Goal: Task Accomplishment & Management: Complete application form

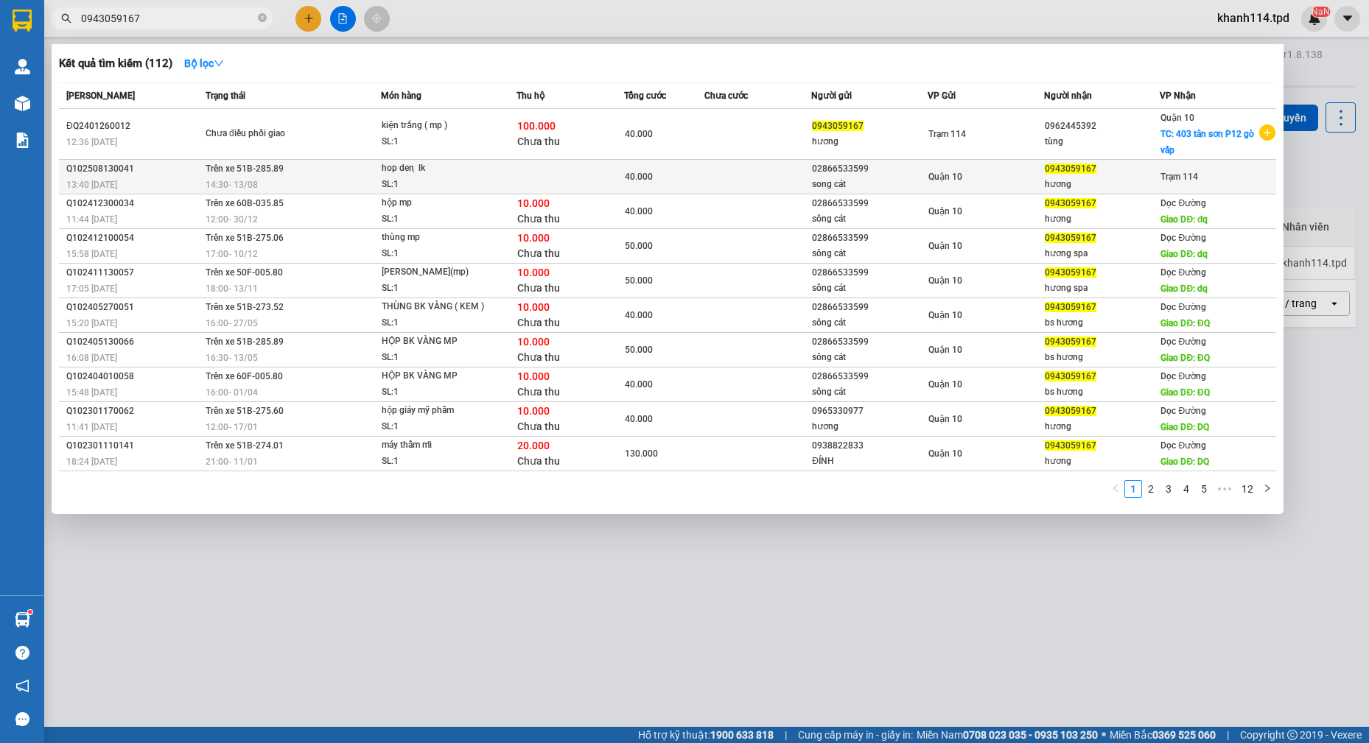
click at [794, 180] on td at bounding box center [758, 177] width 108 height 35
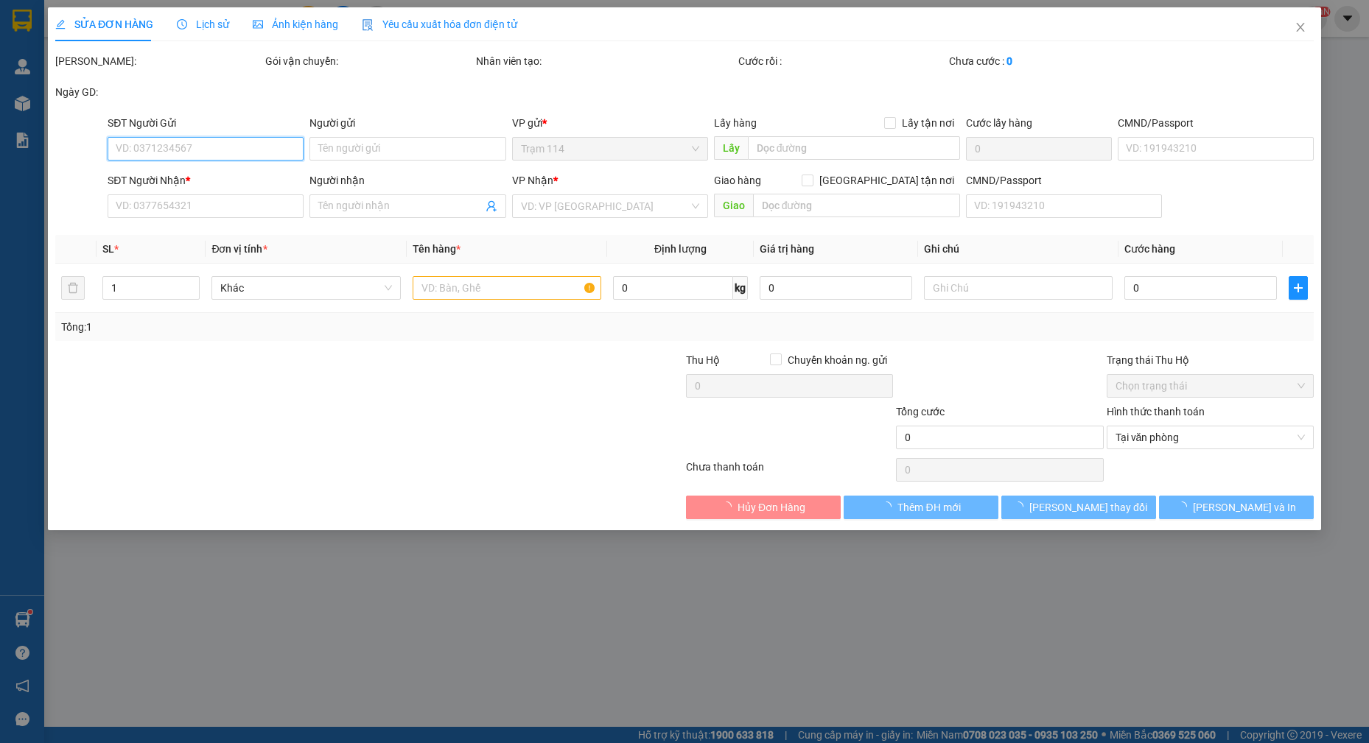
type input "02866533599"
type input "song cát"
type input "079086012682"
type input "0943059167"
type input "hương"
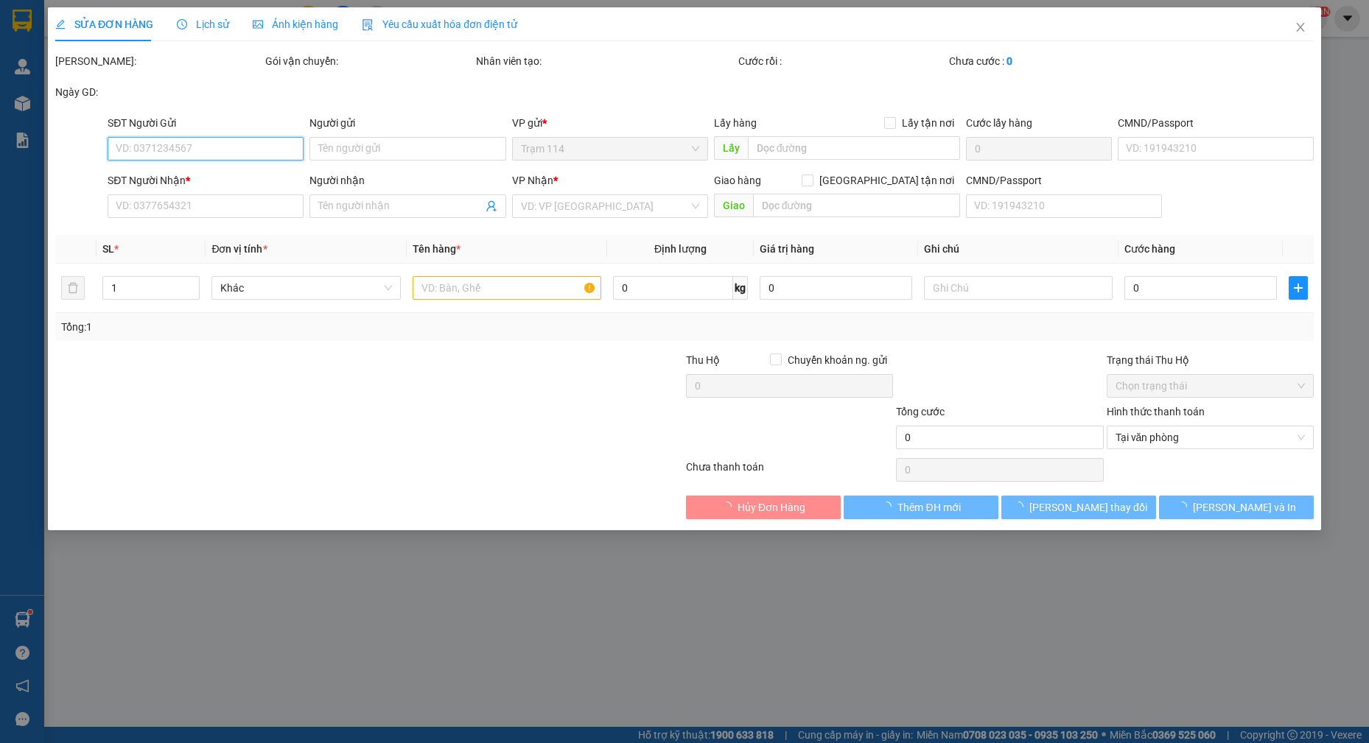
type input "40.000"
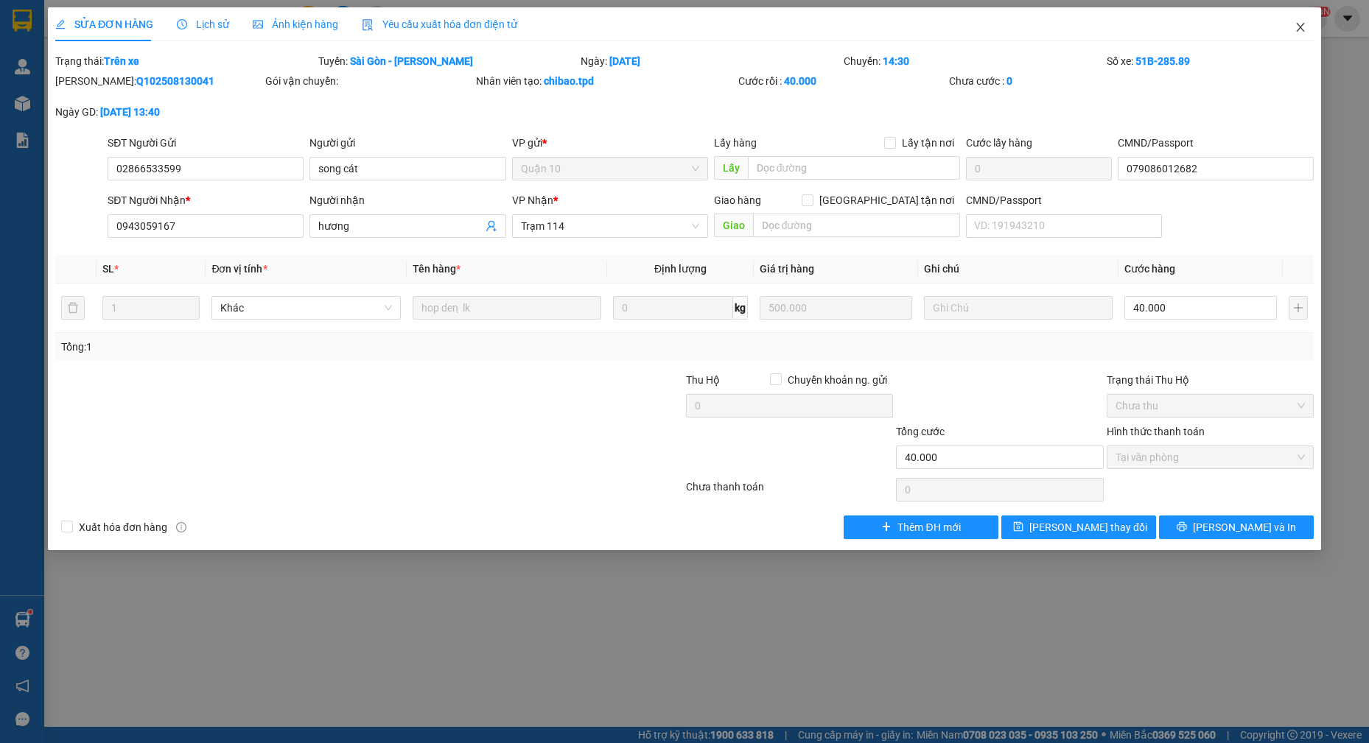
click at [1294, 26] on icon "close" at bounding box center [1300, 27] width 12 height 12
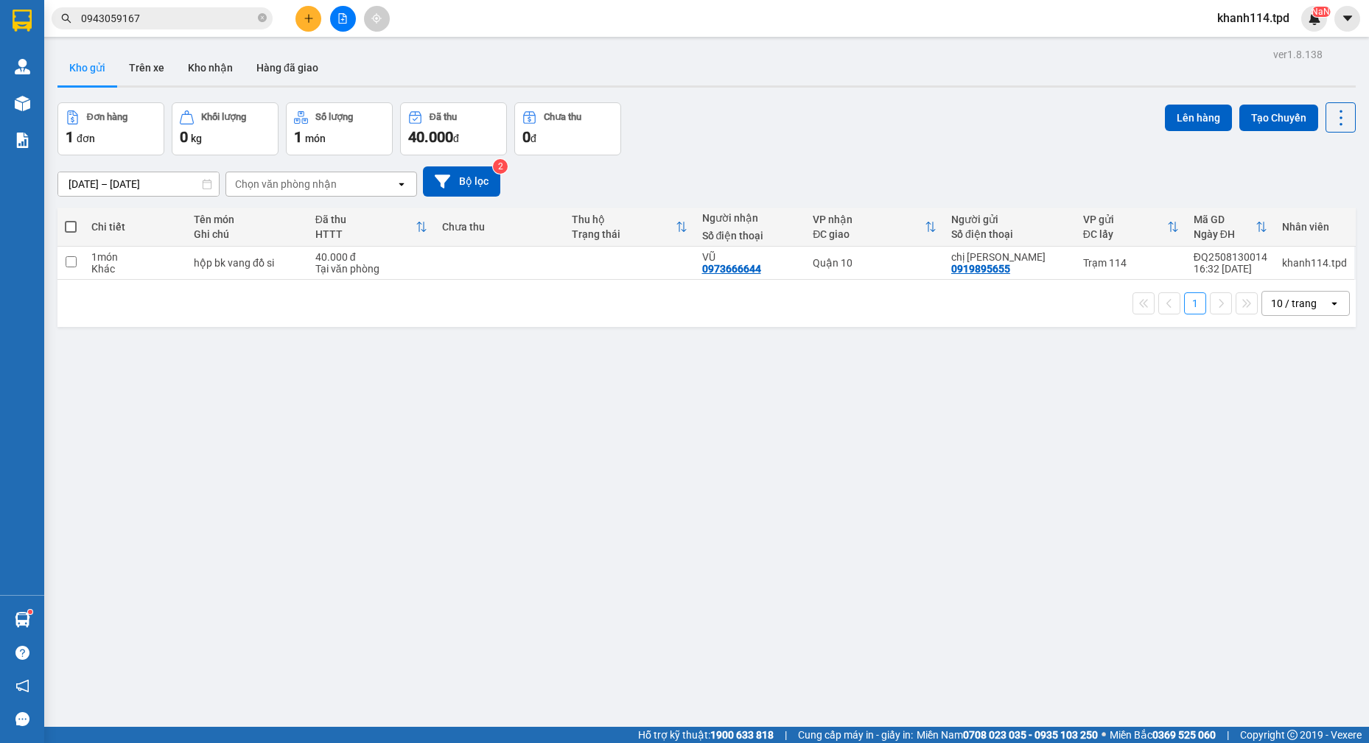
click at [193, 19] on input "0943059167" at bounding box center [168, 18] width 174 height 16
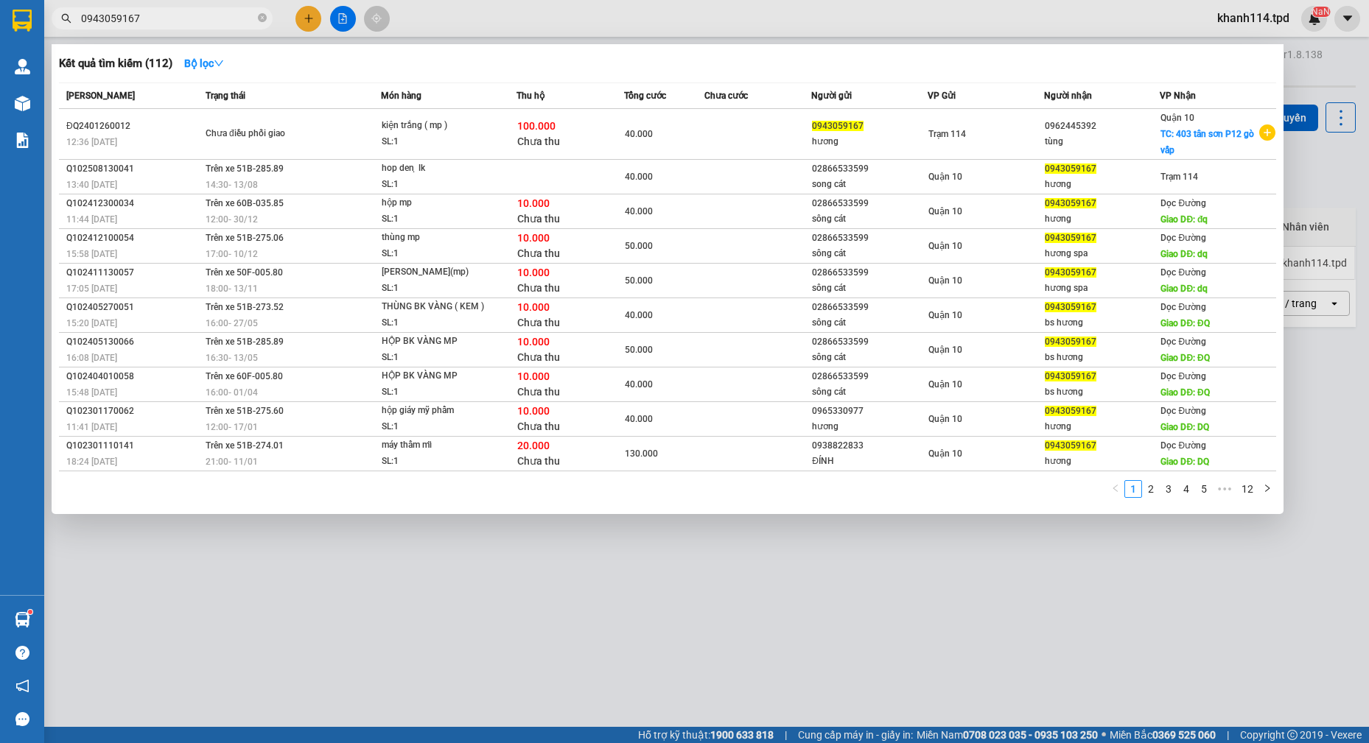
click at [193, 19] on input "0943059167" at bounding box center [168, 18] width 174 height 16
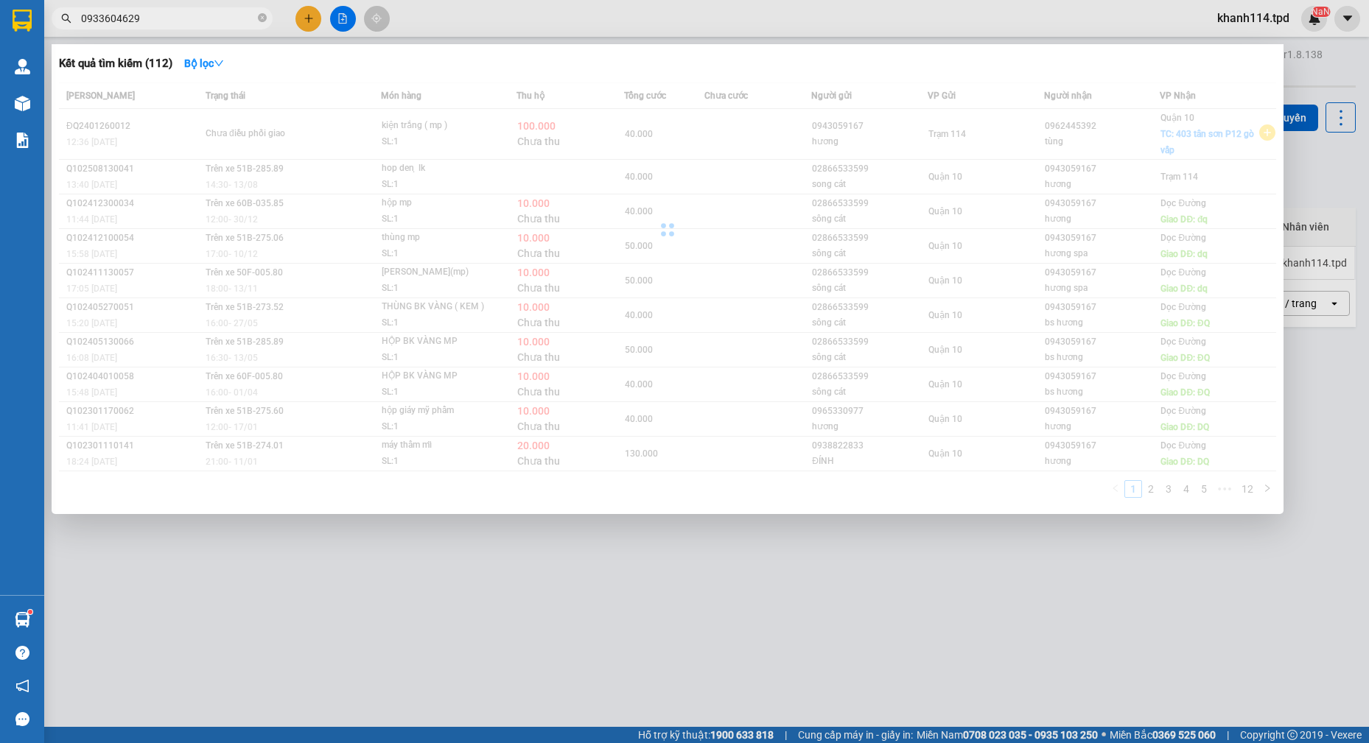
click at [193, 19] on input "0933604629" at bounding box center [168, 18] width 174 height 16
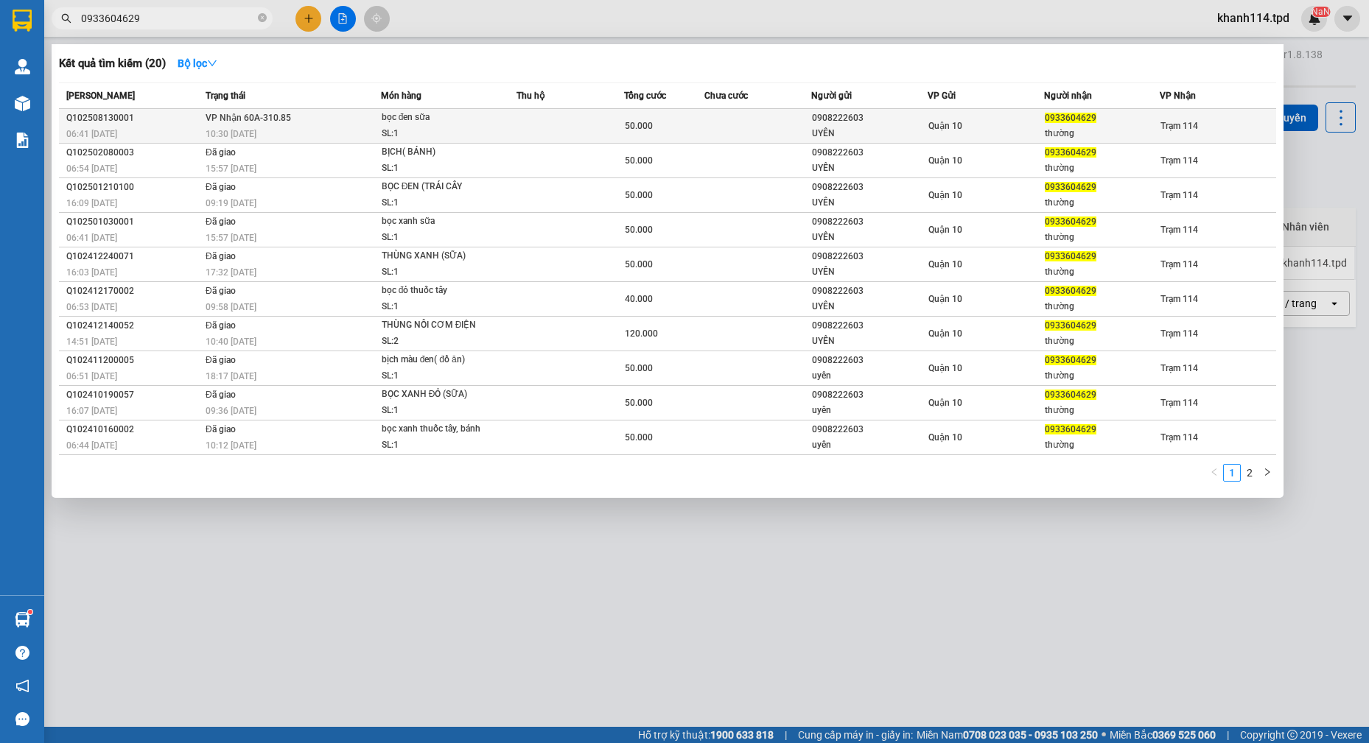
type input "0933604629"
click at [442, 121] on div "bọc đen sữa" at bounding box center [437, 118] width 110 height 16
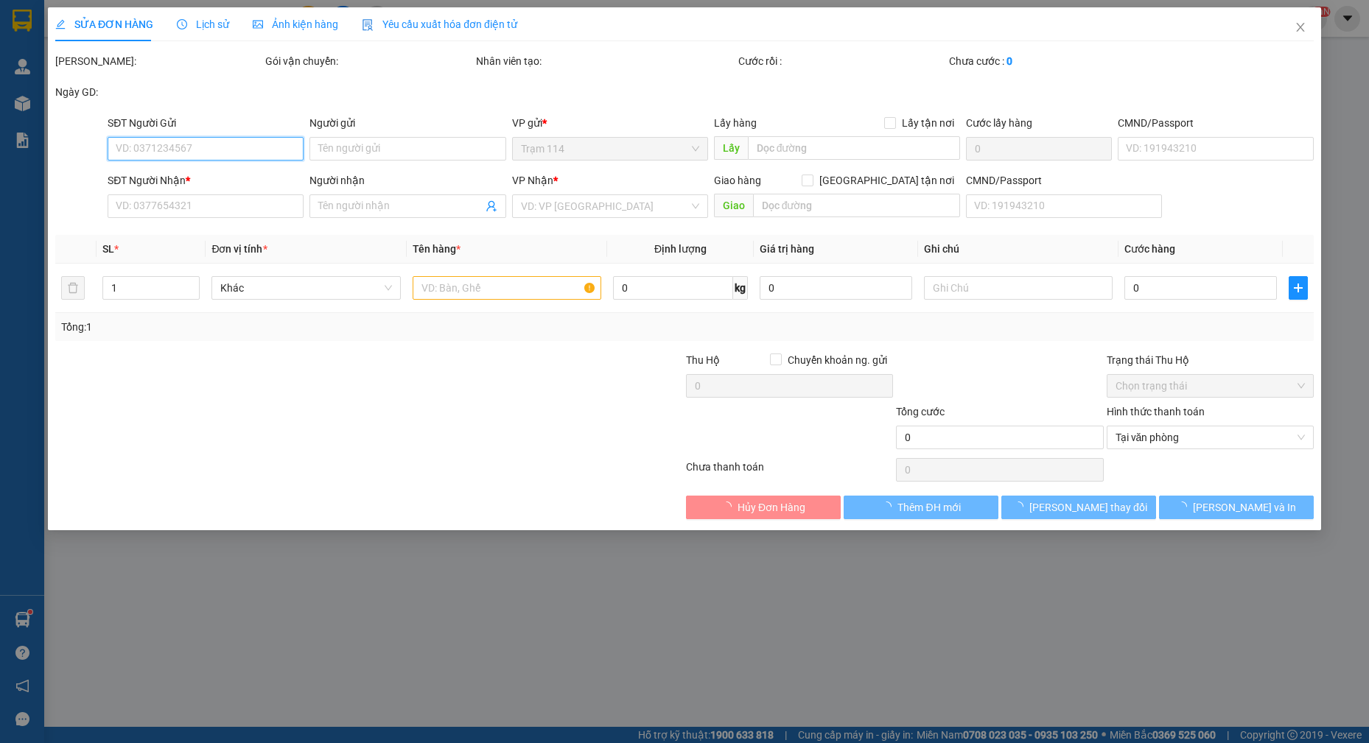
type input "0908222603"
type input "UYÊN"
type input "035168001381"
type input "0933604629"
type input "thường"
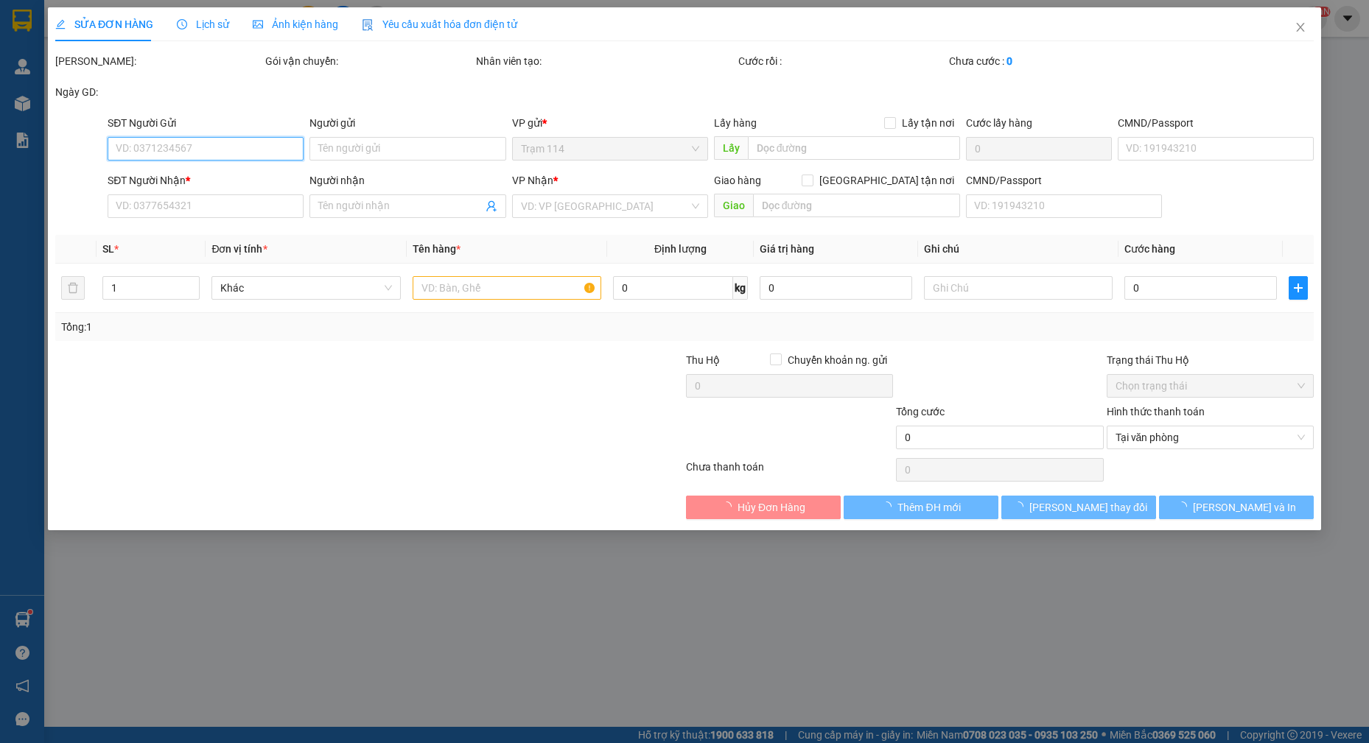
type input "50.000"
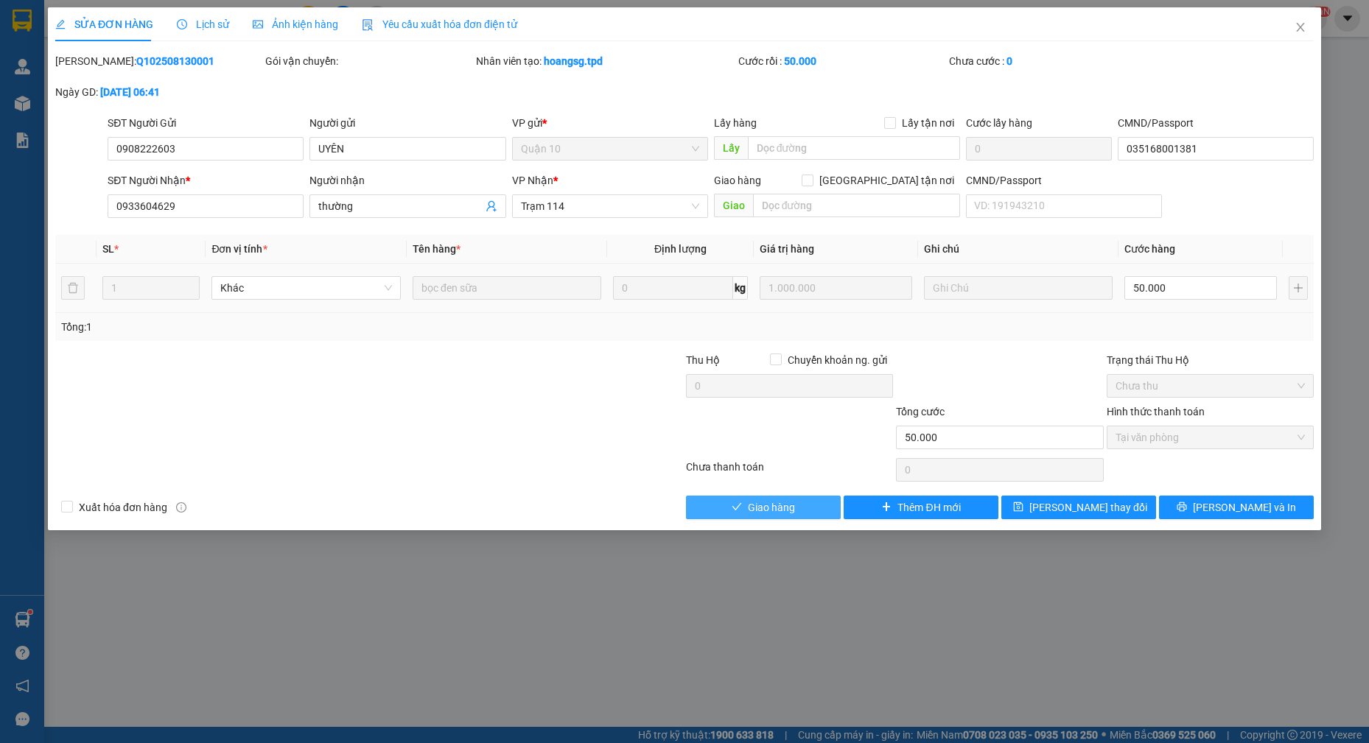
click at [795, 511] on button "Giao hàng" at bounding box center [763, 508] width 155 height 24
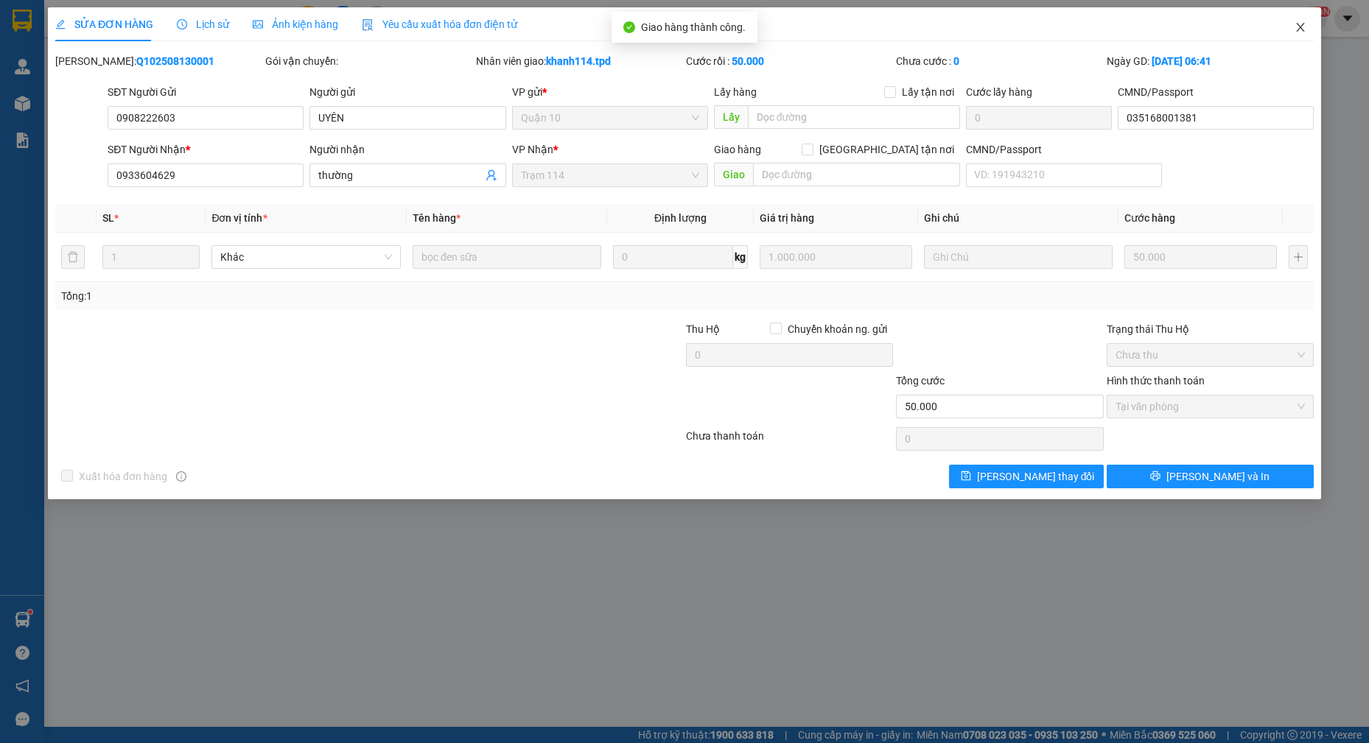
click at [1298, 30] on icon "close" at bounding box center [1300, 27] width 8 height 9
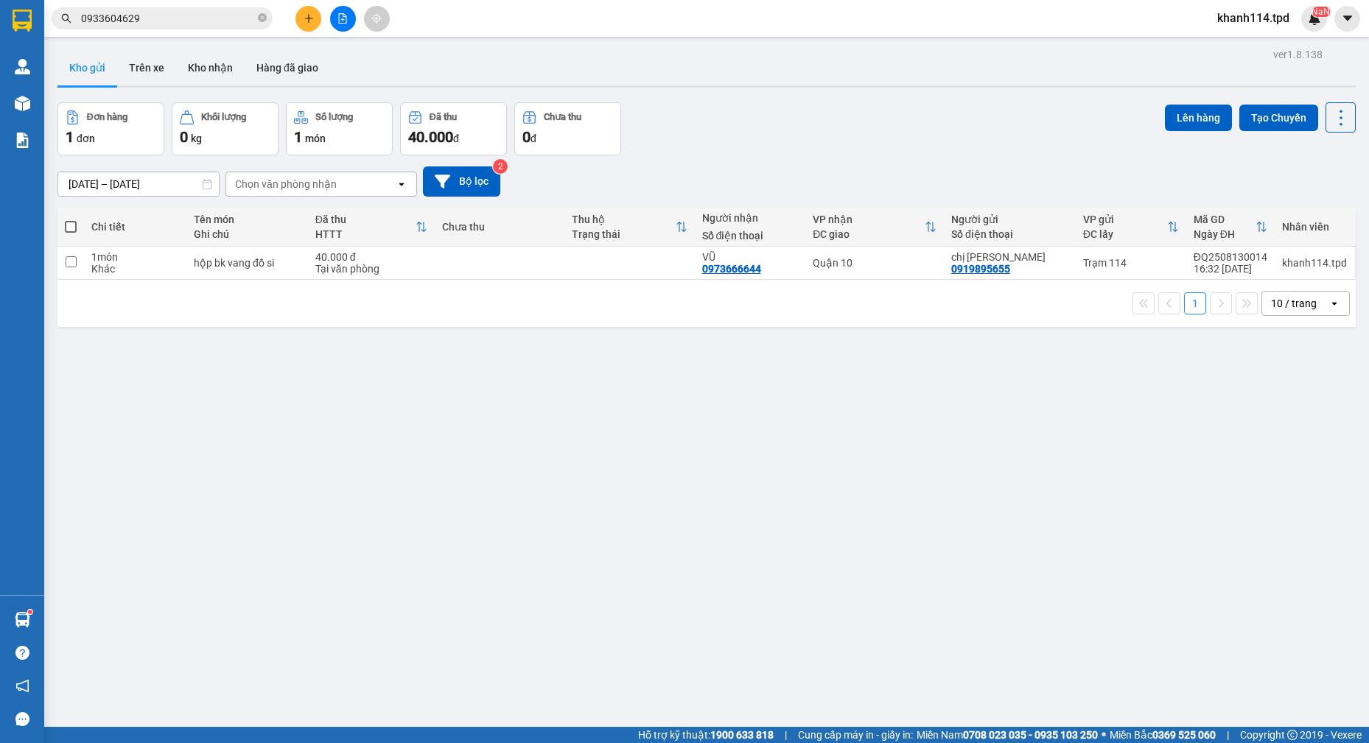
click at [75, 230] on span at bounding box center [71, 227] width 12 height 12
click at [71, 219] on input "checkbox" at bounding box center [71, 219] width 0 height 0
checkbox input "true"
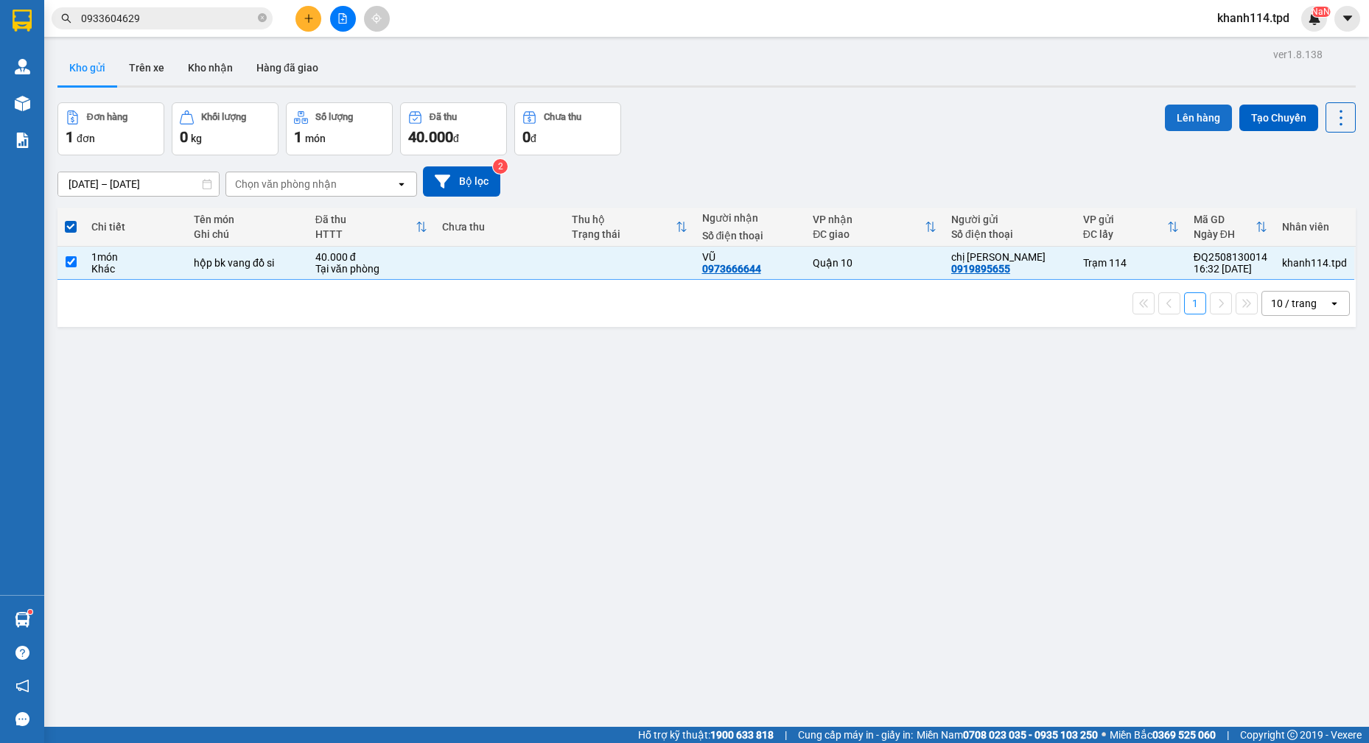
click at [1195, 117] on button "Lên hàng" at bounding box center [1198, 118] width 67 height 27
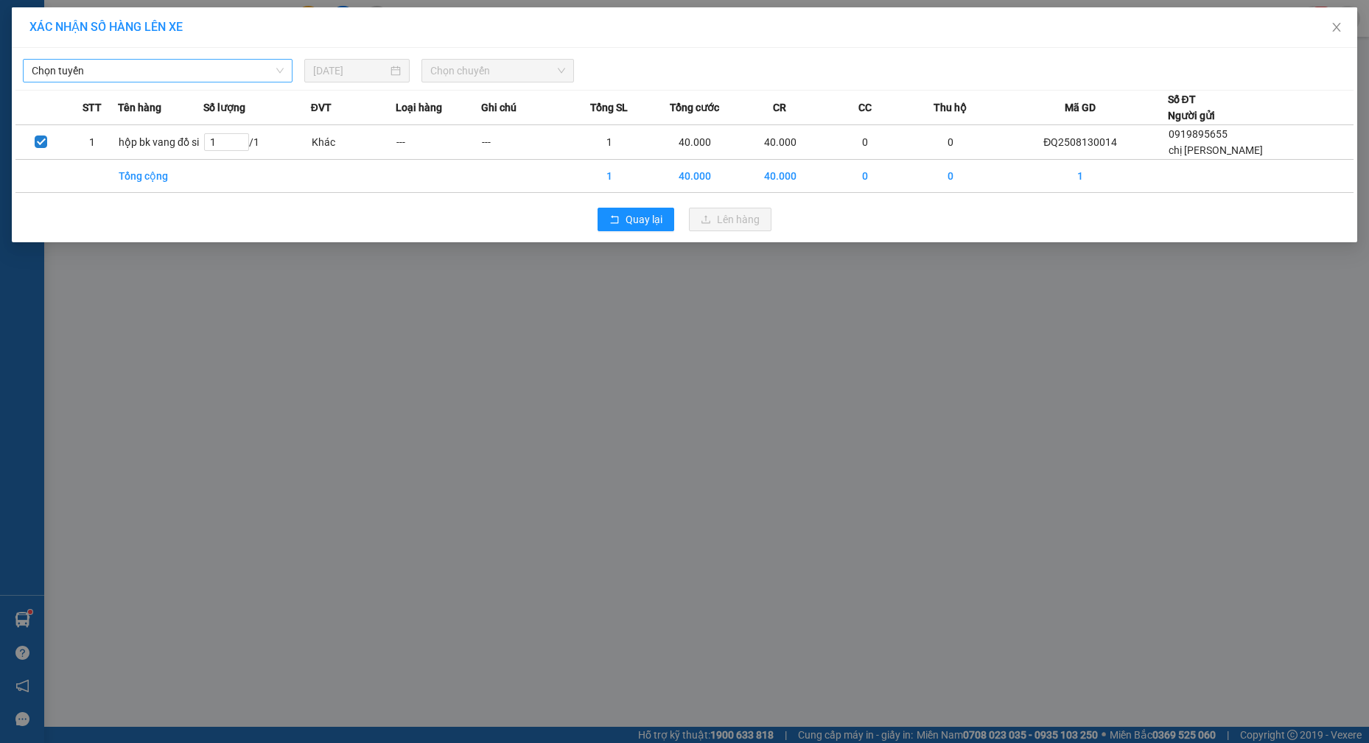
click at [207, 67] on span "Chọn tuyến" at bounding box center [158, 71] width 252 height 22
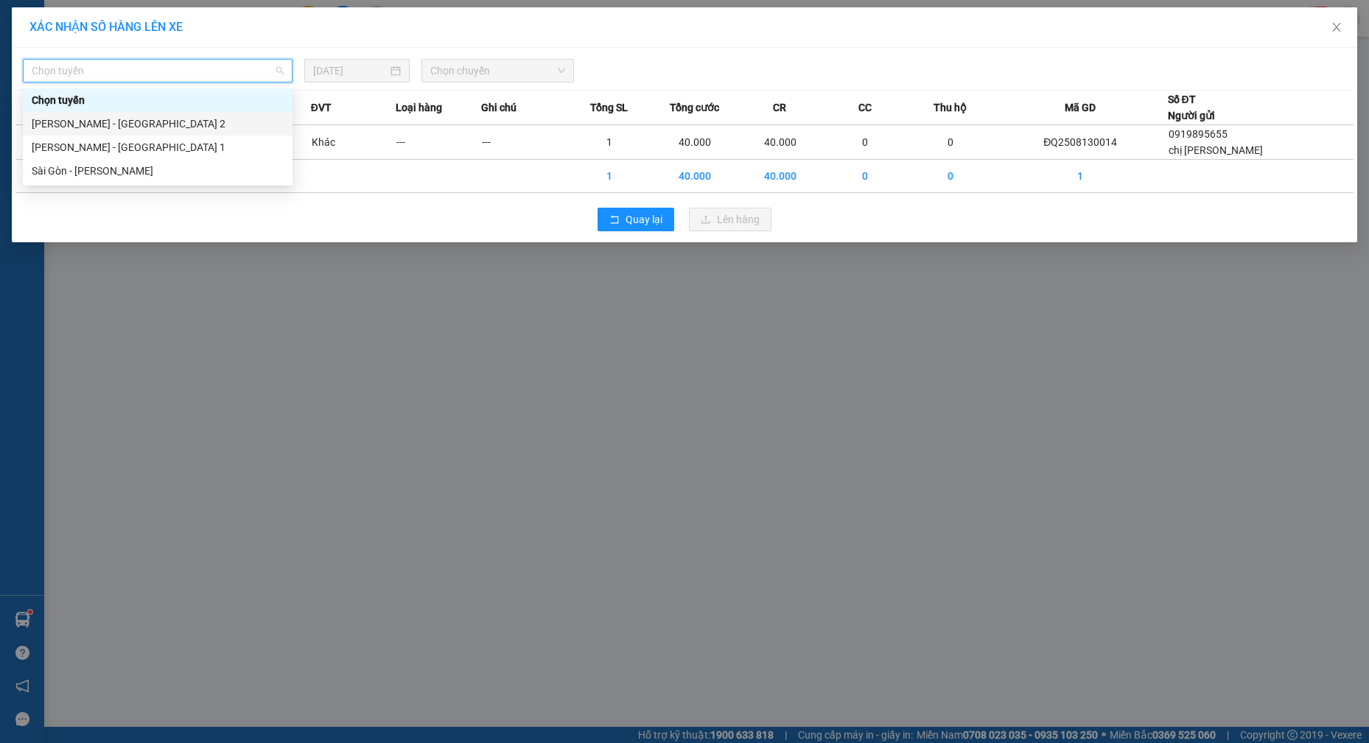
click at [119, 122] on div "[PERSON_NAME] - [GEOGRAPHIC_DATA] 2" at bounding box center [158, 124] width 252 height 16
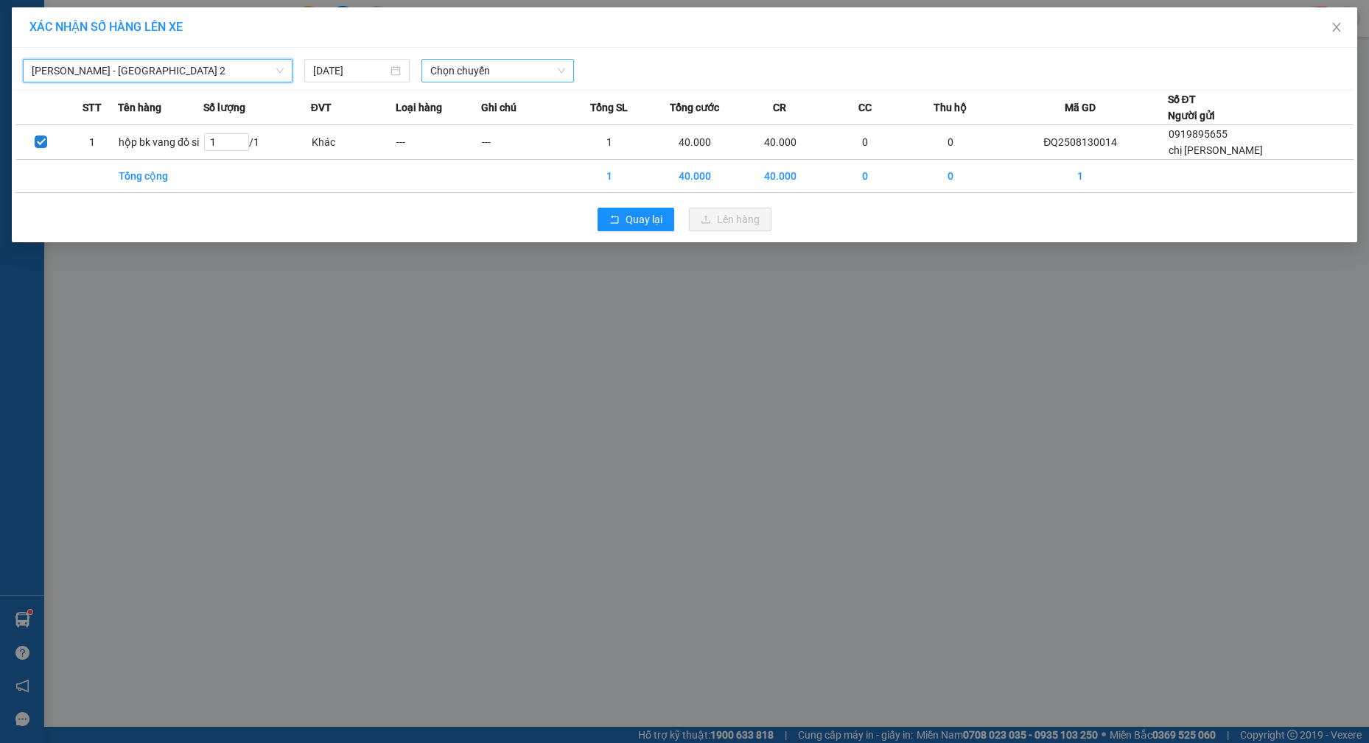
click at [481, 67] on span "Chọn chuyến" at bounding box center [497, 71] width 135 height 22
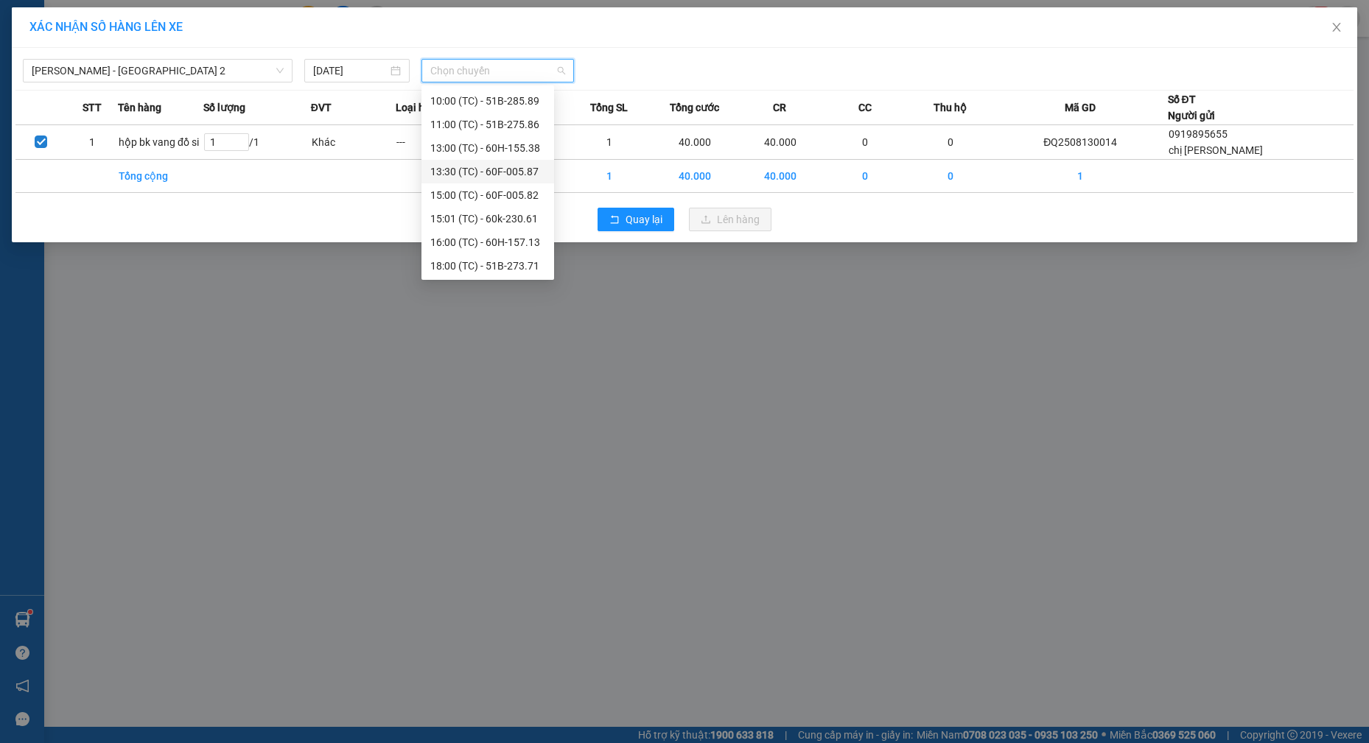
scroll to position [189, 0]
click at [521, 239] on div "16:00 (TC) - 60H-157.13" at bounding box center [487, 241] width 115 height 16
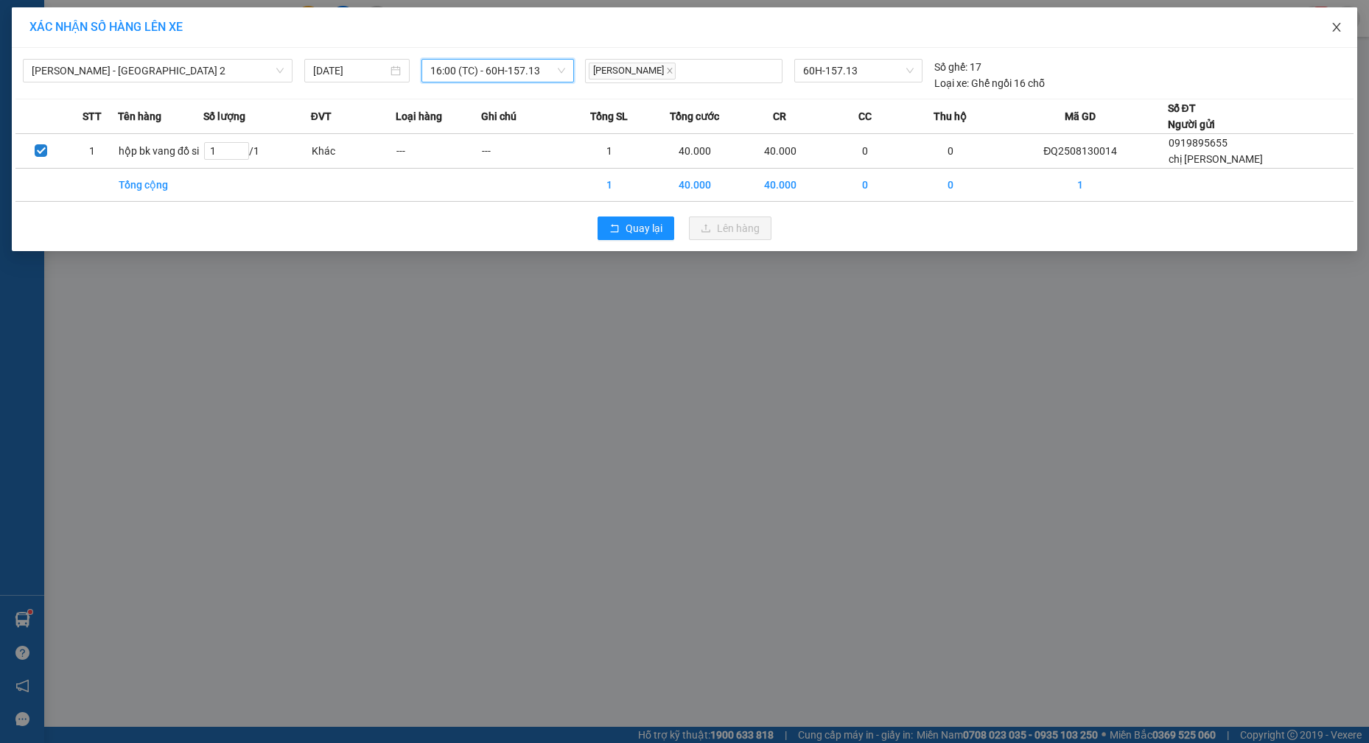
click at [1341, 32] on icon "close" at bounding box center [1336, 27] width 12 height 12
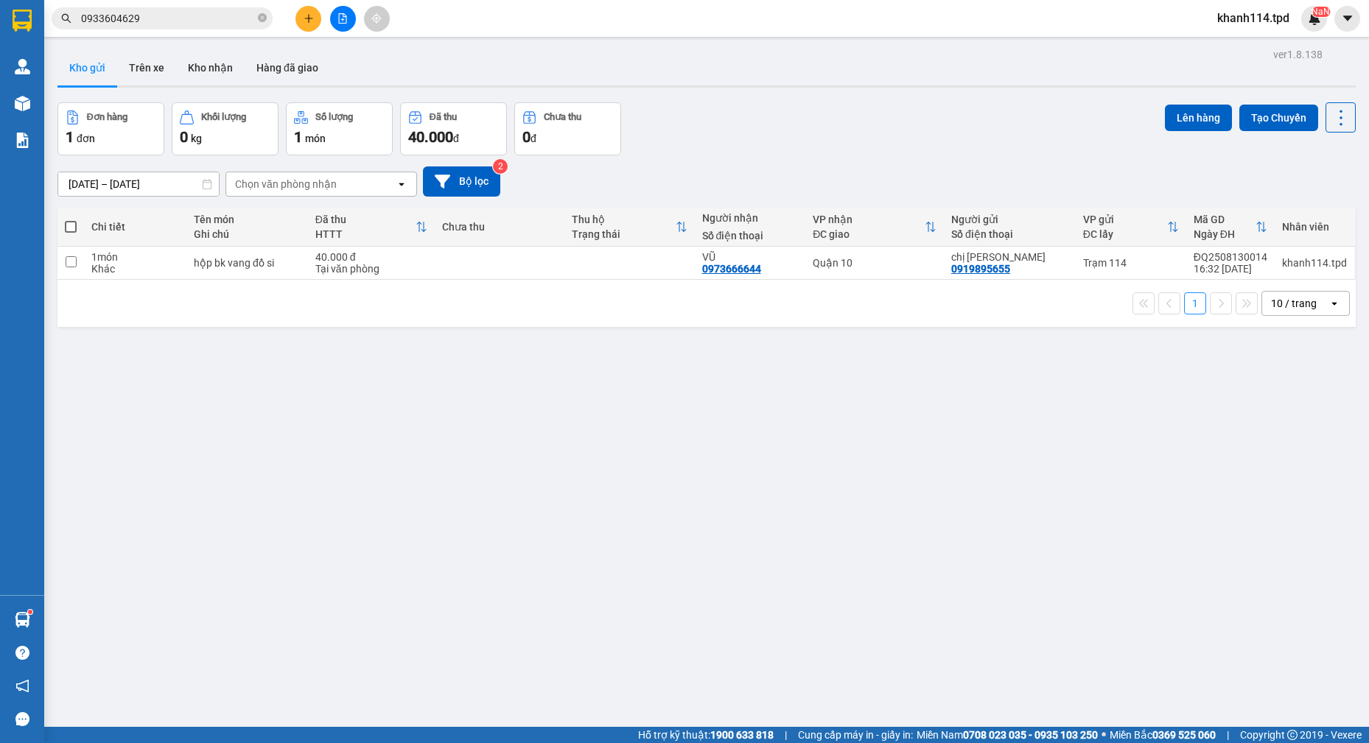
click at [66, 228] on span at bounding box center [71, 227] width 12 height 12
click at [71, 219] on input "checkbox" at bounding box center [71, 219] width 0 height 0
checkbox input "true"
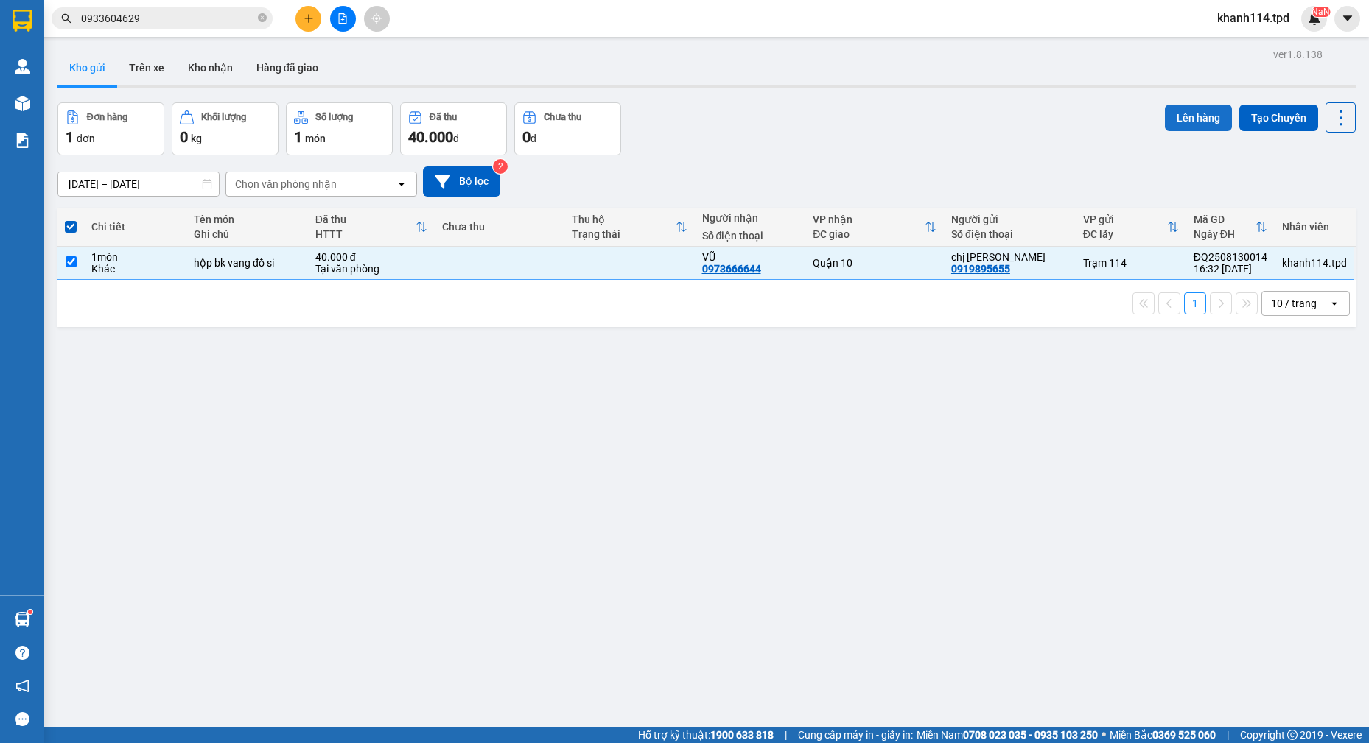
click at [1176, 121] on button "Lên hàng" at bounding box center [1198, 118] width 67 height 27
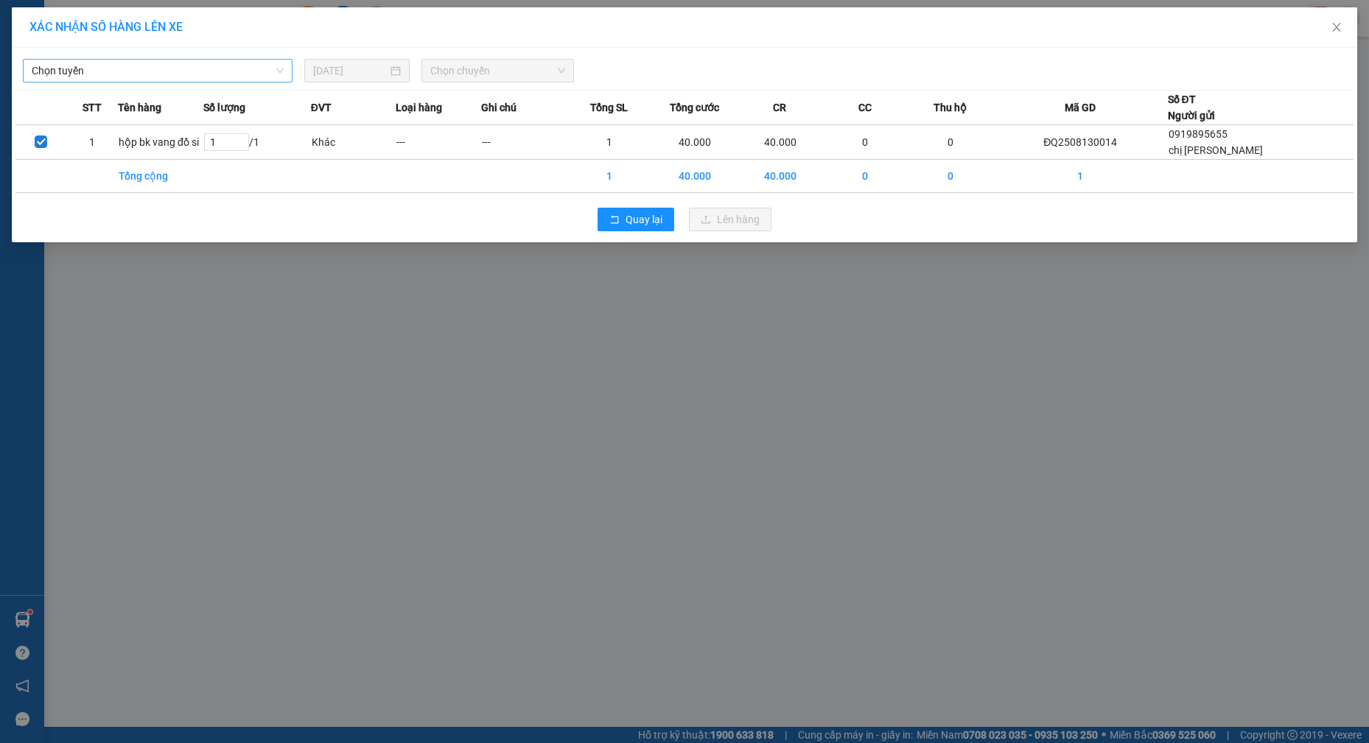
click at [130, 75] on span "Chọn tuyến" at bounding box center [158, 71] width 252 height 22
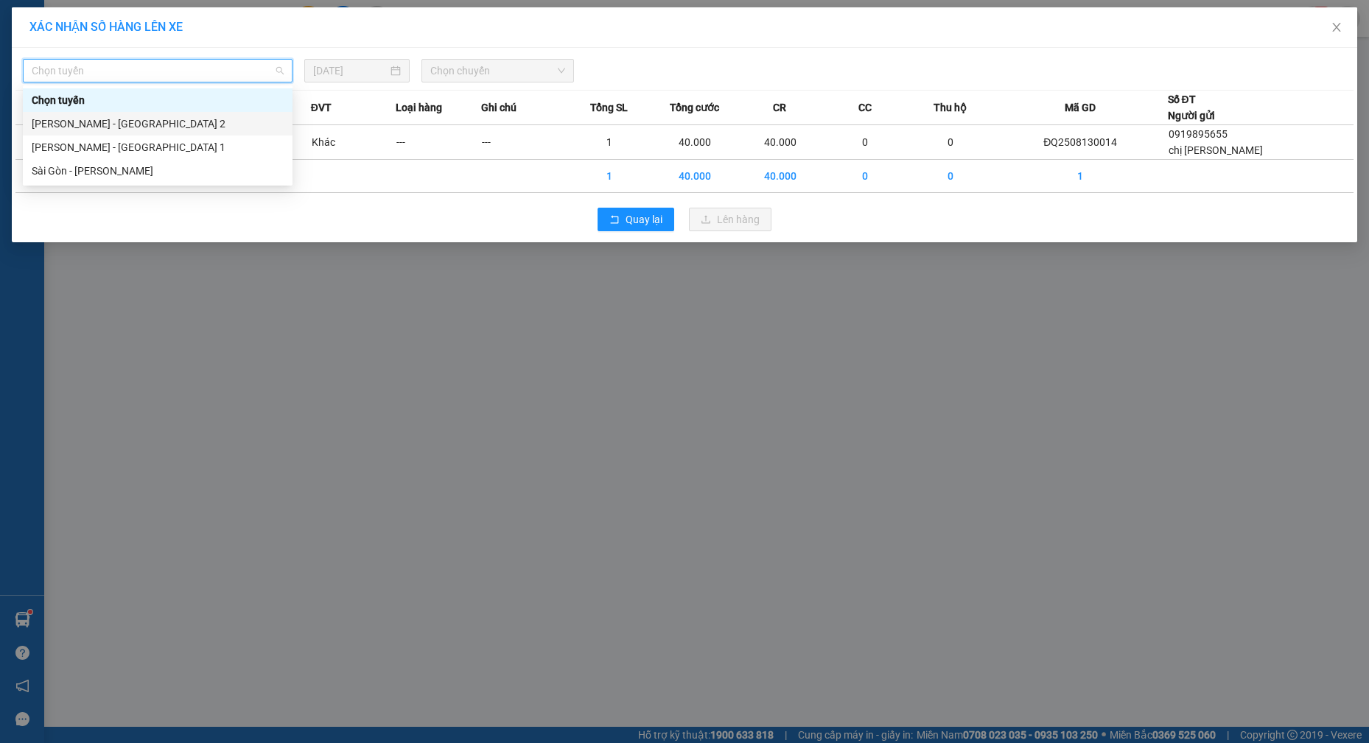
drag, startPoint x: 81, startPoint y: 122, endPoint x: 94, endPoint y: 122, distance: 12.5
click at [82, 122] on div "[PERSON_NAME] - [GEOGRAPHIC_DATA] 2" at bounding box center [158, 124] width 252 height 16
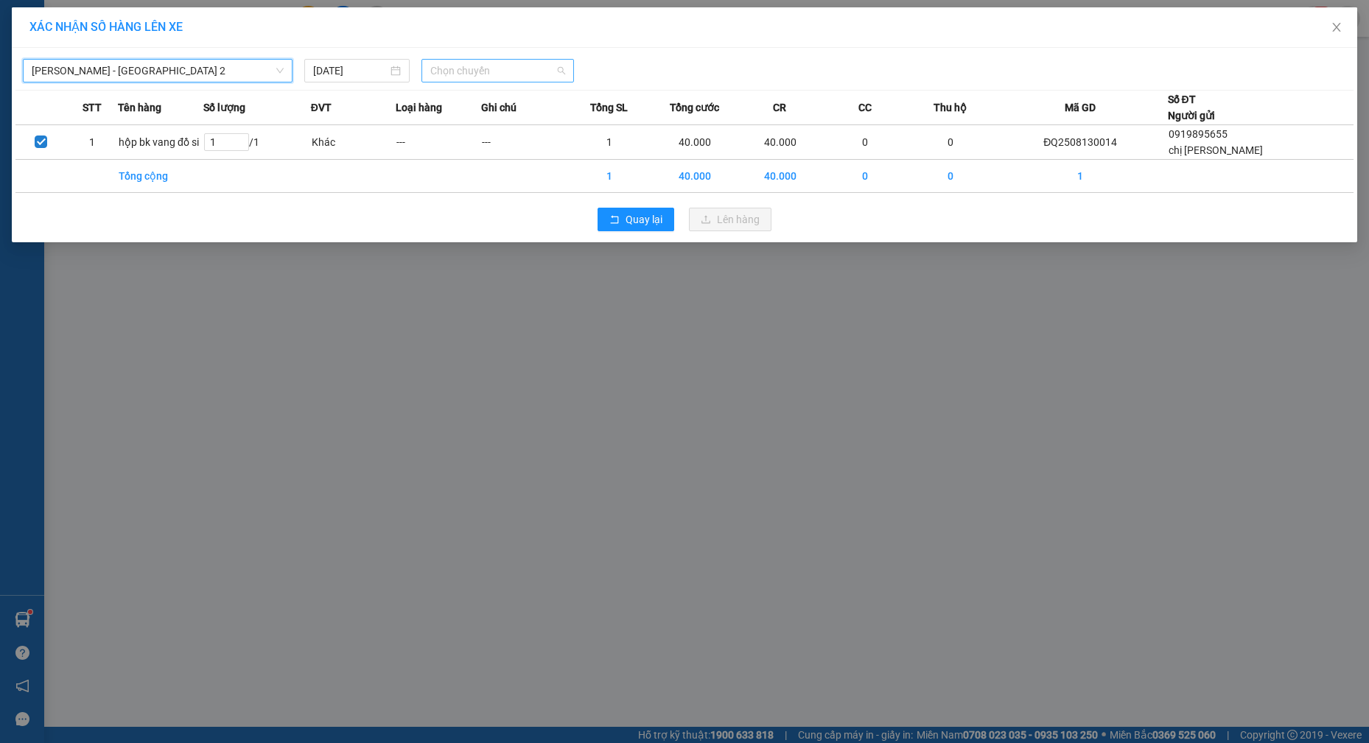
click at [474, 78] on span "Chọn chuyến" at bounding box center [497, 71] width 135 height 22
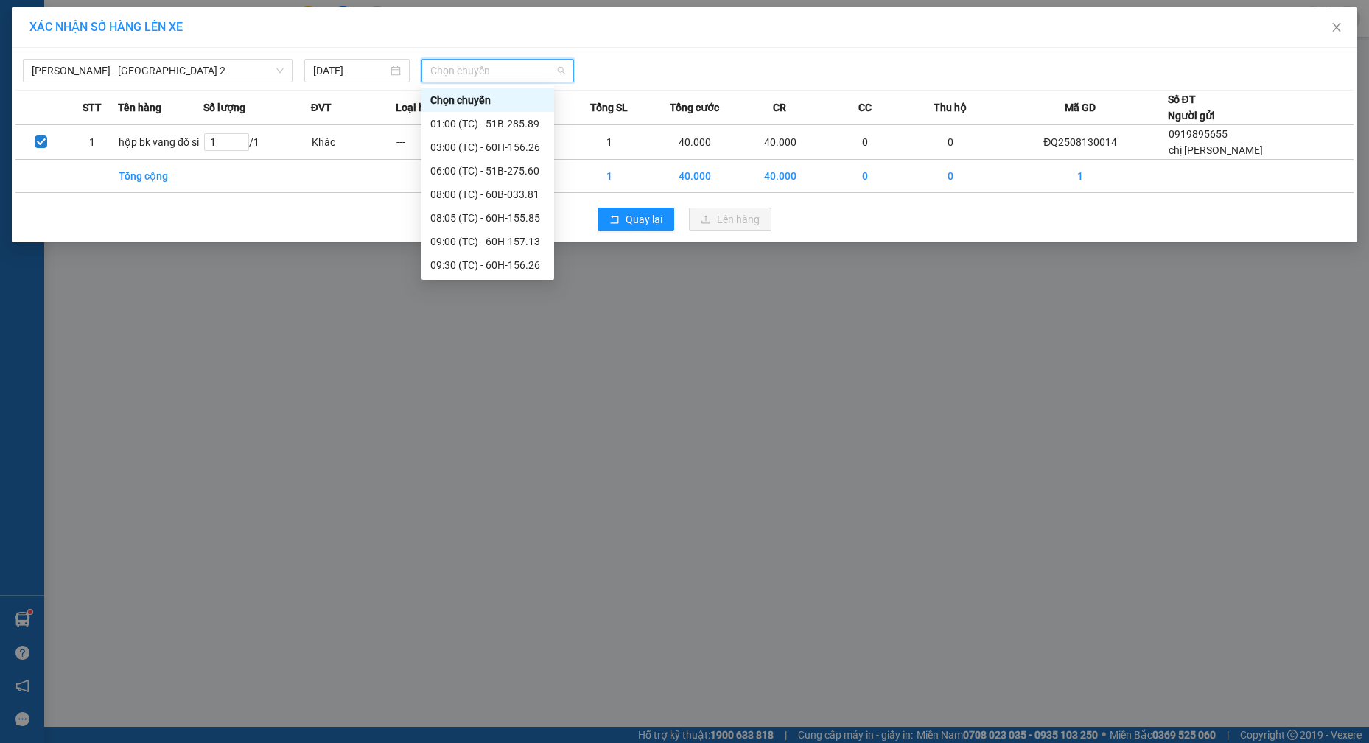
type input "1"
click at [501, 73] on span "Chọn chuyến" at bounding box center [497, 71] width 135 height 22
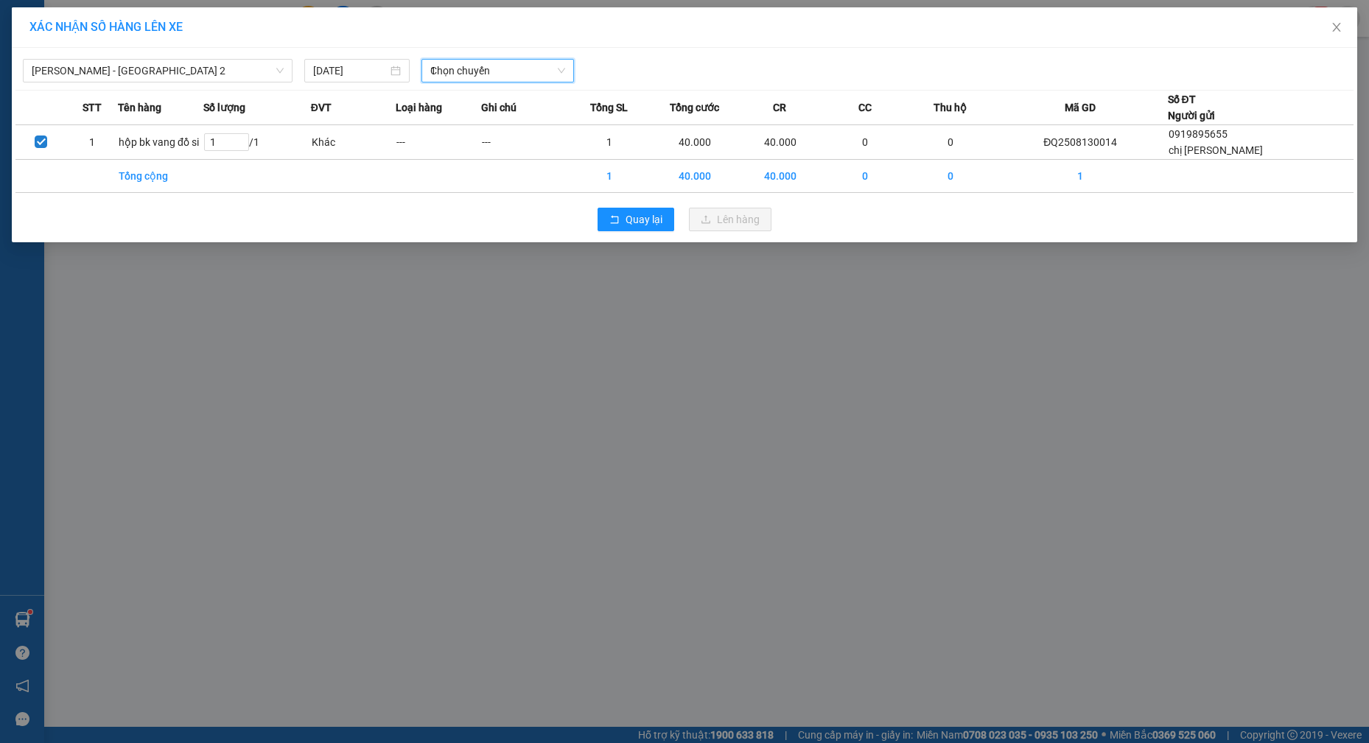
scroll to position [165, 0]
type input "1730"
click at [479, 123] on div "Thêm chuyến " 17:30 "" at bounding box center [499, 124] width 157 height 25
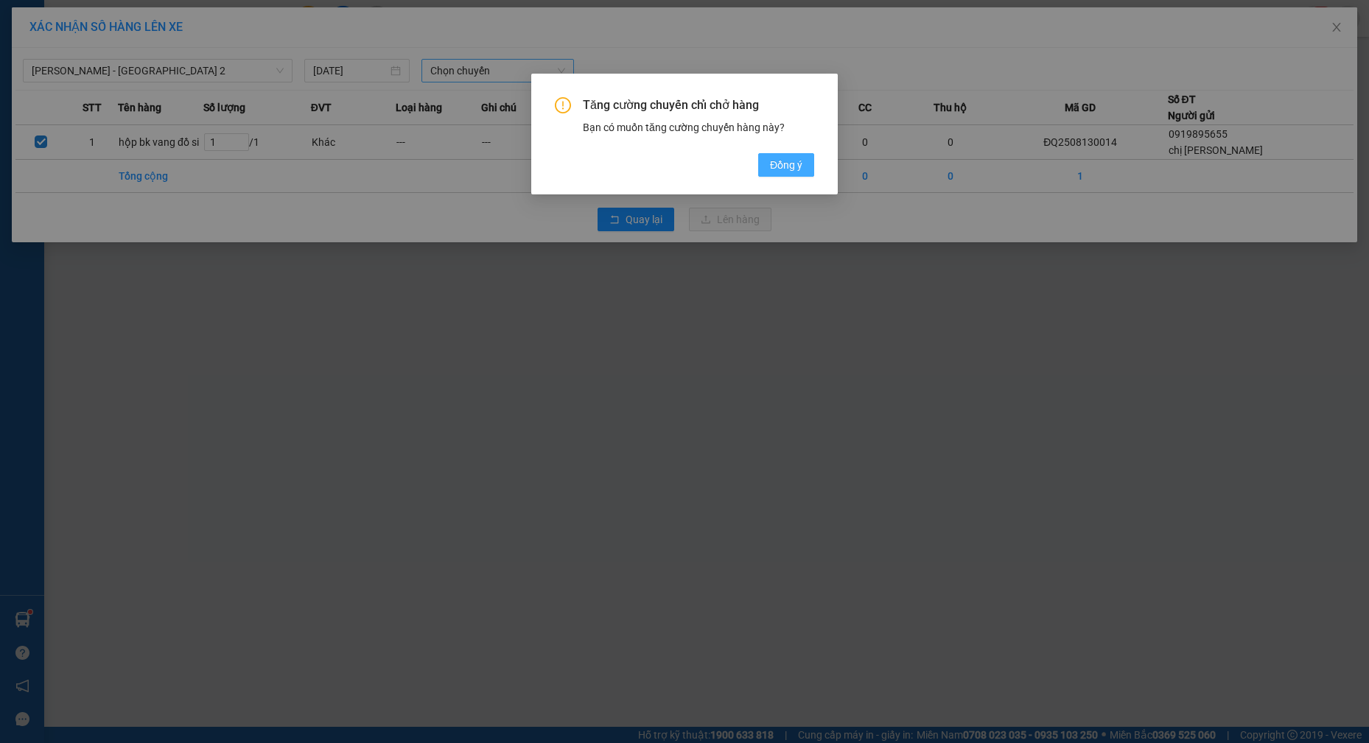
click at [765, 161] on button "Đồng ý" at bounding box center [786, 165] width 56 height 24
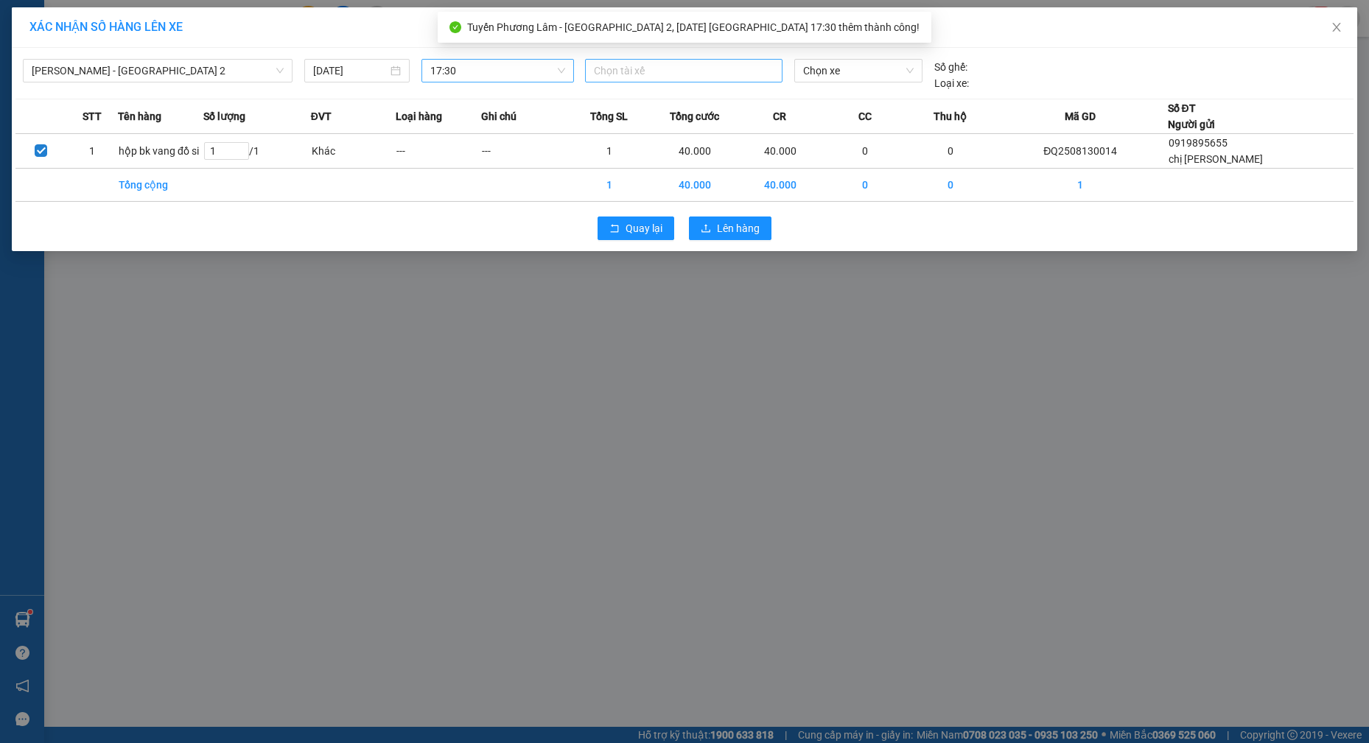
click at [684, 68] on div at bounding box center [684, 71] width 190 height 18
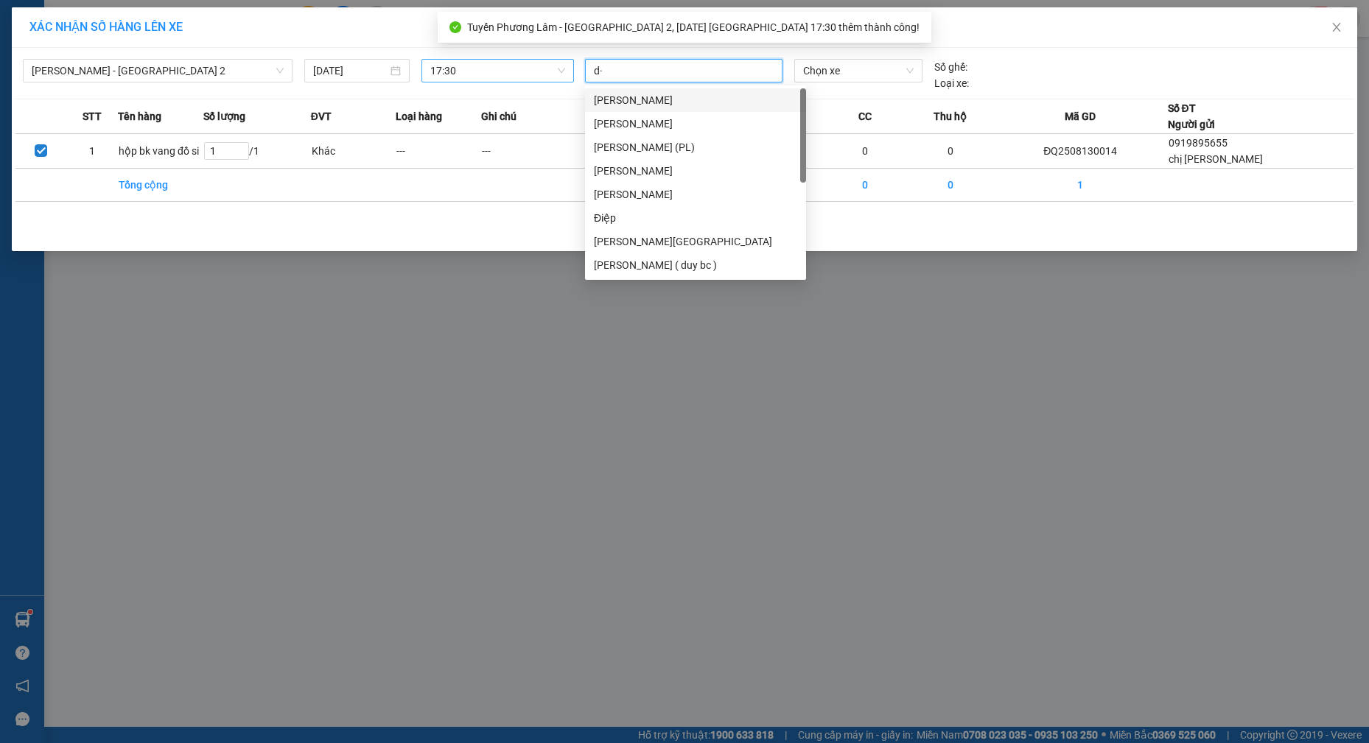
type input "d"
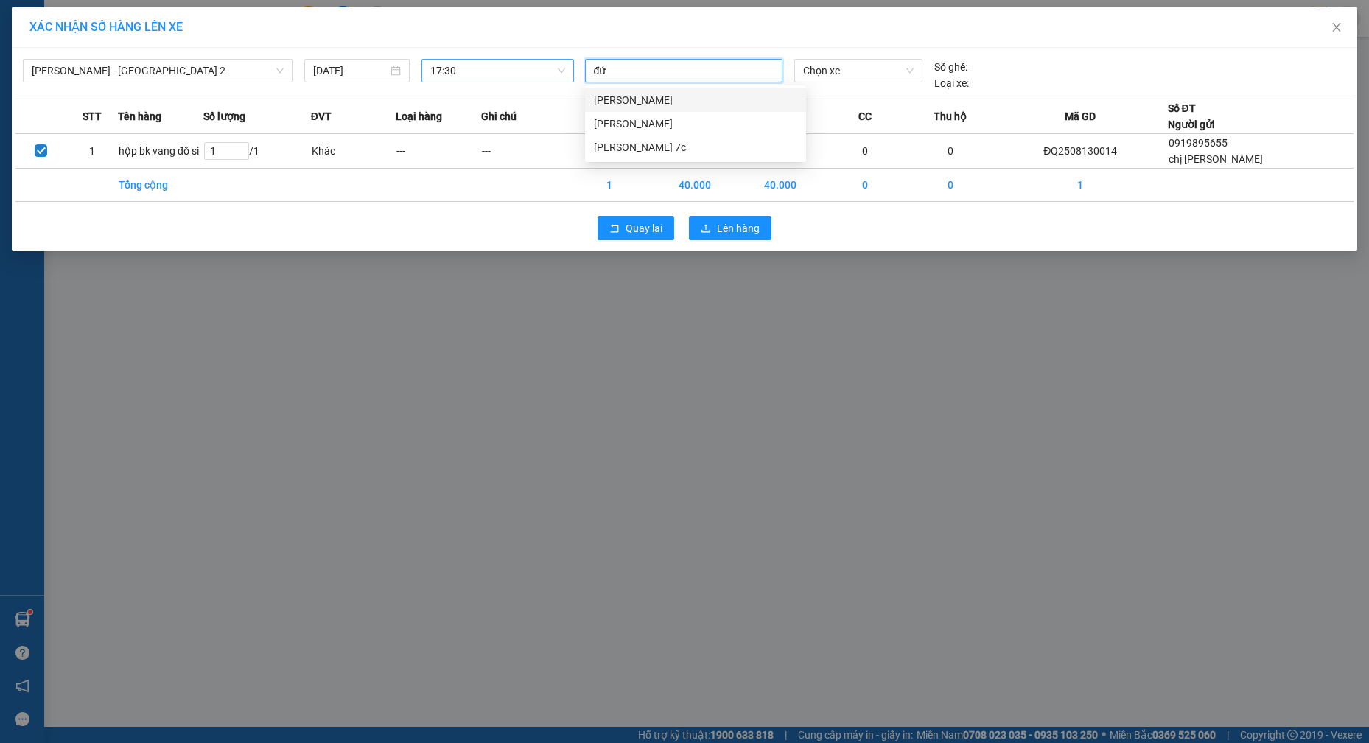
type input "đức"
click at [668, 102] on div "[PERSON_NAME]" at bounding box center [695, 100] width 203 height 16
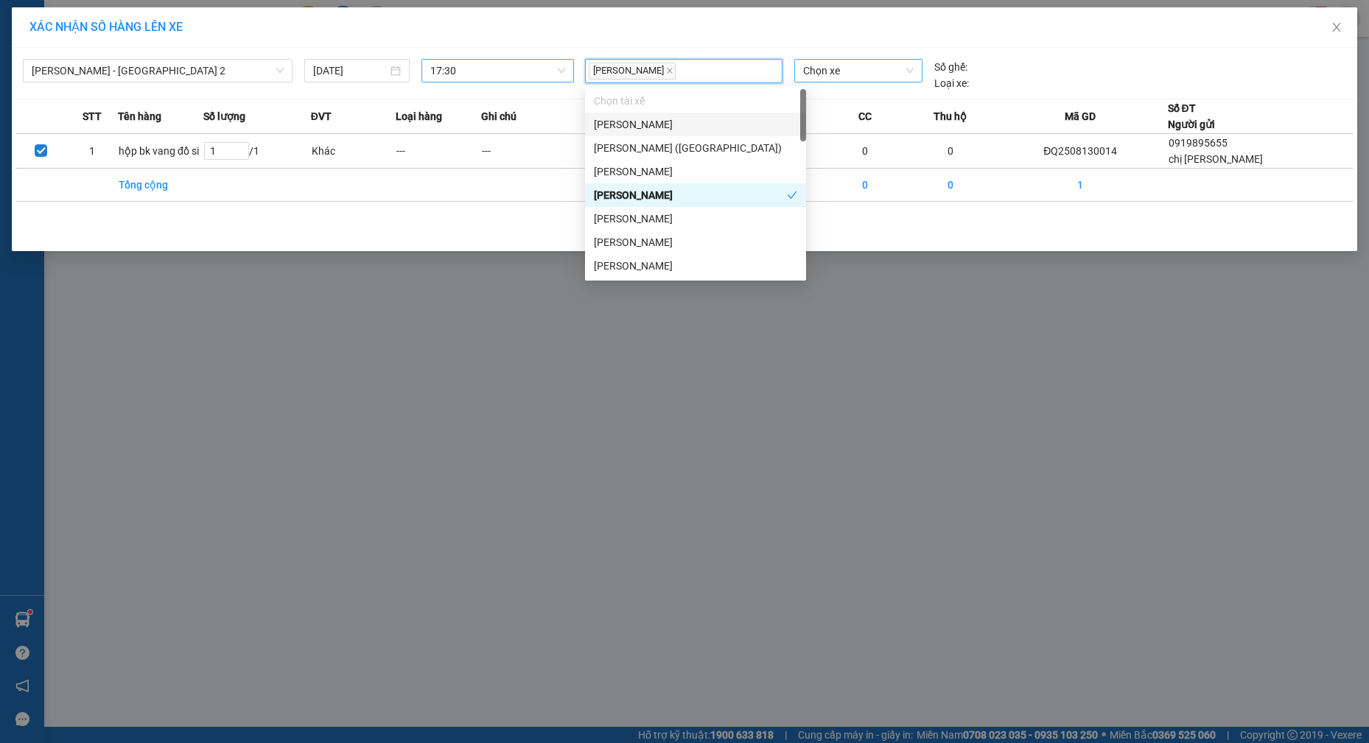
click at [841, 71] on span "Chọn xe" at bounding box center [858, 71] width 110 height 22
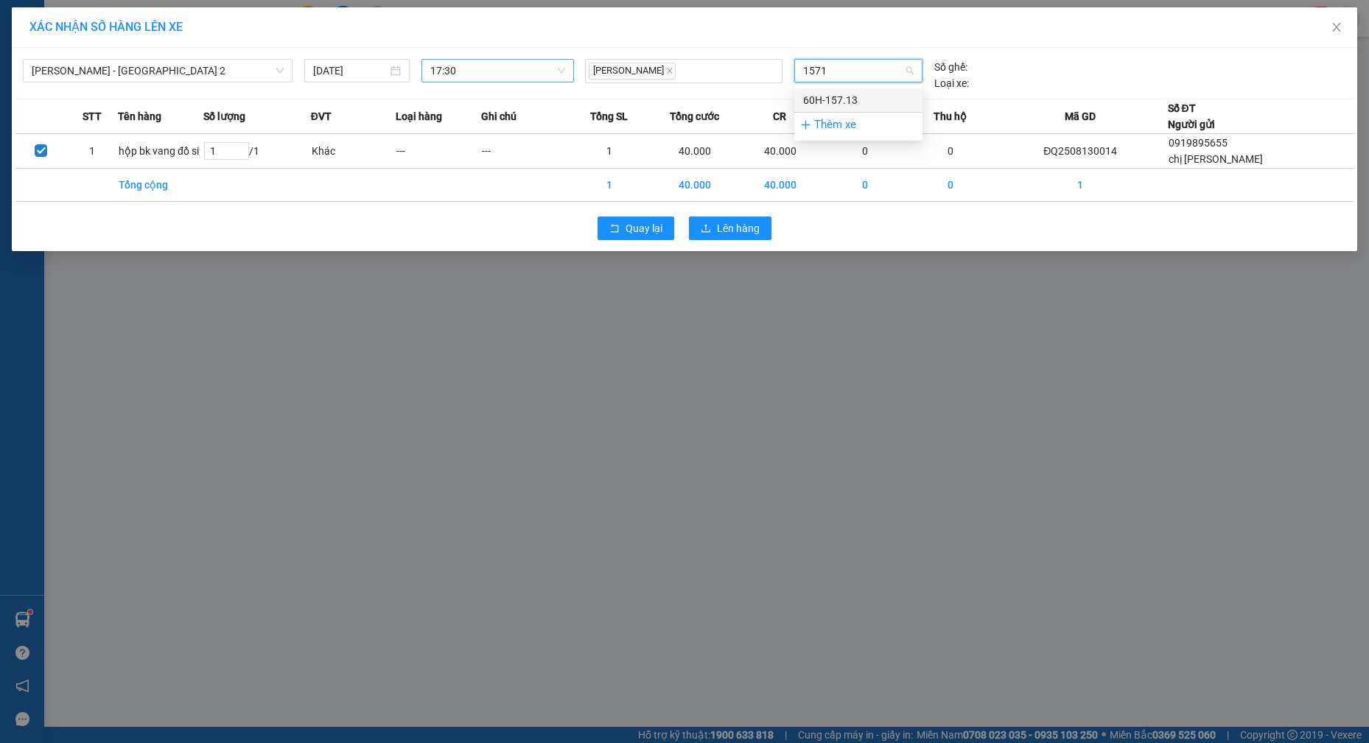
type input "15713"
click at [836, 99] on div "60H-157.13" at bounding box center [858, 100] width 110 height 16
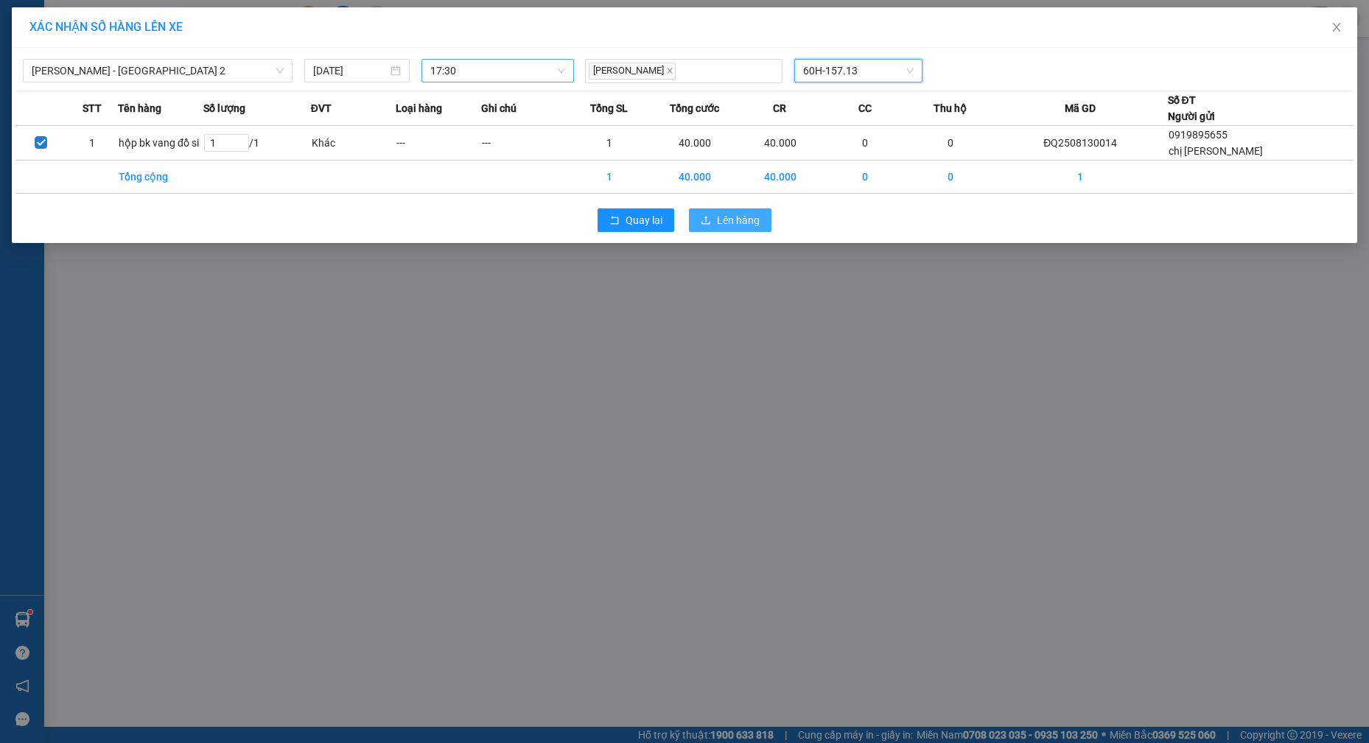
click at [747, 213] on span "Lên hàng" at bounding box center [738, 220] width 43 height 16
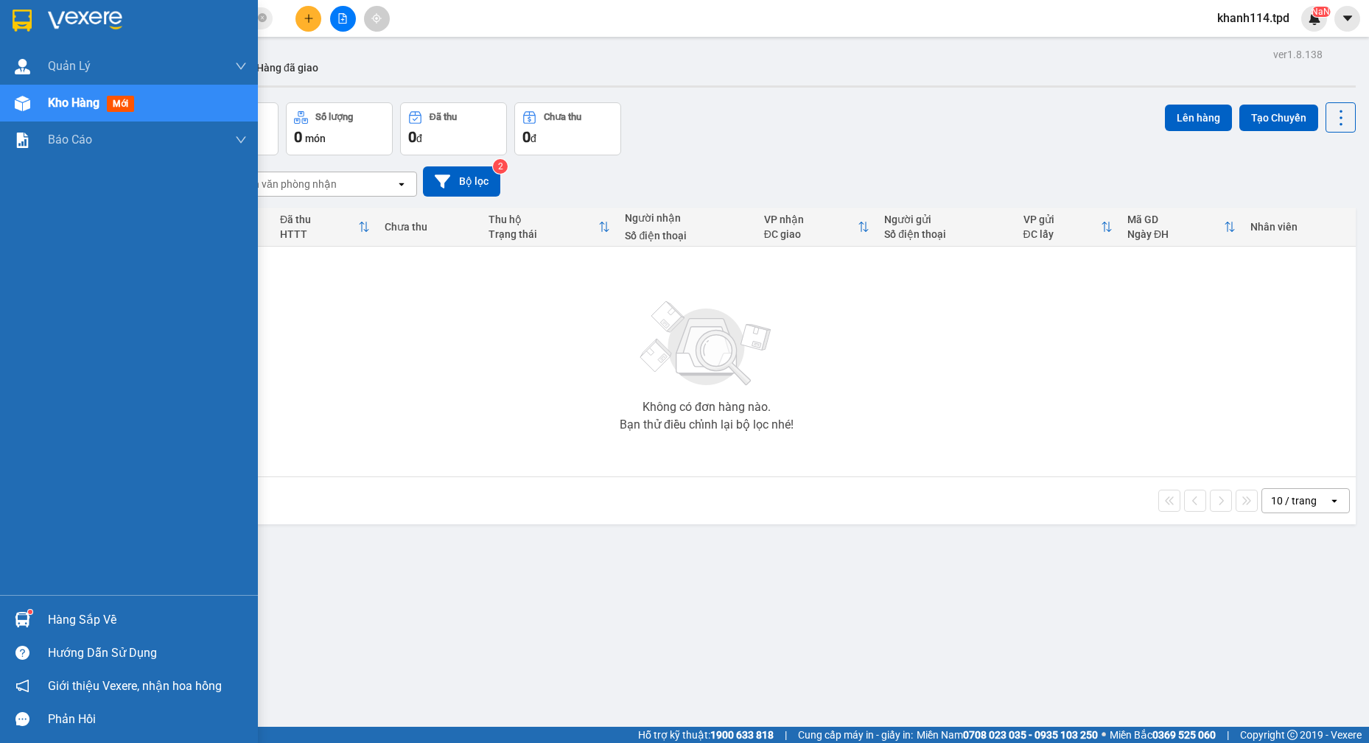
click at [85, 621] on div "Hàng sắp về" at bounding box center [147, 620] width 199 height 22
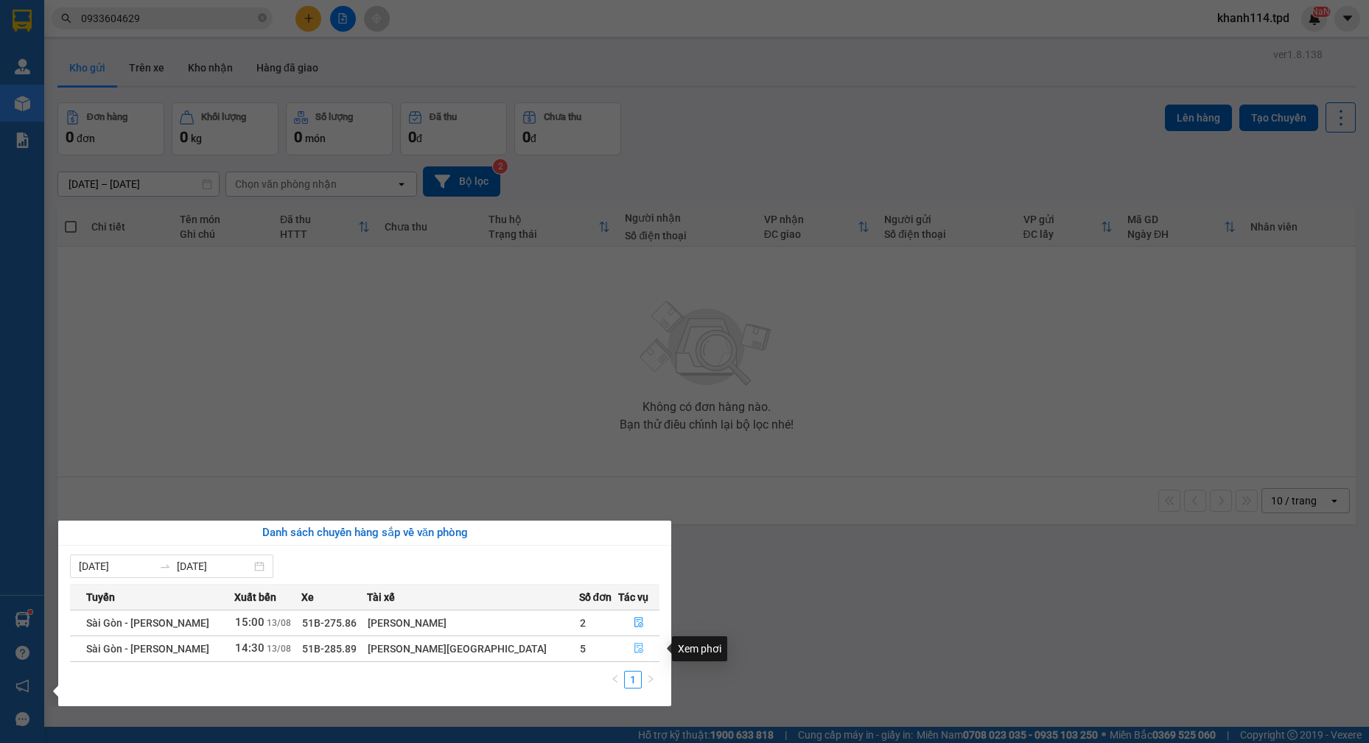
click at [633, 647] on icon "file-done" at bounding box center [638, 648] width 10 height 10
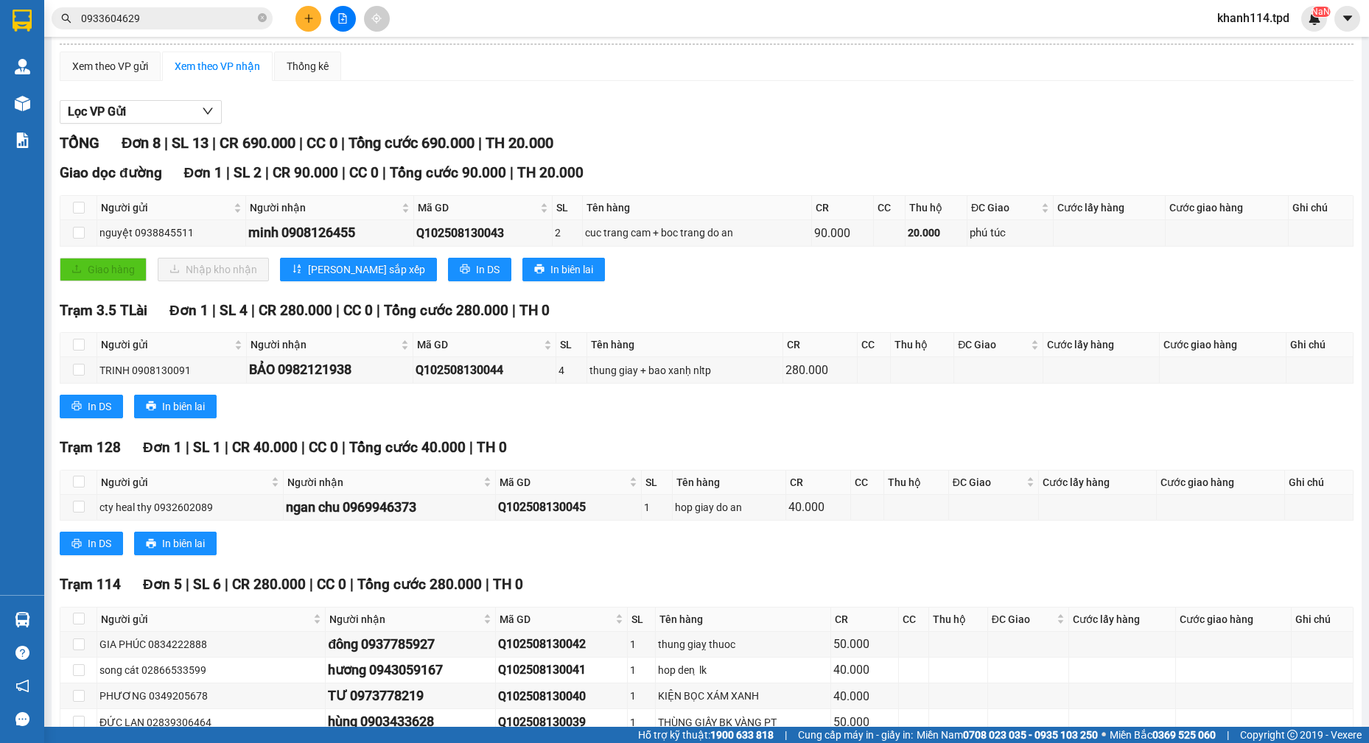
scroll to position [211, 0]
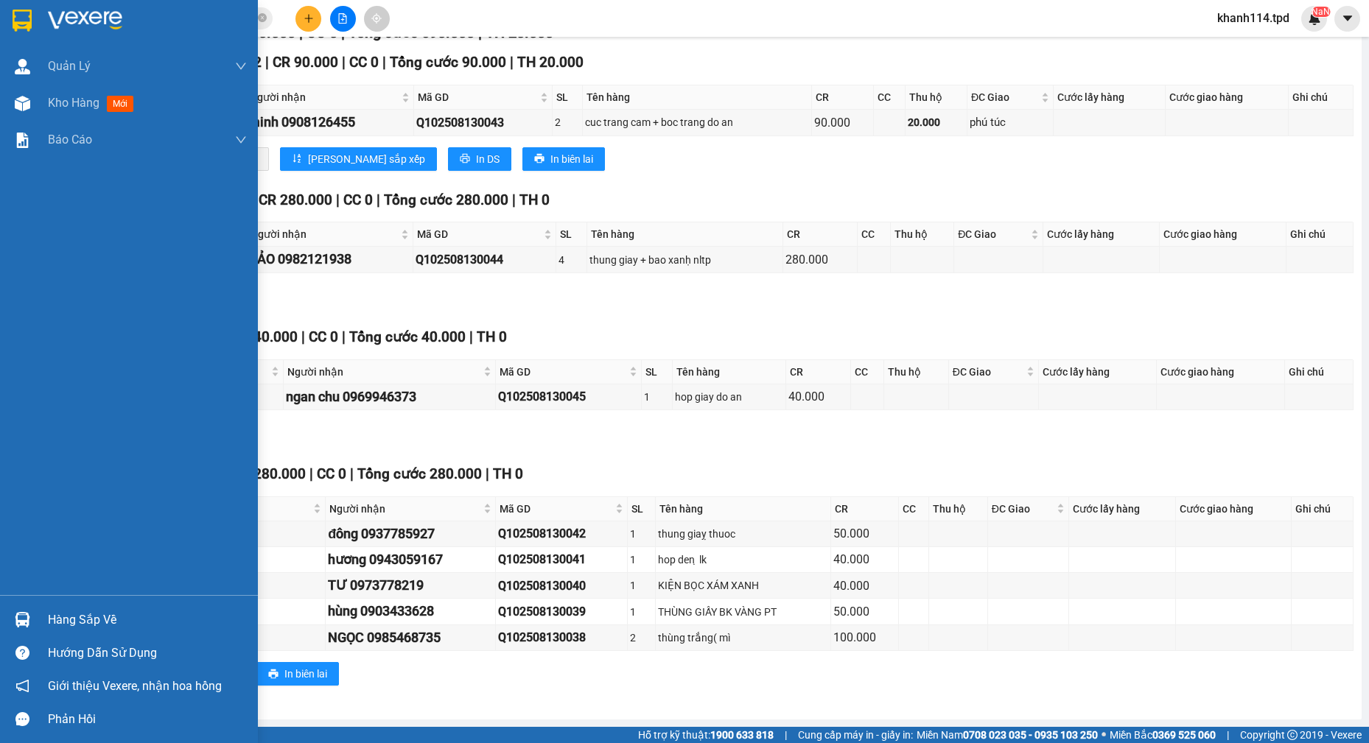
drag, startPoint x: 77, startPoint y: 614, endPoint x: 88, endPoint y: 614, distance: 11.8
click at [77, 614] on div "Hàng sắp về" at bounding box center [147, 620] width 199 height 22
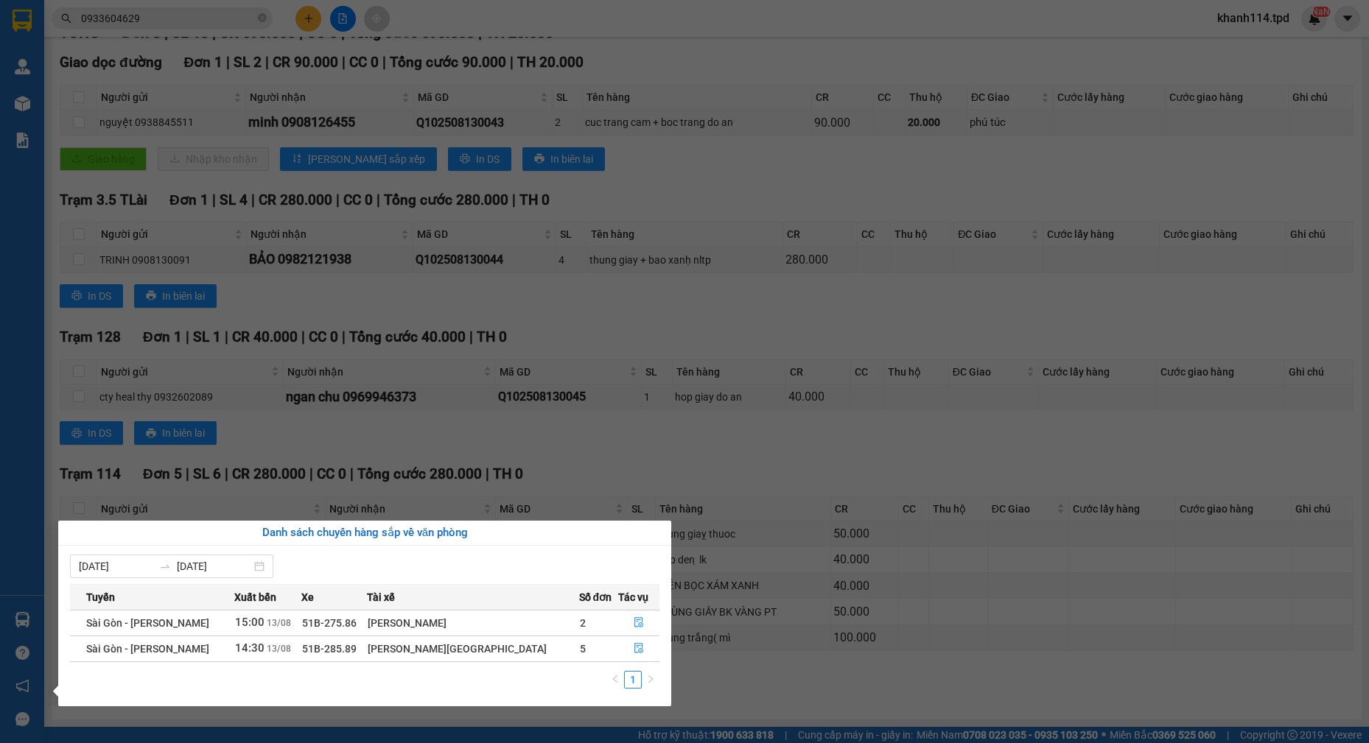
click at [636, 455] on section "Kết quả tìm kiếm ( 20 ) Bộ lọc Mã ĐH Trạng thái Món hàng Thu hộ Tổng cước Chưa …" at bounding box center [684, 371] width 1369 height 743
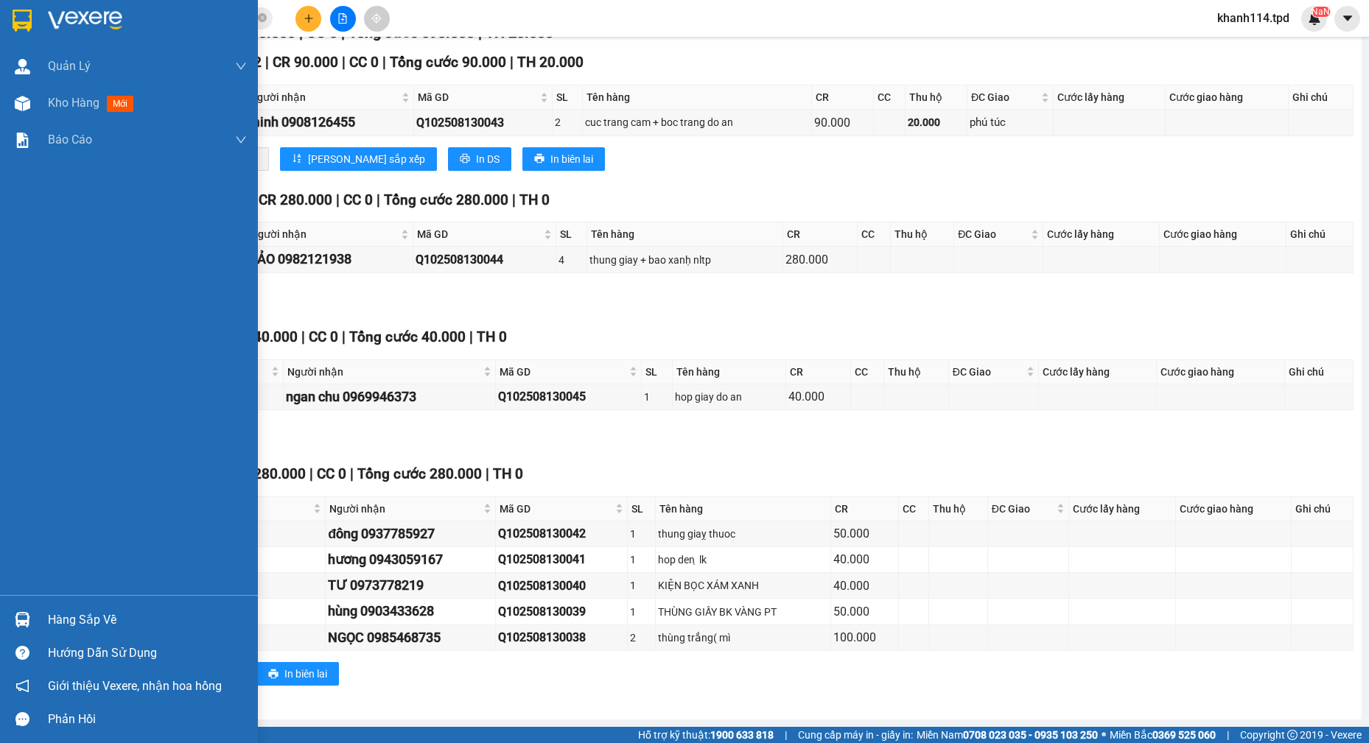
click at [79, 616] on div "Hàng sắp về" at bounding box center [147, 620] width 199 height 22
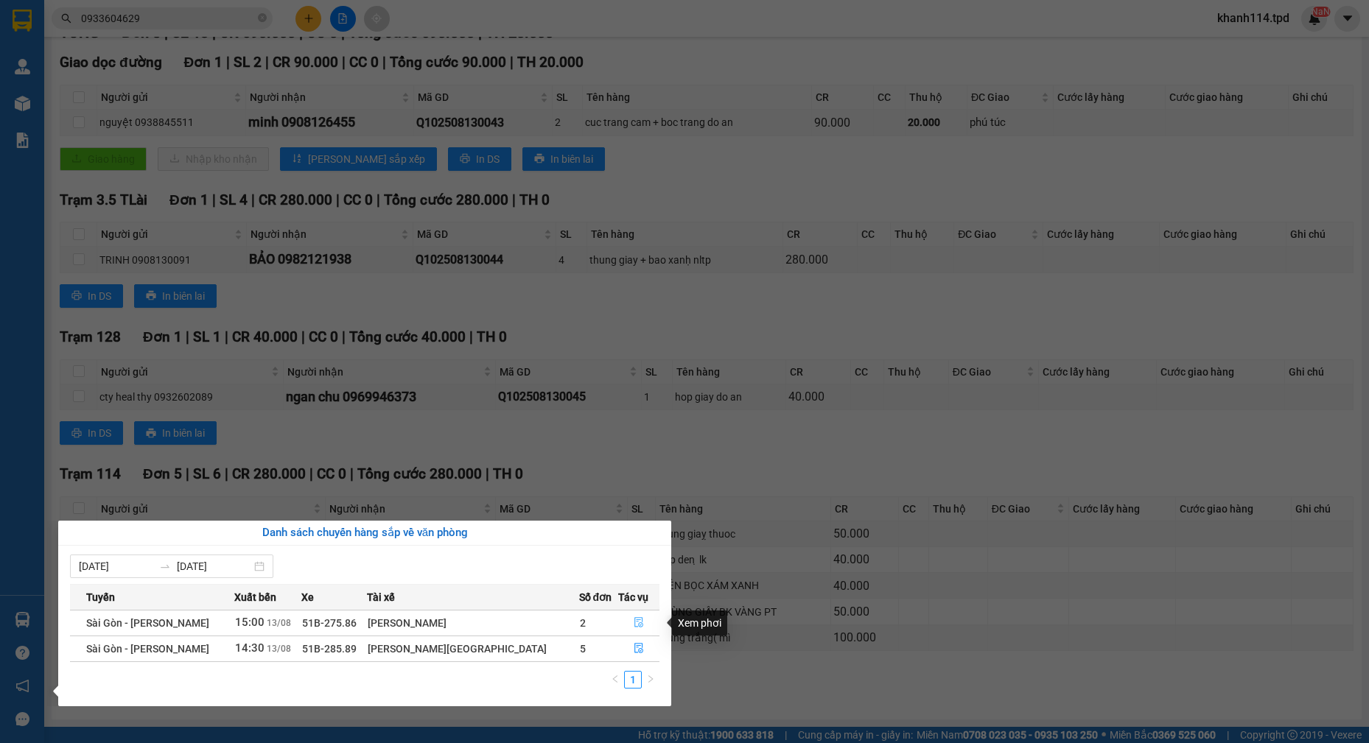
click at [633, 620] on icon "file-done" at bounding box center [638, 622] width 10 height 10
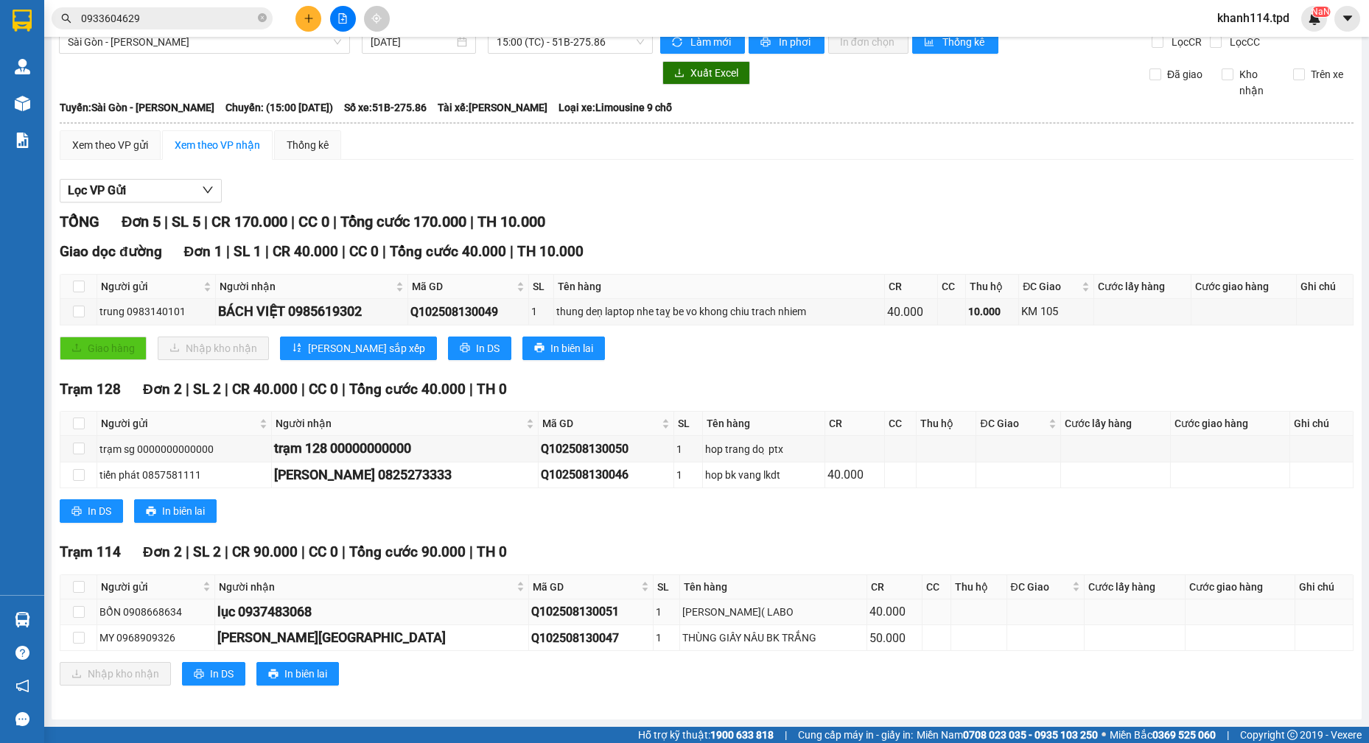
scroll to position [21, 0]
click at [81, 616] on input "checkbox" at bounding box center [79, 612] width 12 height 12
checkbox input "true"
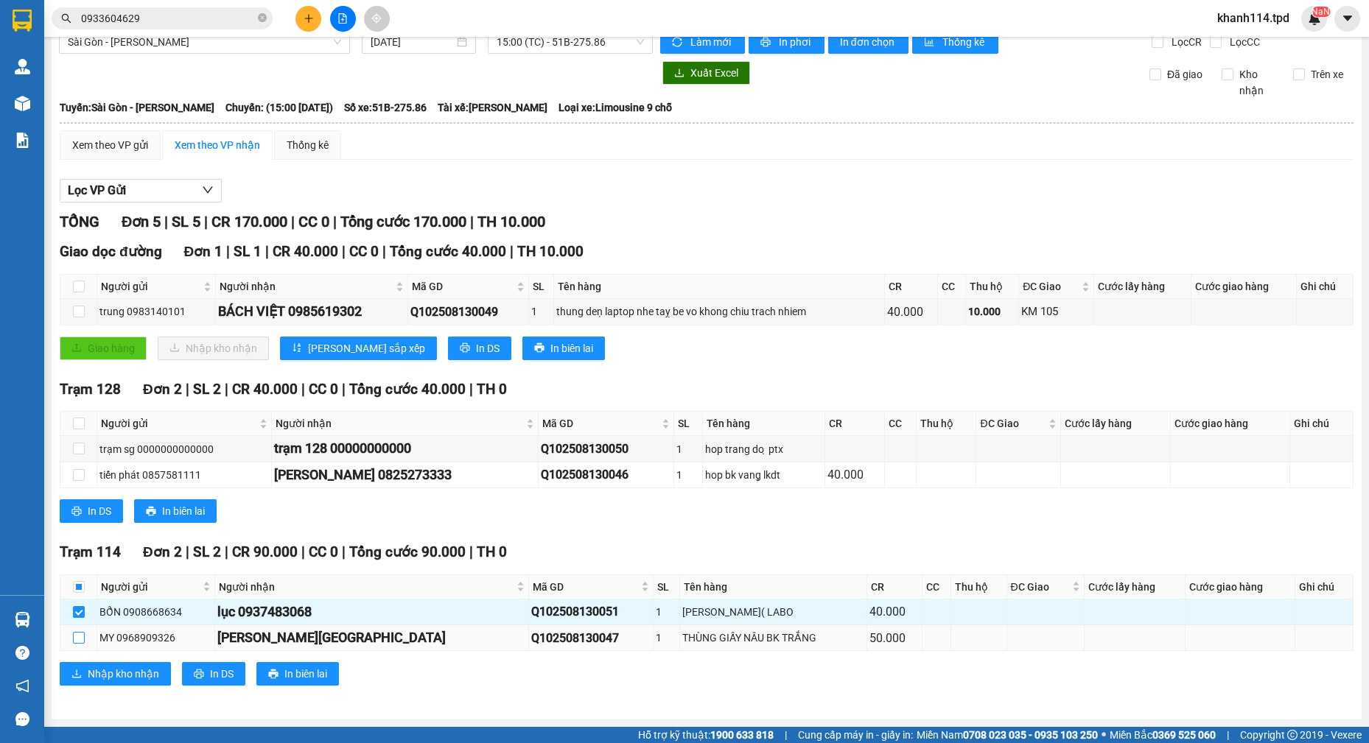
click at [77, 639] on input "checkbox" at bounding box center [79, 638] width 12 height 12
checkbox input "true"
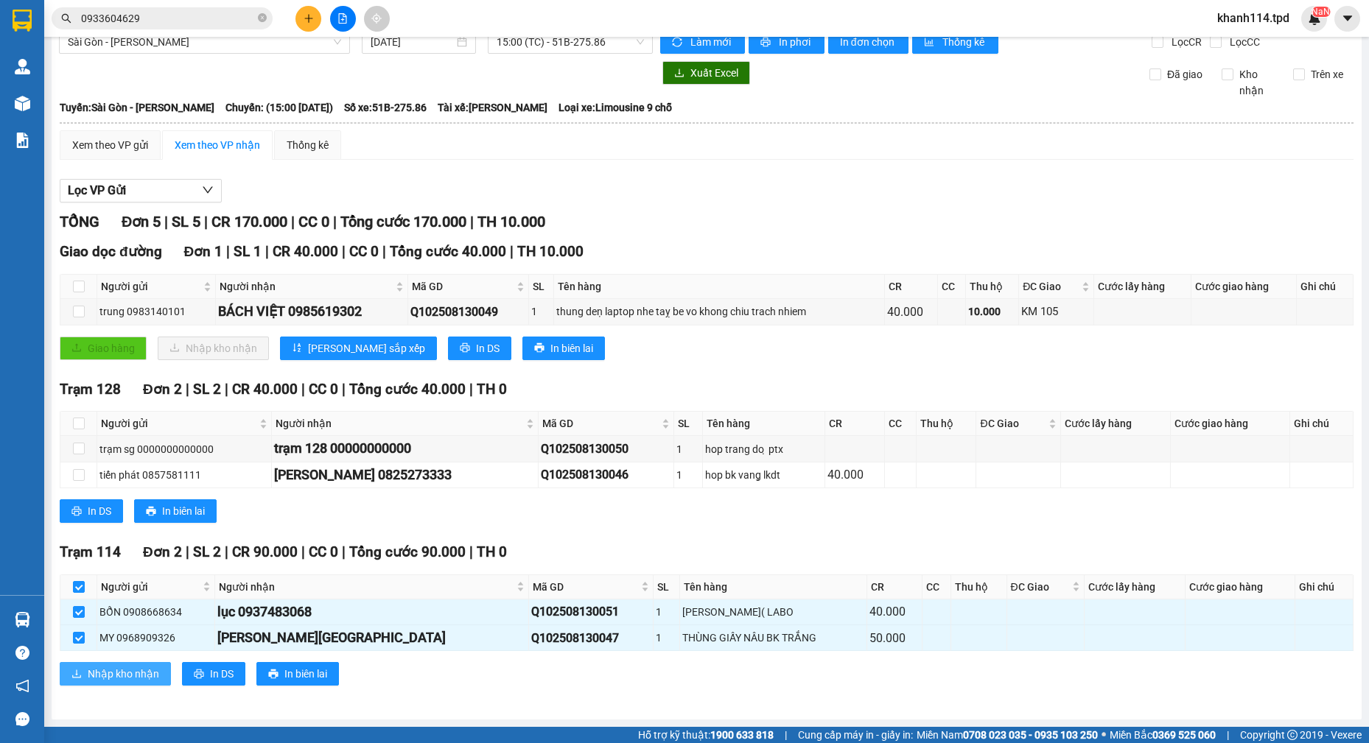
click at [139, 674] on span "Nhập kho nhận" at bounding box center [123, 674] width 71 height 16
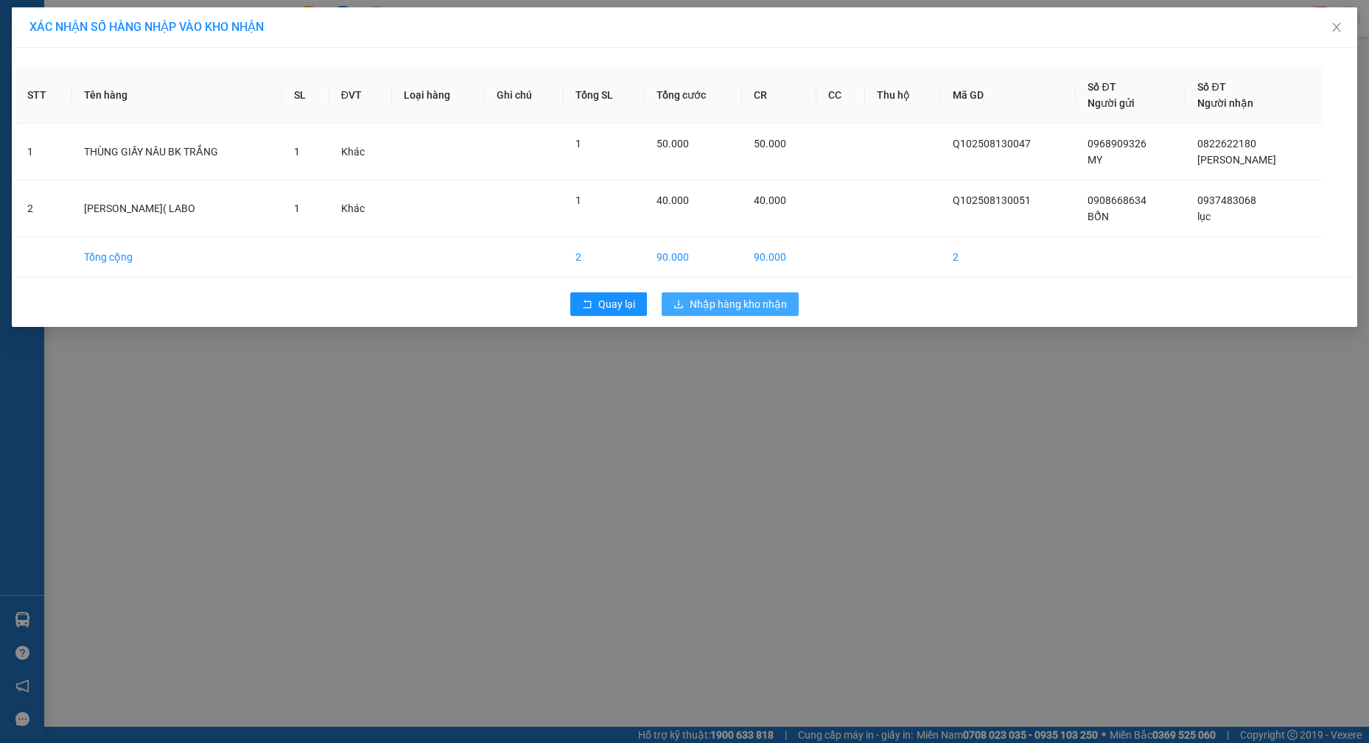
click at [734, 297] on span "Nhập hàng kho nhận" at bounding box center [737, 304] width 97 height 16
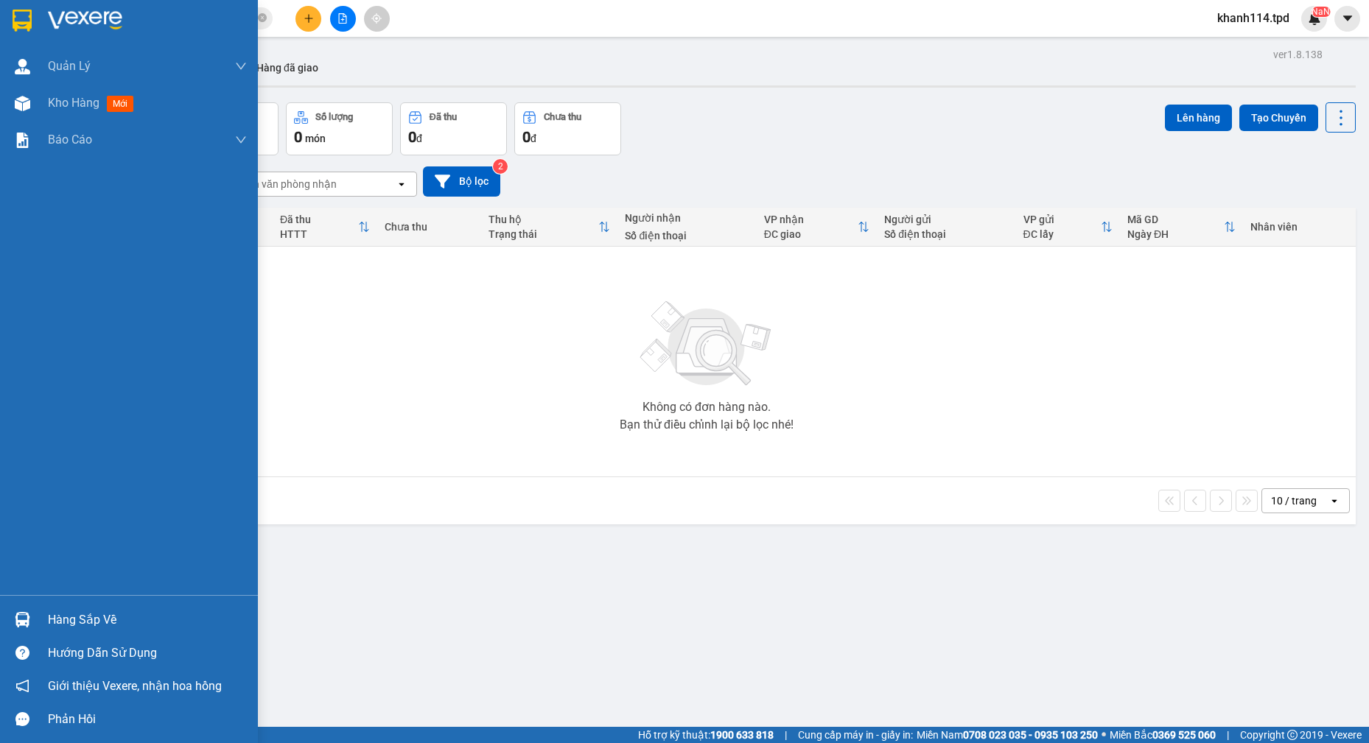
click at [116, 613] on div "Hàng sắp về" at bounding box center [147, 620] width 199 height 22
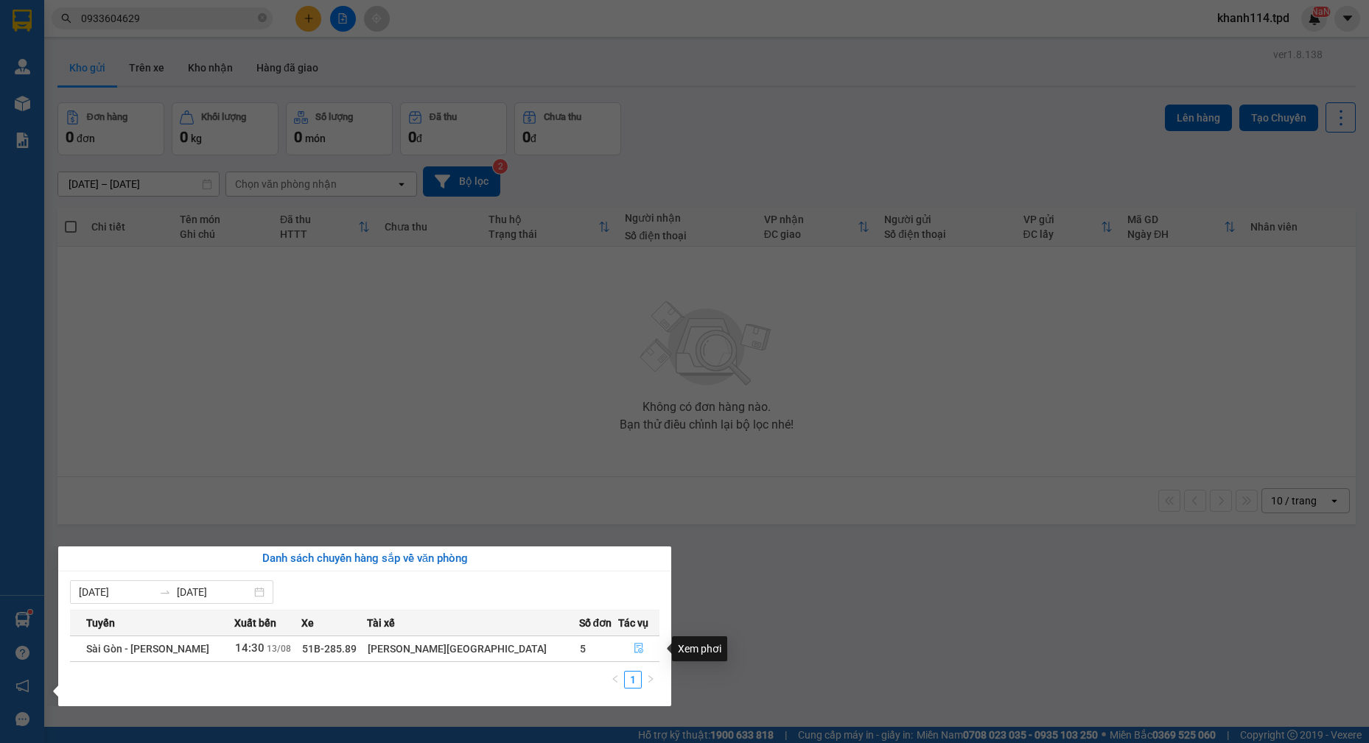
click at [634, 647] on icon "file-done" at bounding box center [638, 649] width 9 height 10
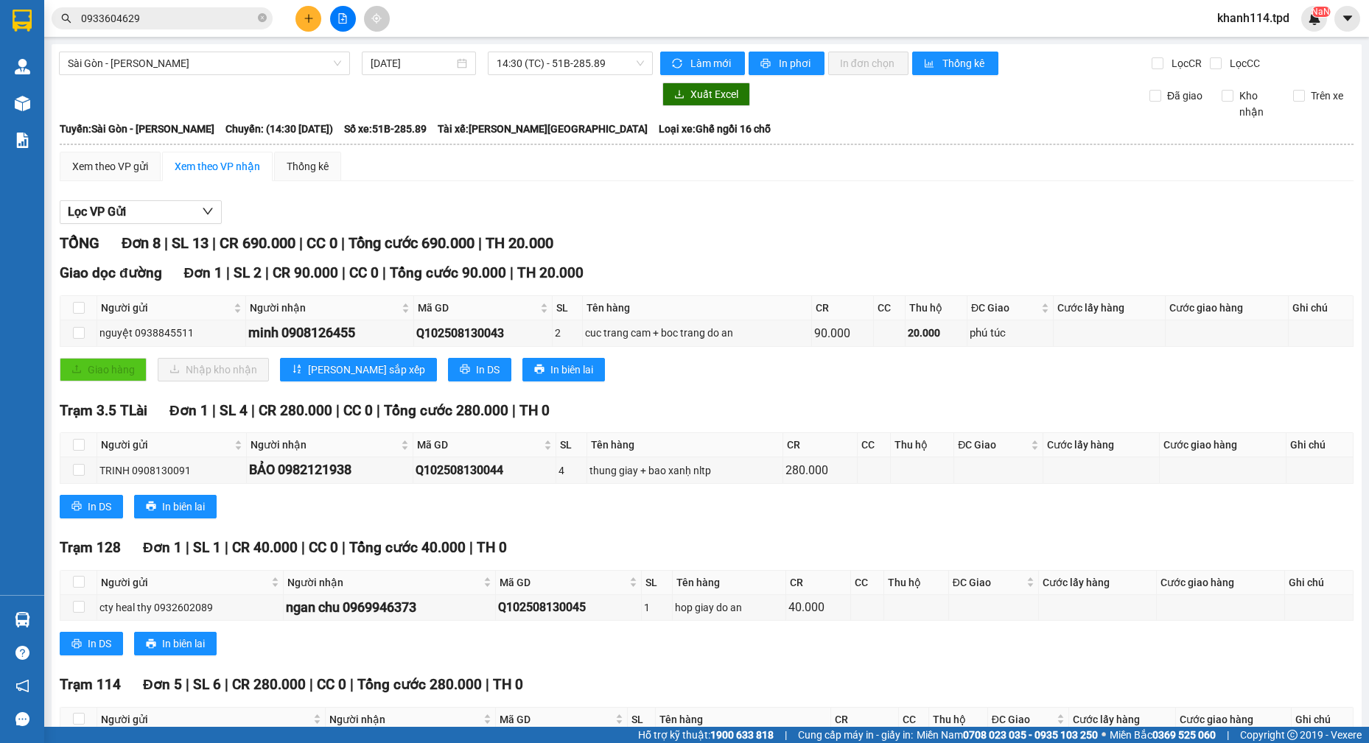
scroll to position [211, 0]
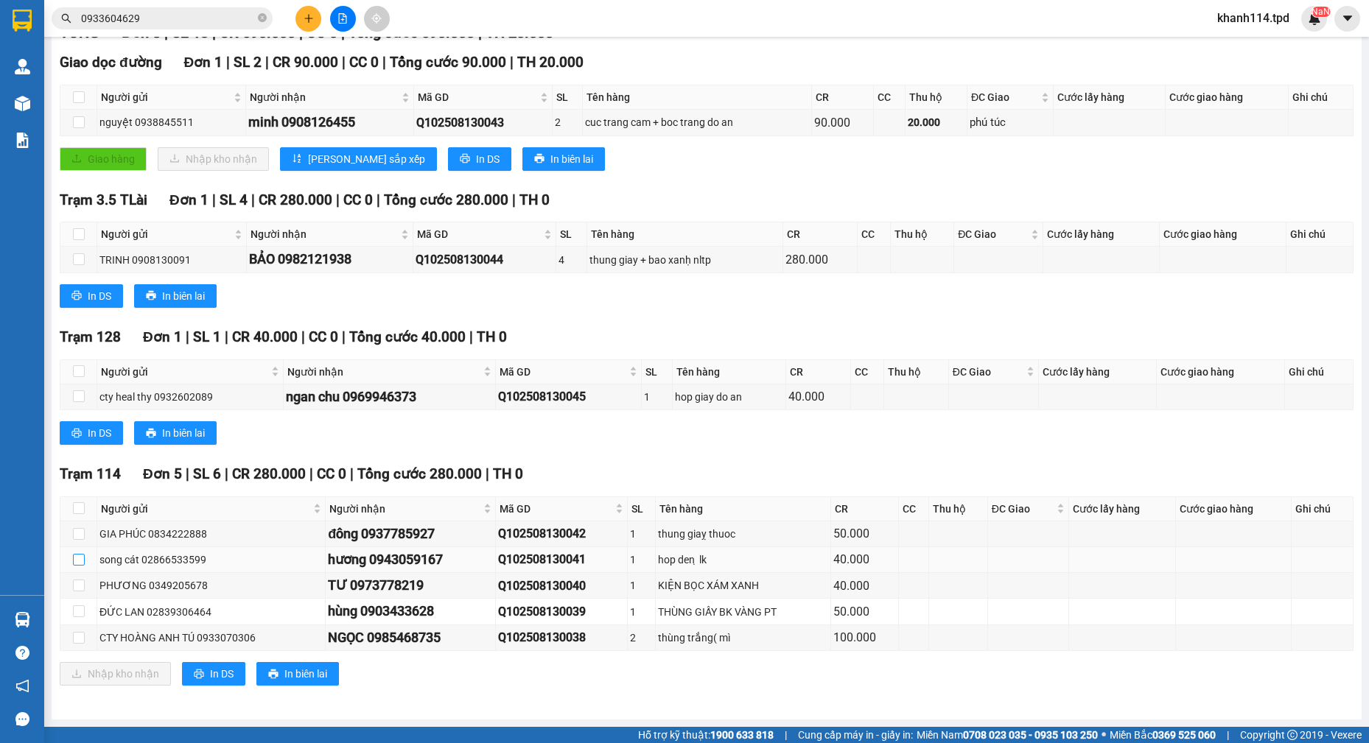
click at [77, 558] on input "checkbox" at bounding box center [79, 560] width 12 height 12
checkbox input "true"
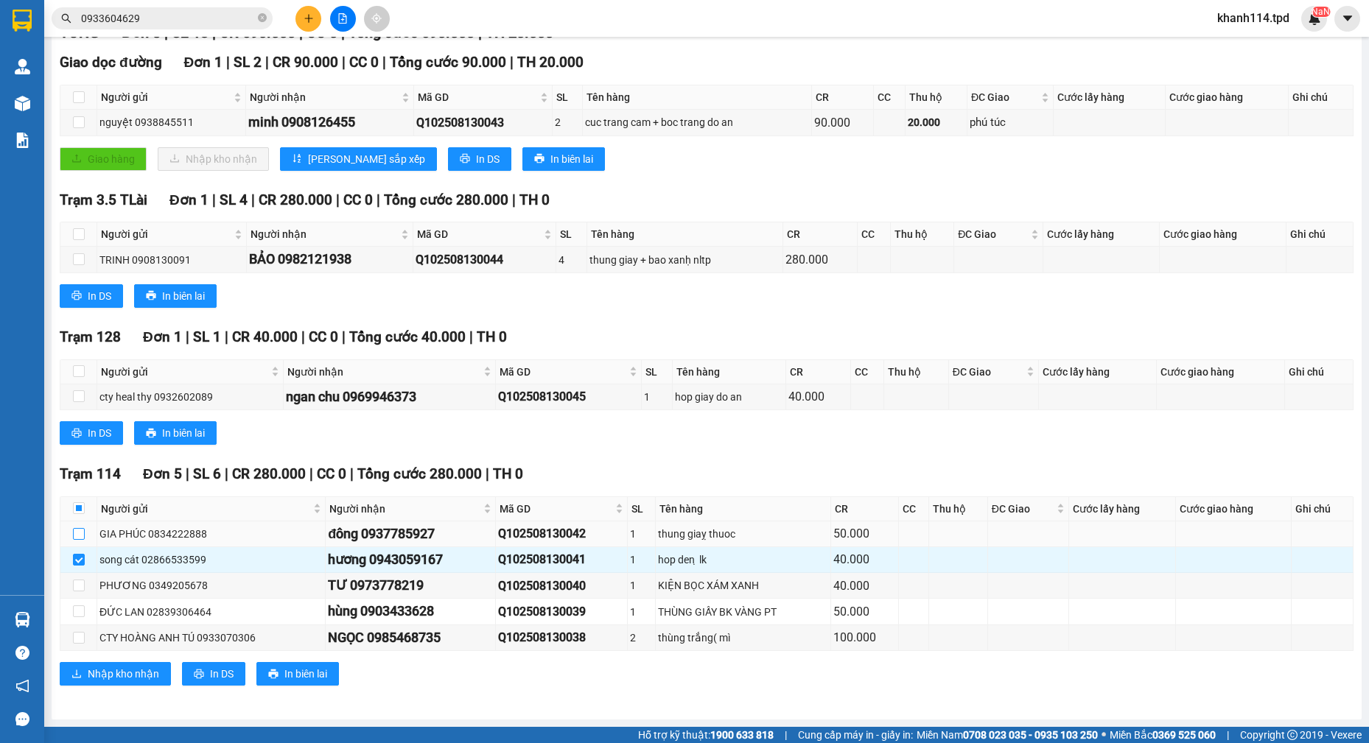
drag, startPoint x: 80, startPoint y: 533, endPoint x: 91, endPoint y: 538, distance: 11.5
click at [81, 533] on input "checkbox" at bounding box center [79, 534] width 12 height 12
checkbox input "true"
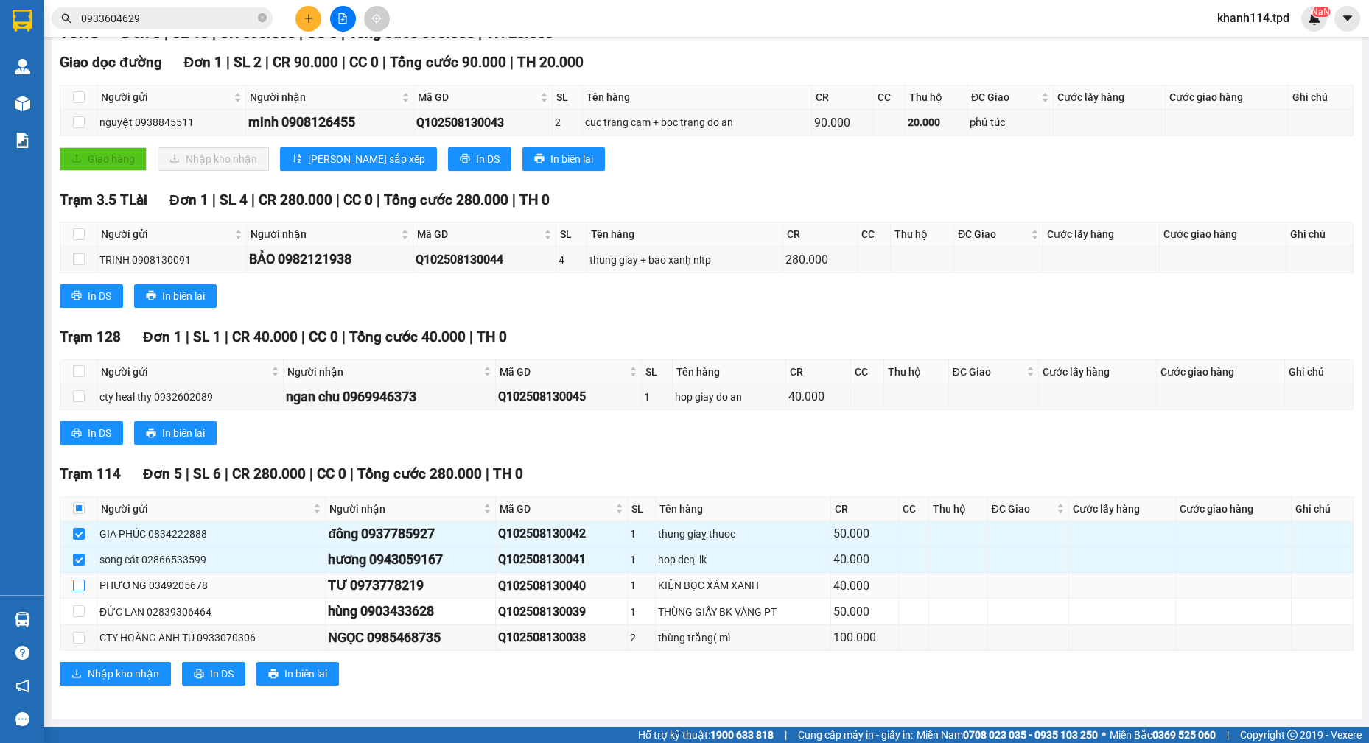
click at [77, 588] on input "checkbox" at bounding box center [79, 586] width 12 height 12
checkbox input "true"
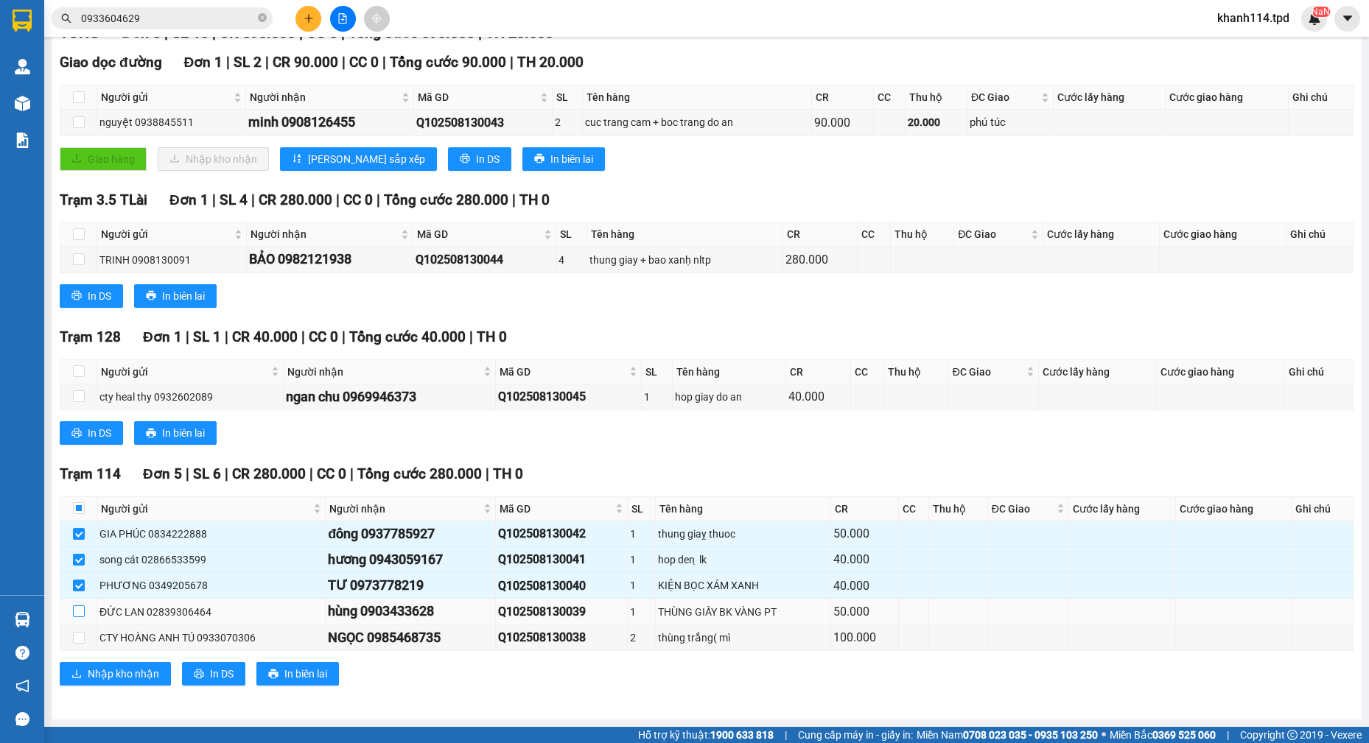
click at [82, 619] on label at bounding box center [79, 612] width 12 height 16
click at [82, 617] on input "checkbox" at bounding box center [79, 611] width 12 height 12
checkbox input "true"
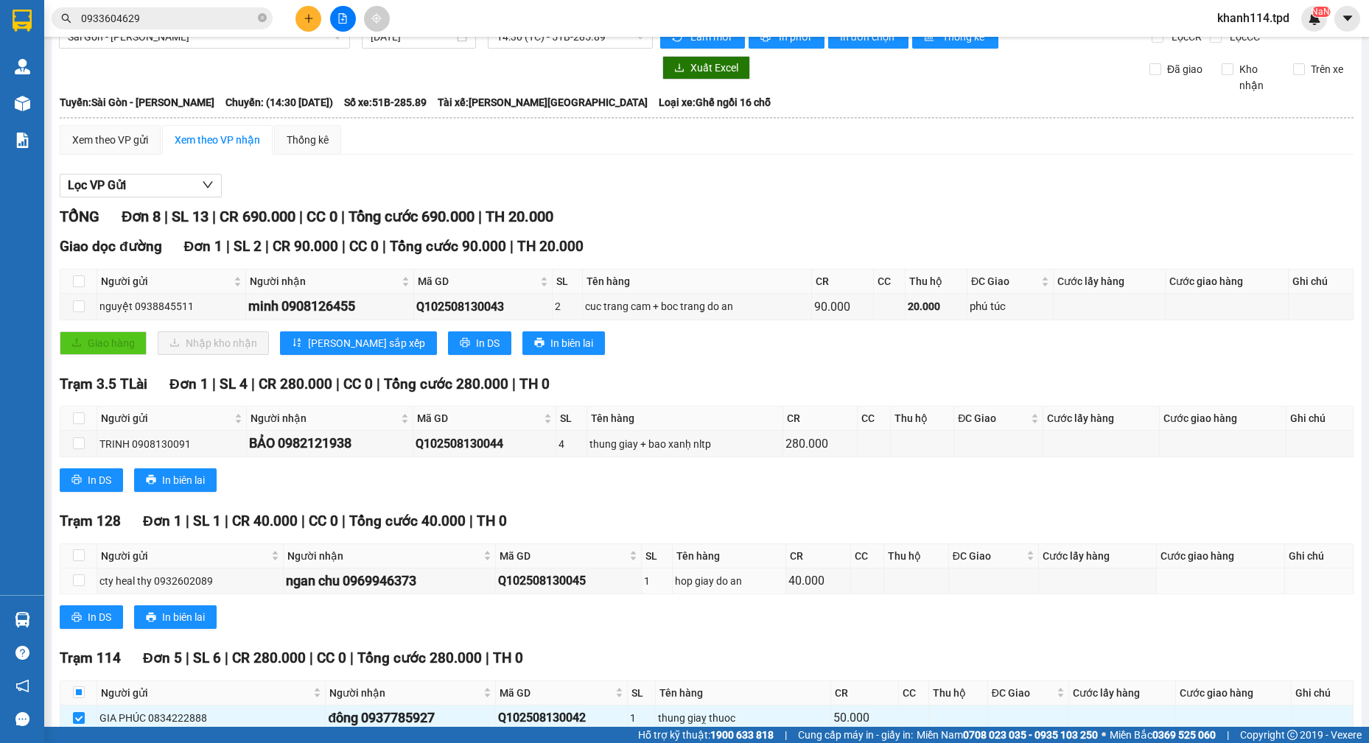
scroll to position [0, 0]
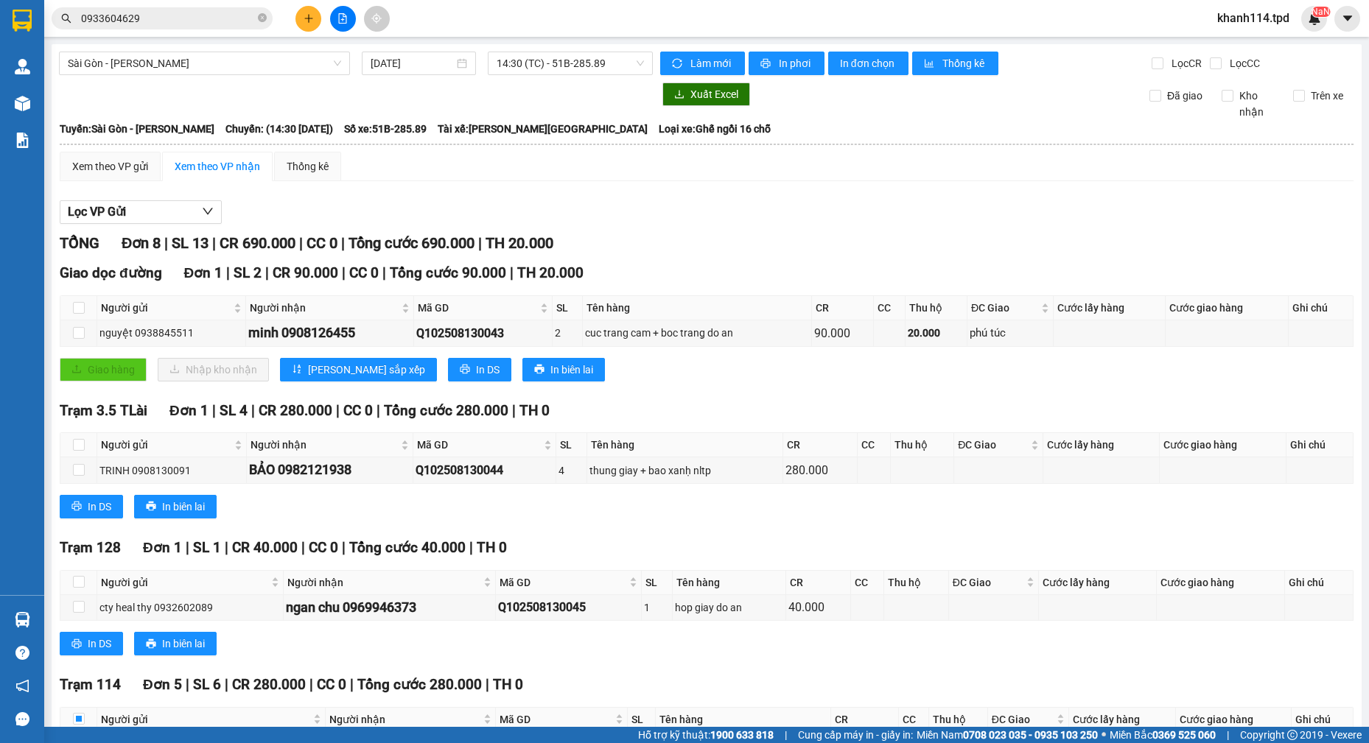
click at [202, 20] on input "0933604629" at bounding box center [168, 18] width 174 height 16
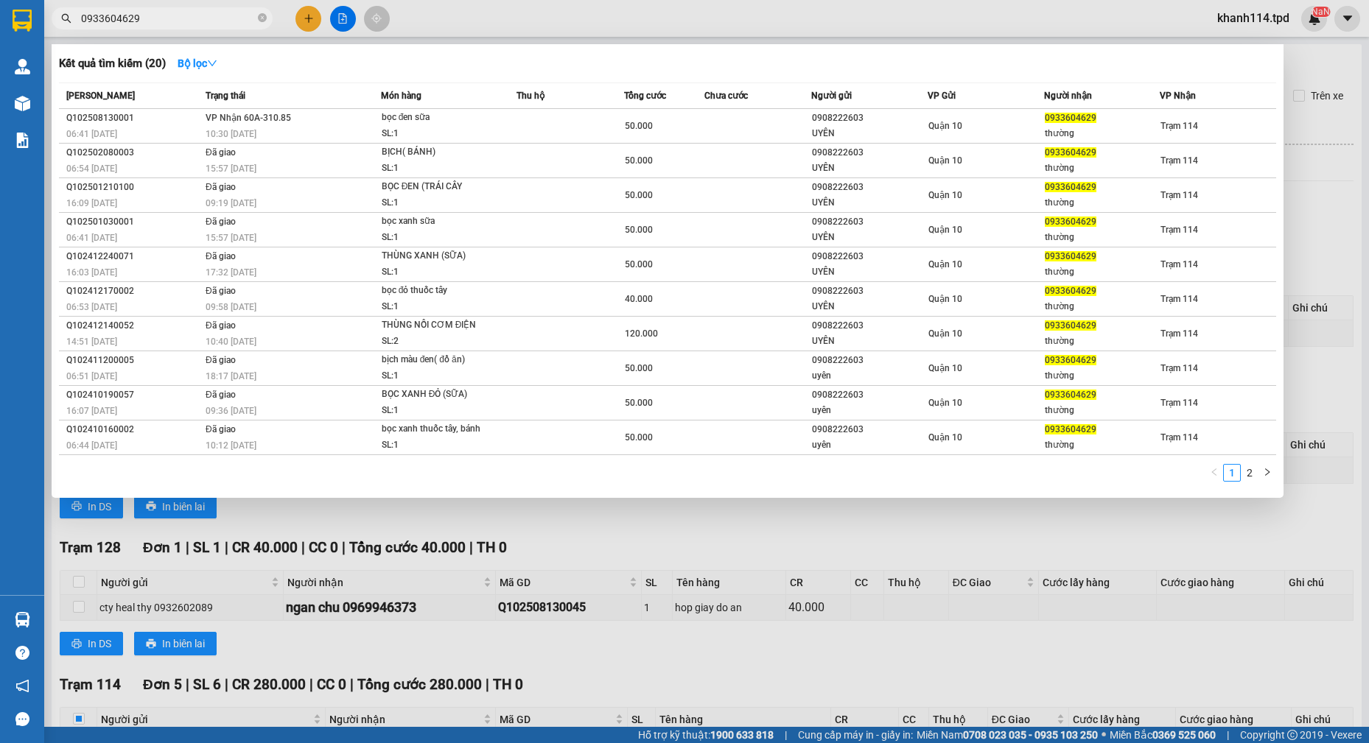
click at [202, 20] on input "0933604629" at bounding box center [168, 18] width 174 height 16
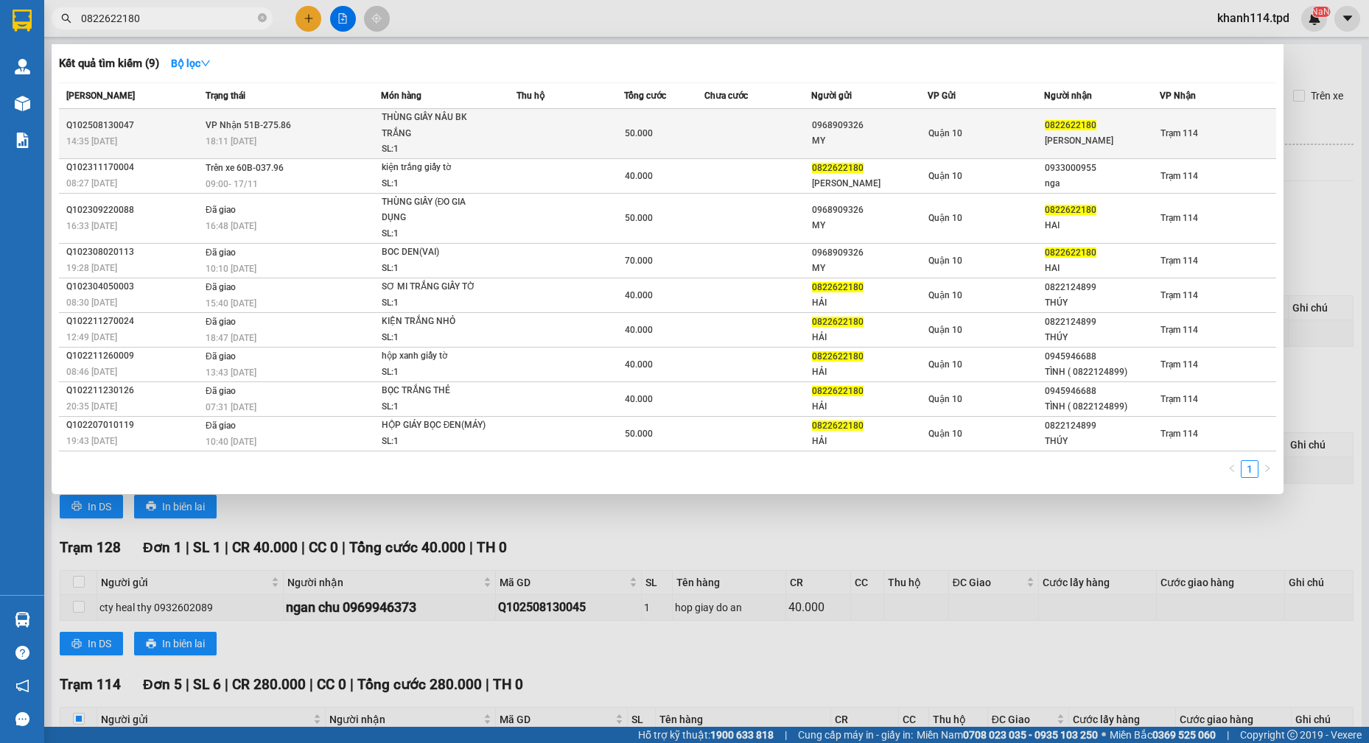
type input "0822622180"
click at [952, 132] on span "Quận 10" at bounding box center [945, 133] width 34 height 10
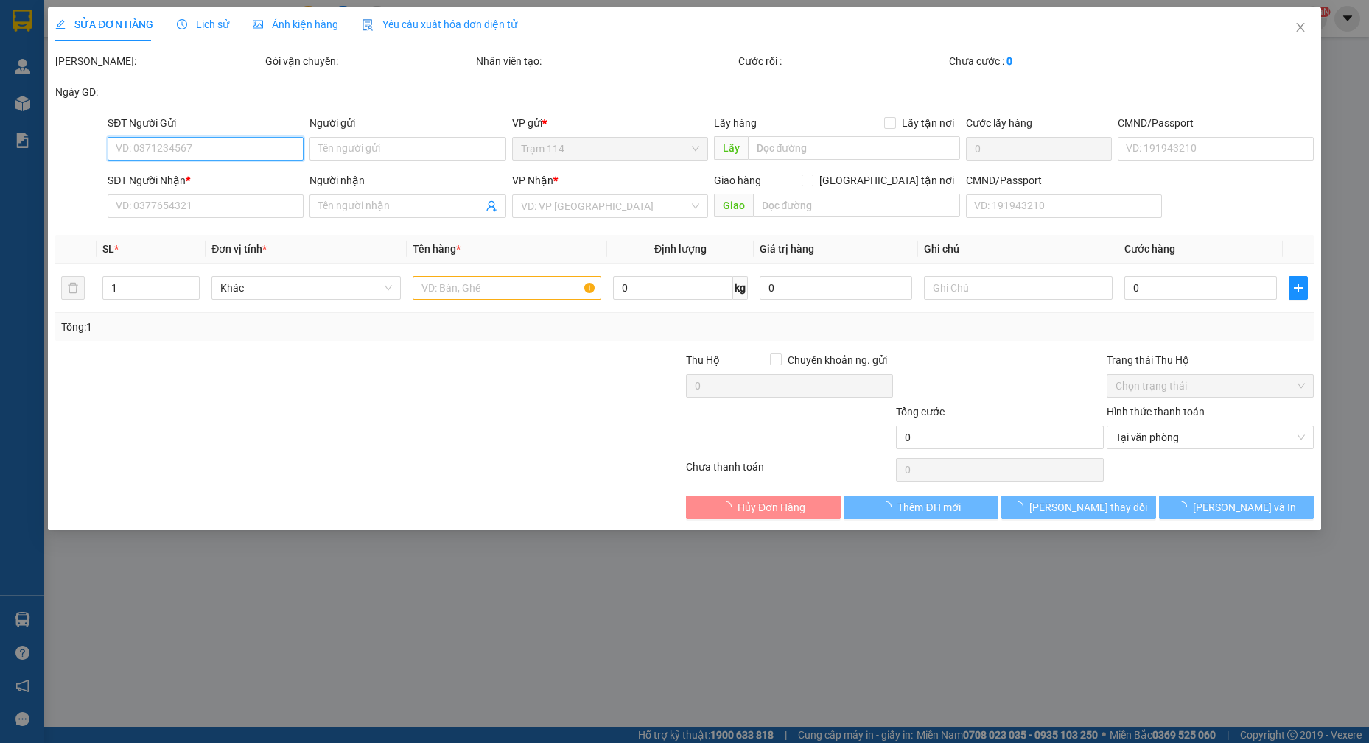
type input "0968909326"
type input "MY"
type input "075195006787"
type input "0822622180"
type input "[PERSON_NAME]"
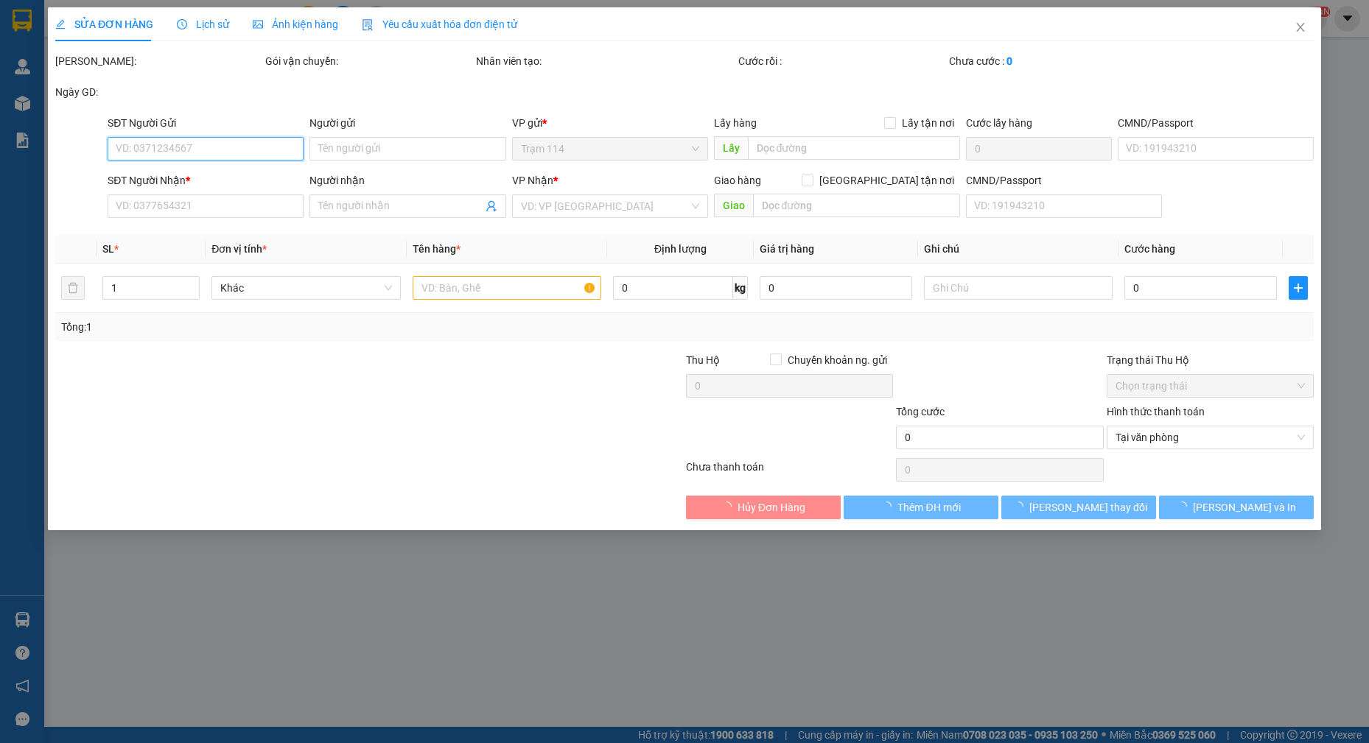
type input "50.000"
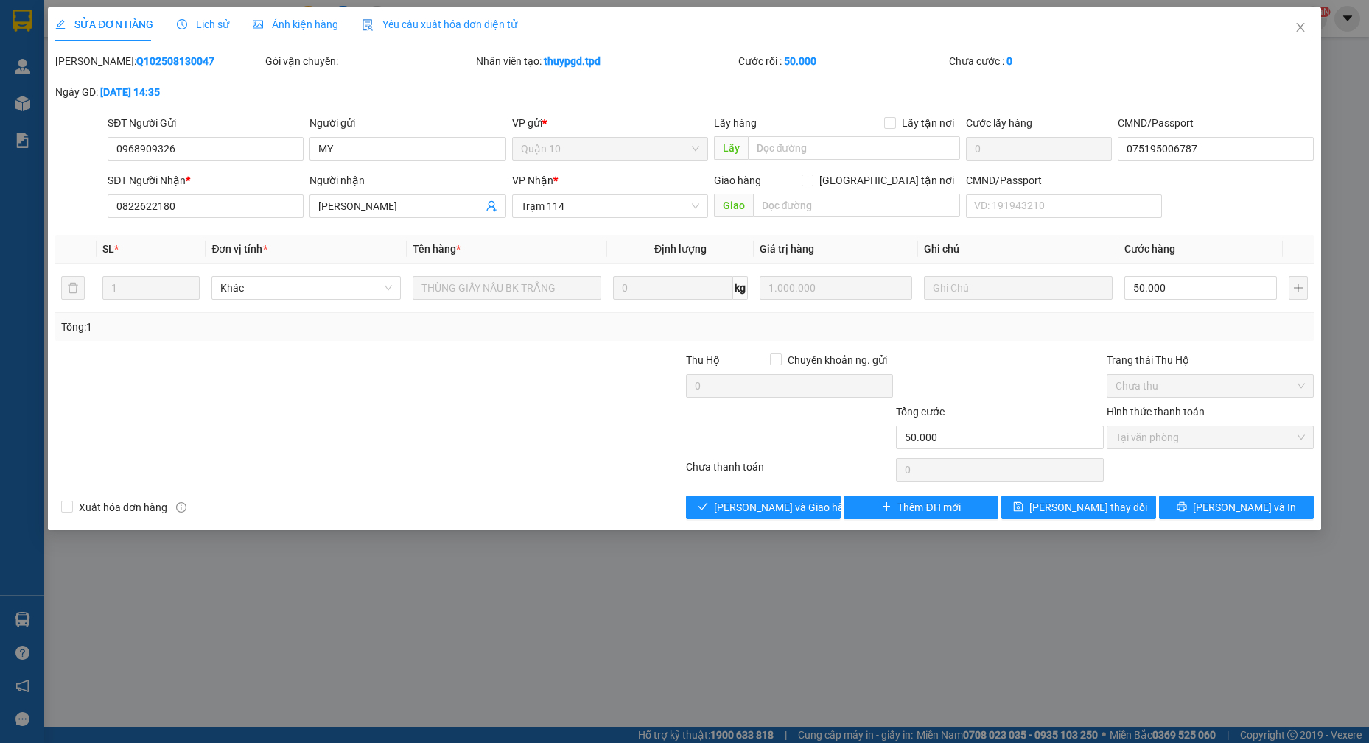
click at [758, 488] on div "Total Paid Fee 50.000 Total UnPaid Fee 0 Cash Collection Total Fee Mã ĐH: Q1025…" at bounding box center [684, 286] width 1258 height 466
click at [759, 504] on span "[PERSON_NAME] và Giao hàng" at bounding box center [784, 507] width 141 height 16
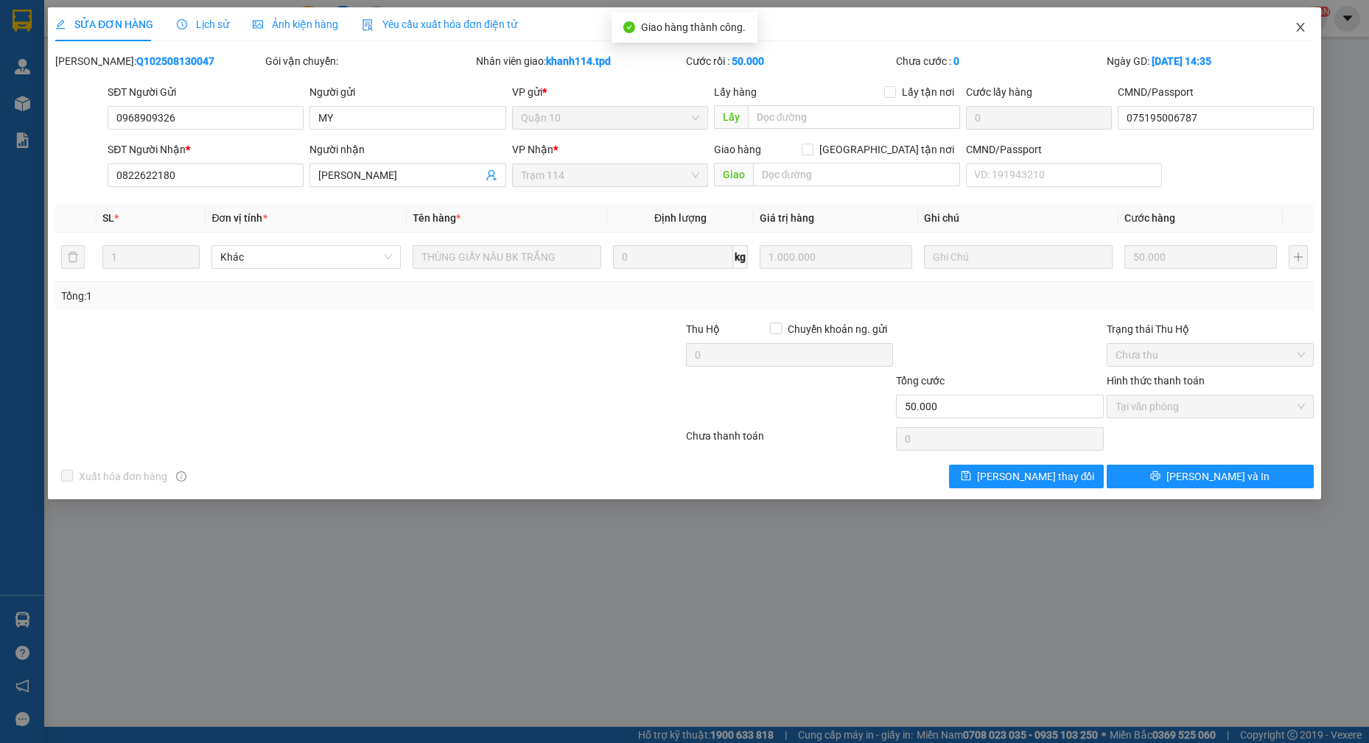
click at [1304, 29] on icon "close" at bounding box center [1300, 27] width 12 height 12
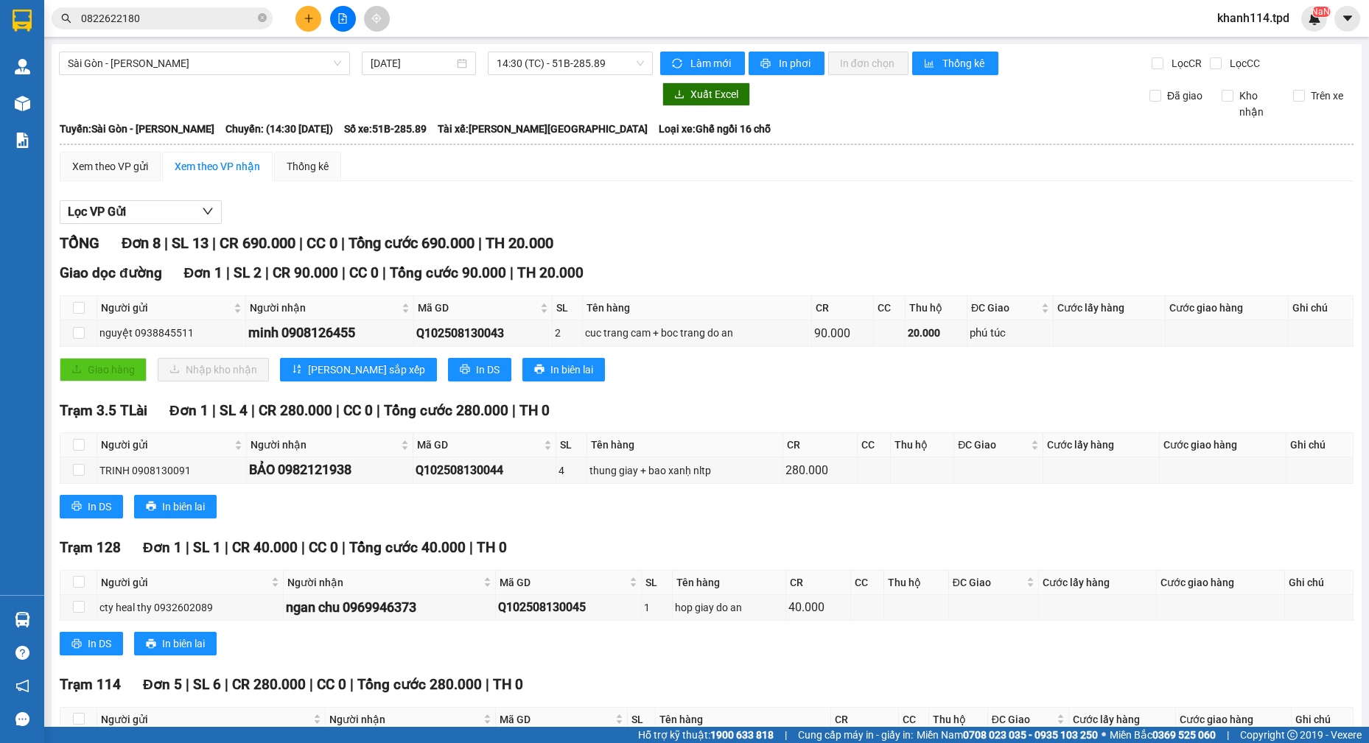
scroll to position [211, 0]
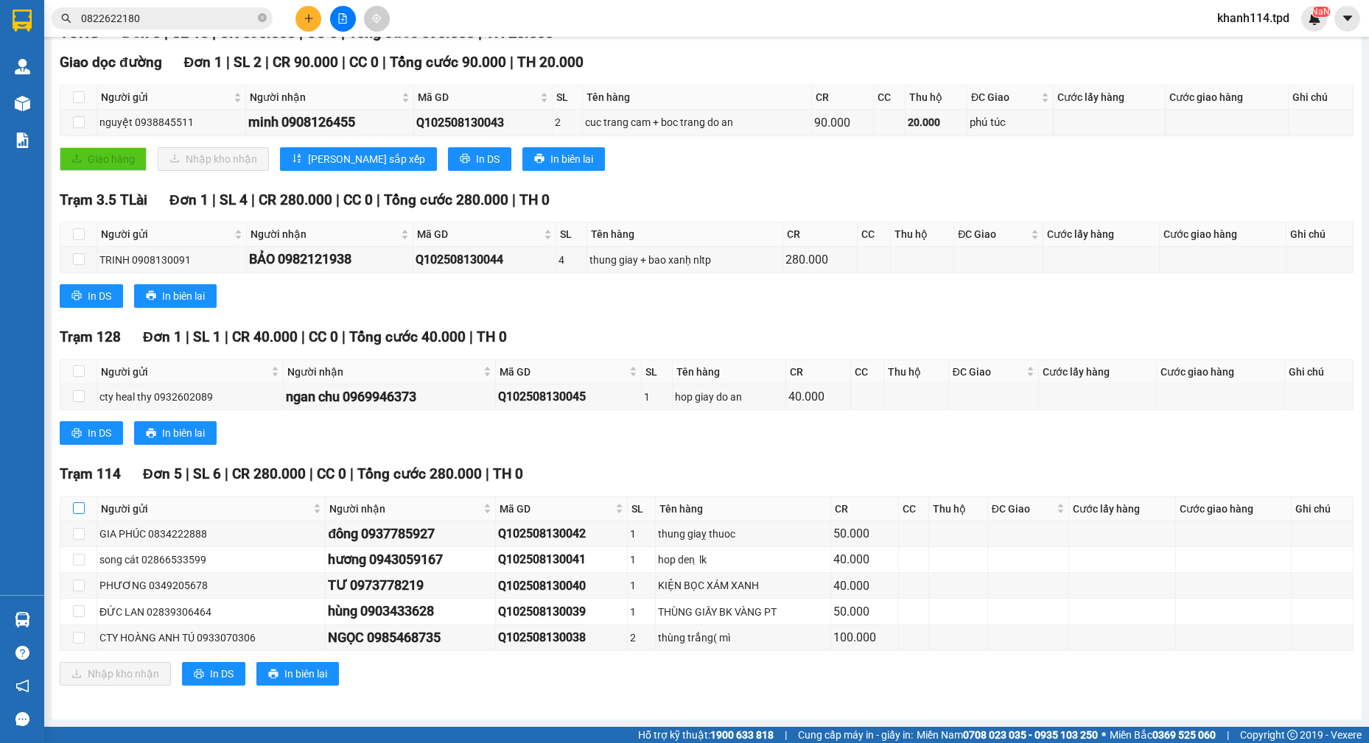
click at [77, 506] on input "checkbox" at bounding box center [79, 508] width 12 height 12
checkbox input "true"
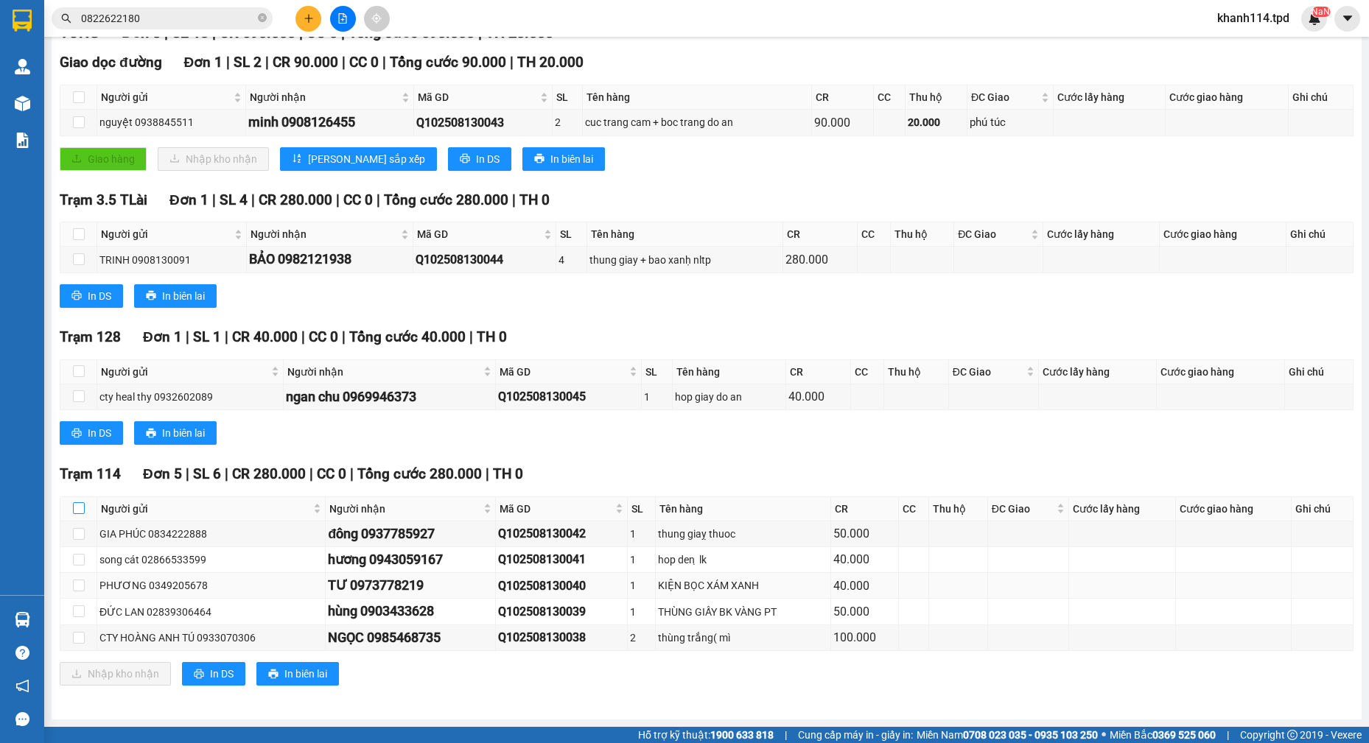
checkbox input "true"
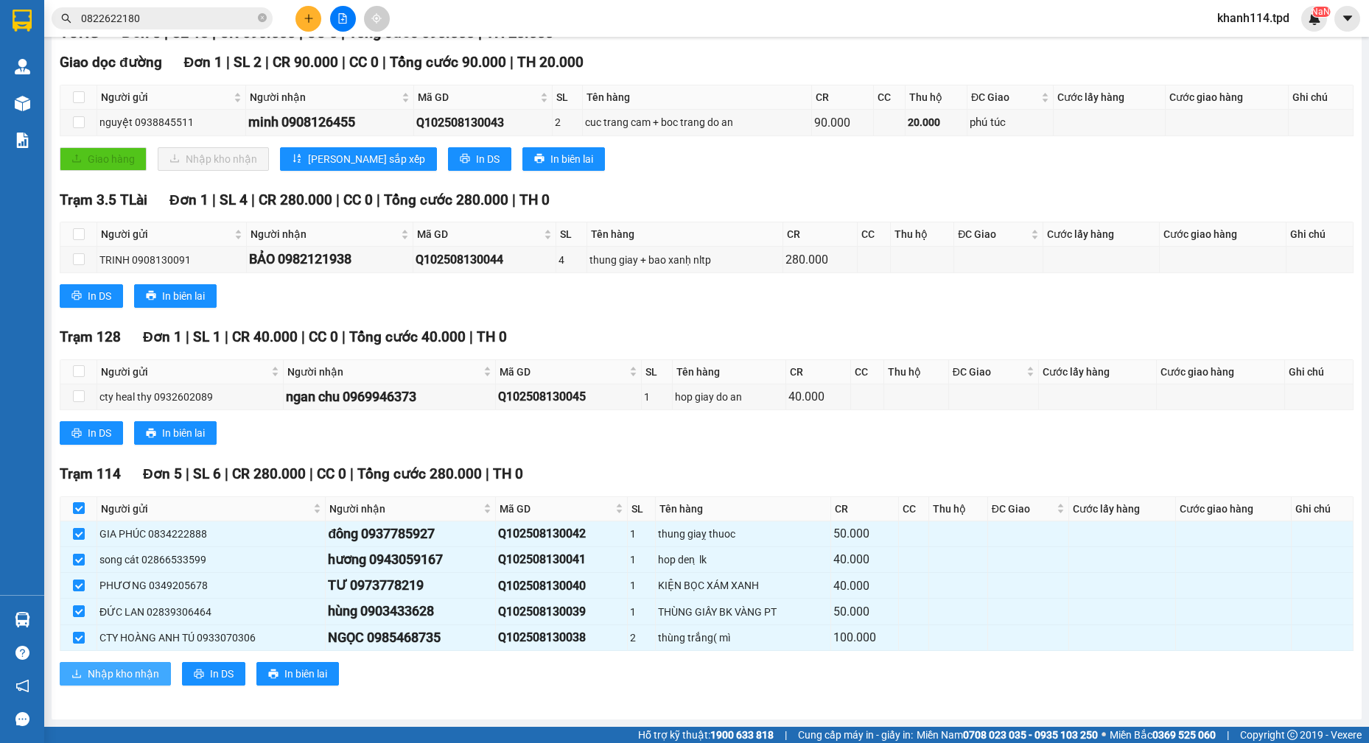
click at [149, 675] on span "Nhập kho nhận" at bounding box center [123, 674] width 71 height 16
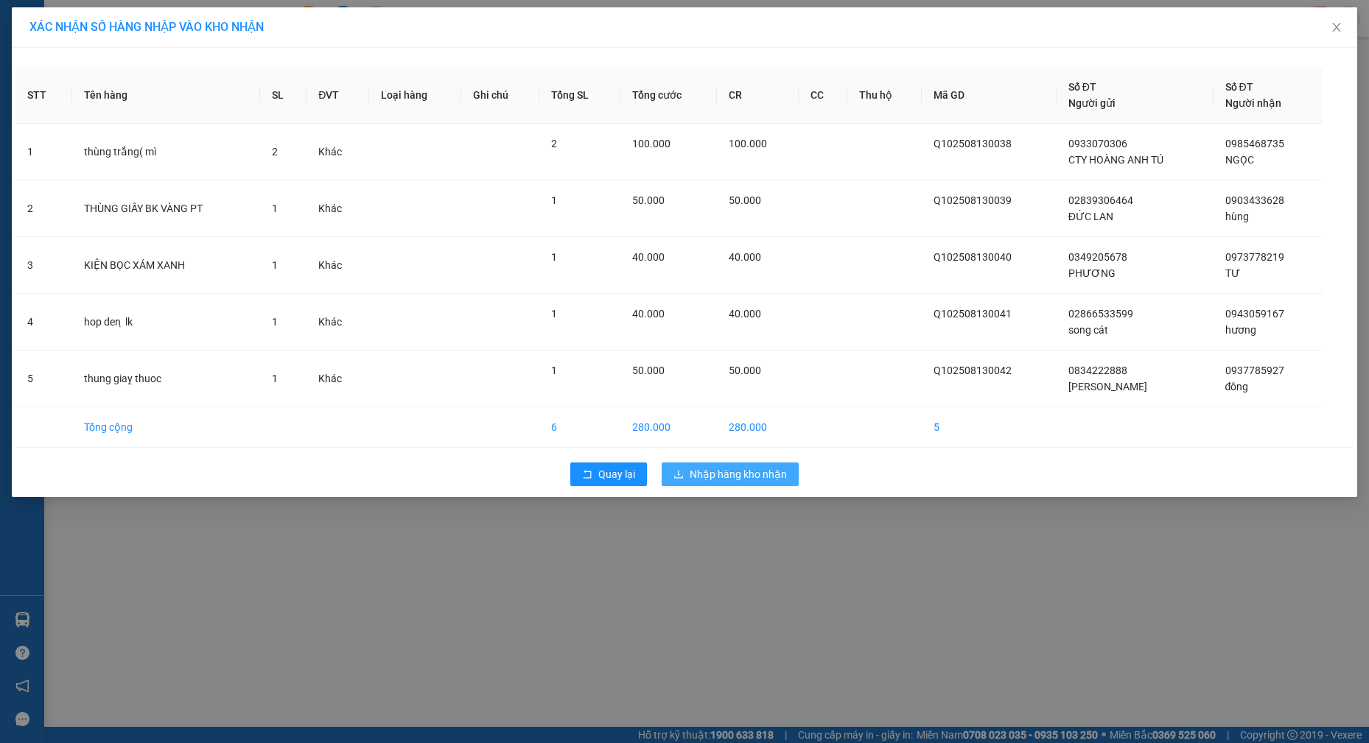
click at [706, 485] on button "Nhập hàng kho nhận" at bounding box center [729, 475] width 137 height 24
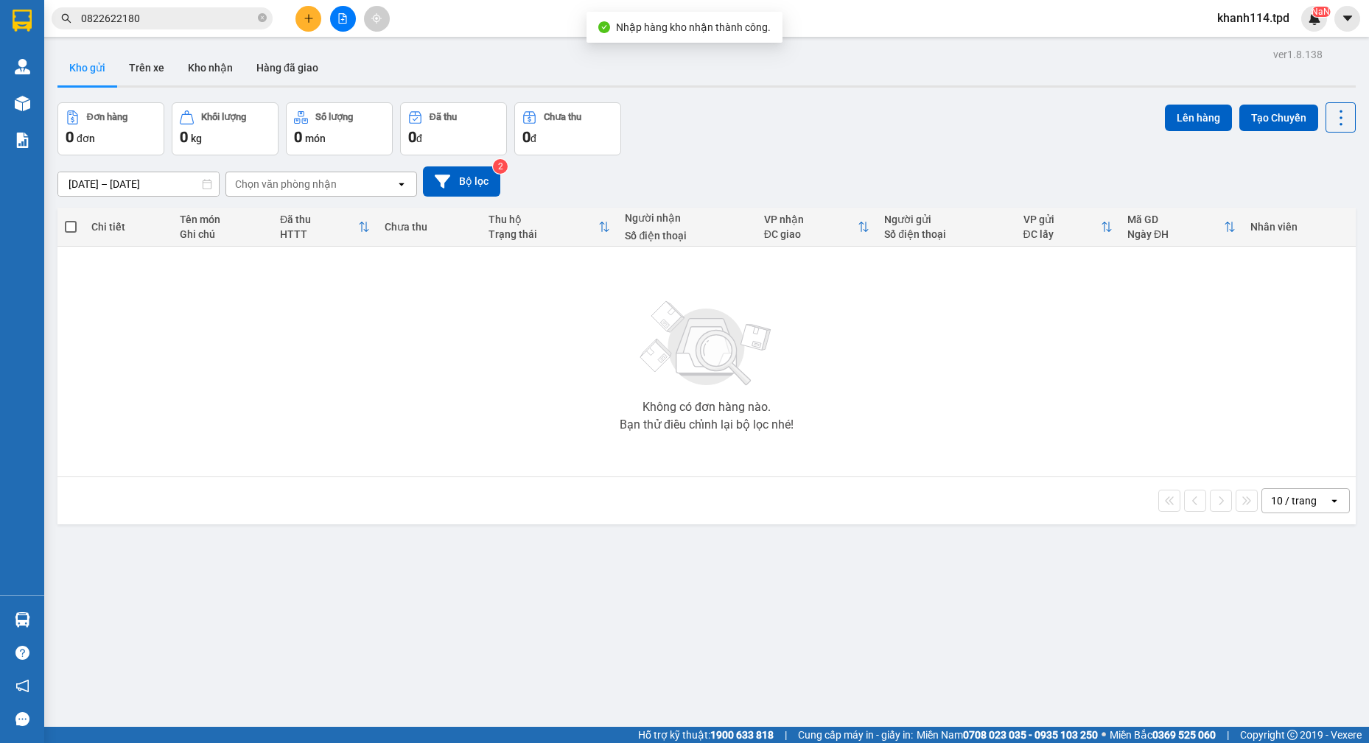
click at [175, 17] on input "0822622180" at bounding box center [168, 18] width 174 height 16
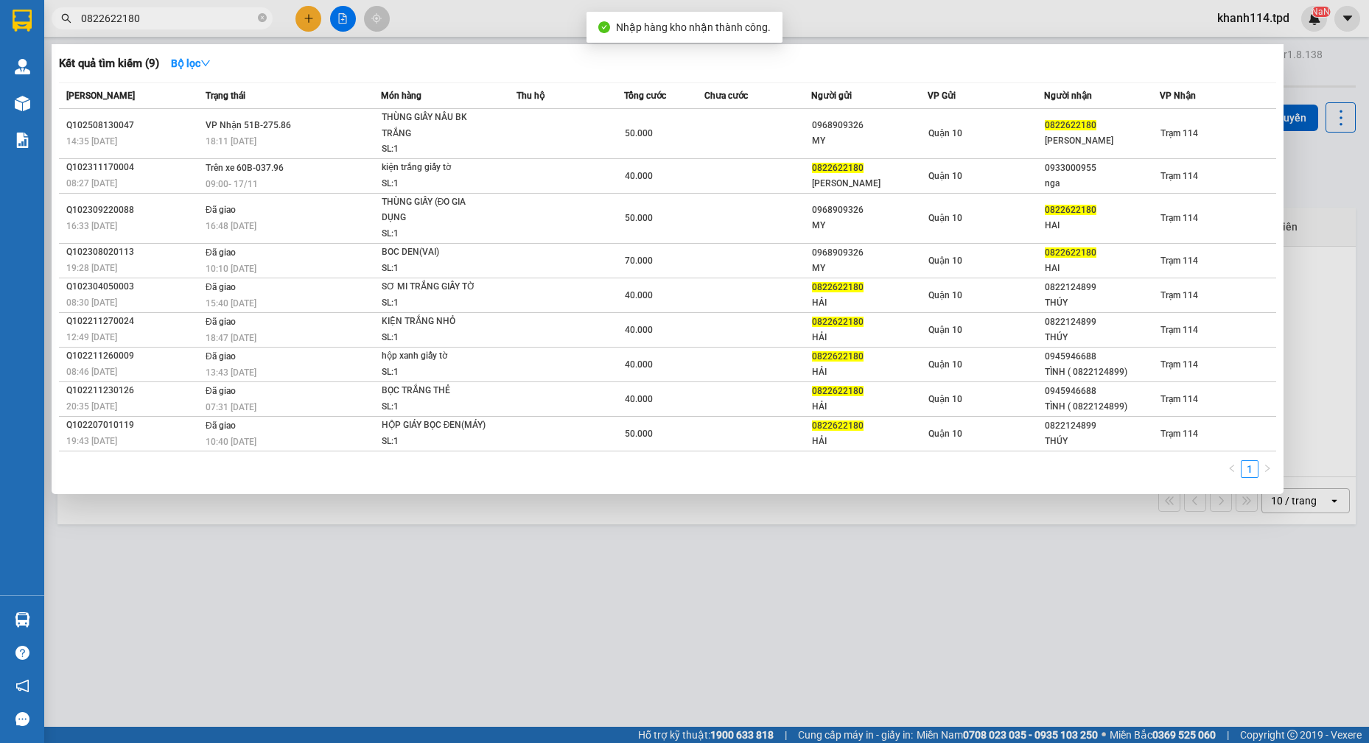
click at [175, 17] on input "0822622180" at bounding box center [168, 18] width 174 height 16
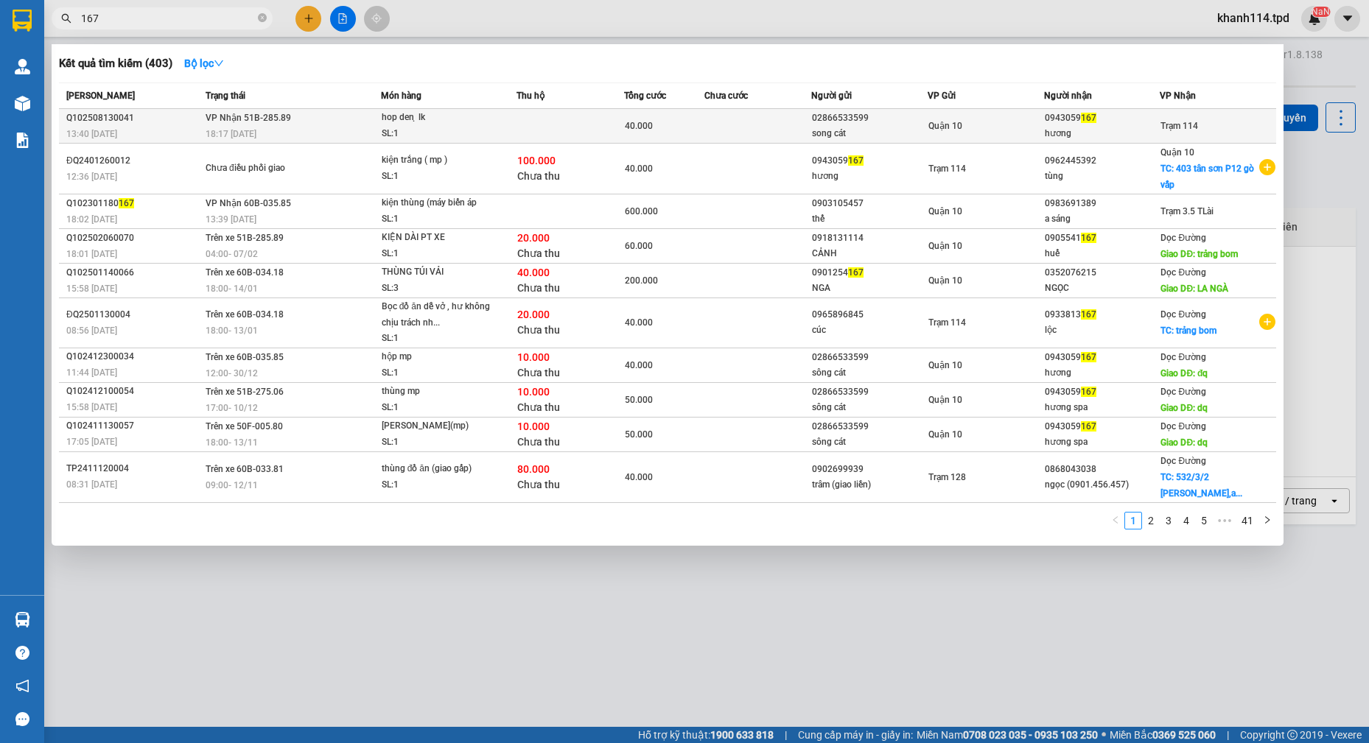
type input "167"
click at [826, 127] on div "song cát" at bounding box center [869, 133] width 115 height 15
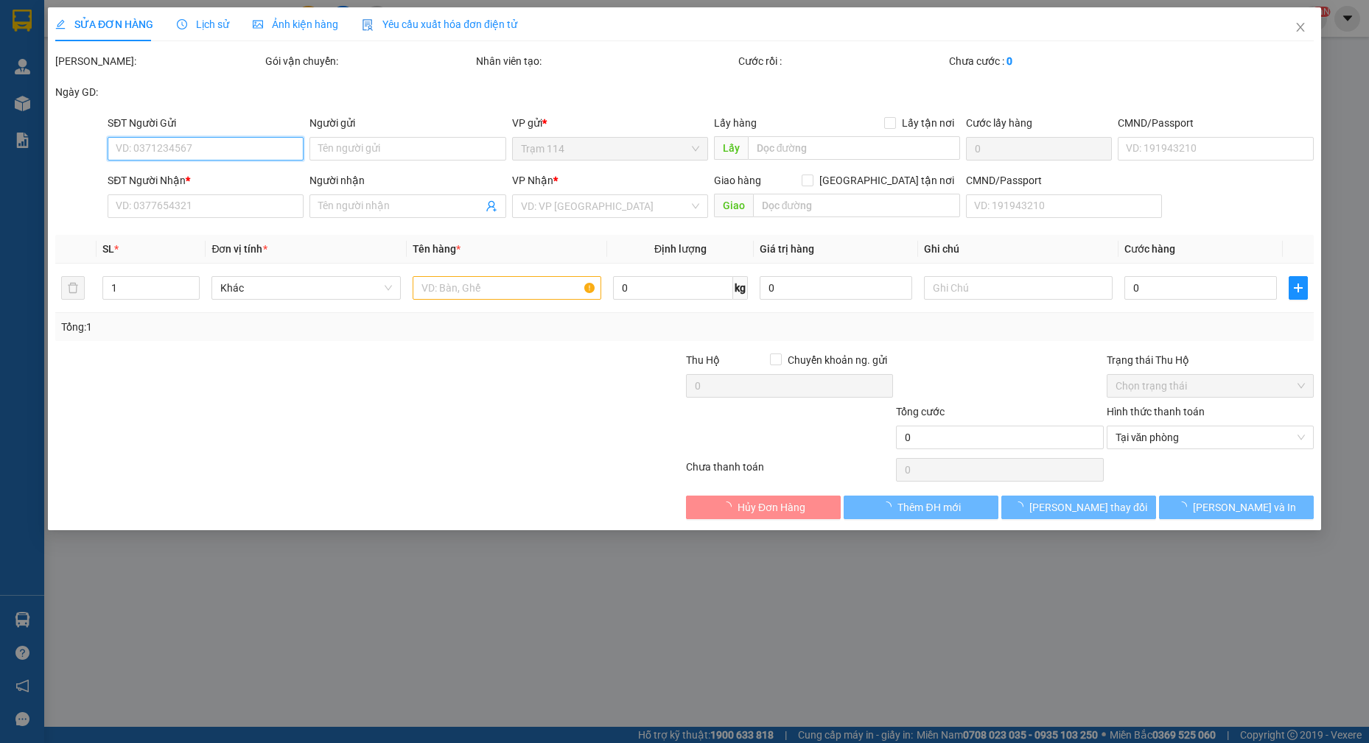
type input "02866533599"
type input "song cát"
type input "079086012682"
type input "0943059167"
type input "hương"
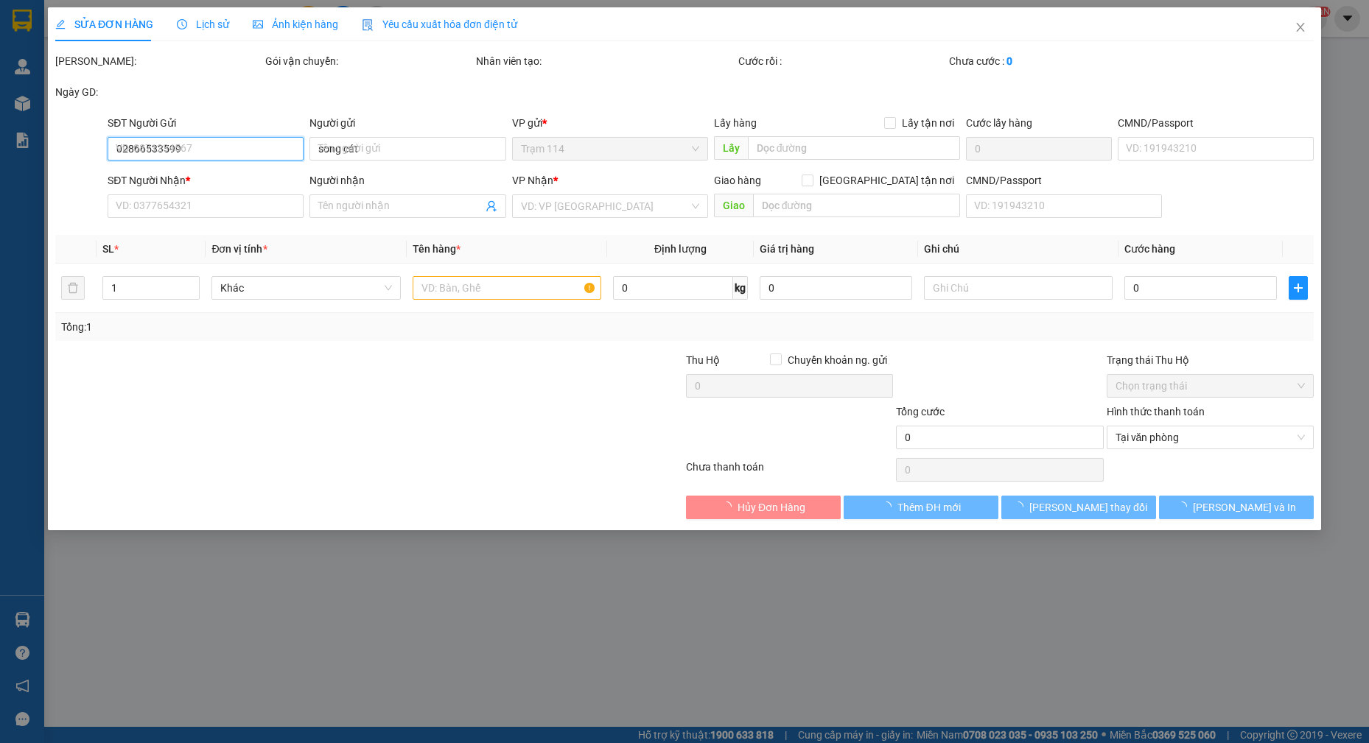
type input "40.000"
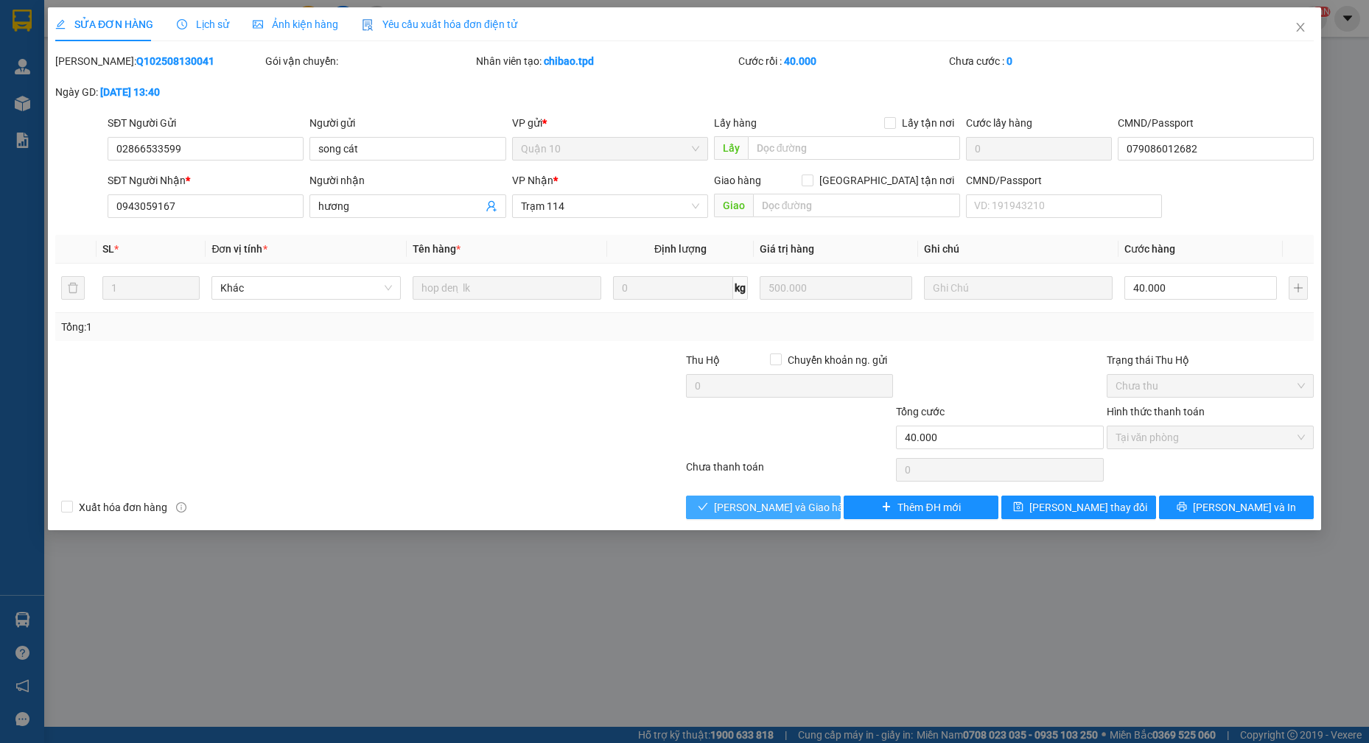
click at [784, 507] on span "[PERSON_NAME] và Giao hàng" at bounding box center [784, 507] width 141 height 16
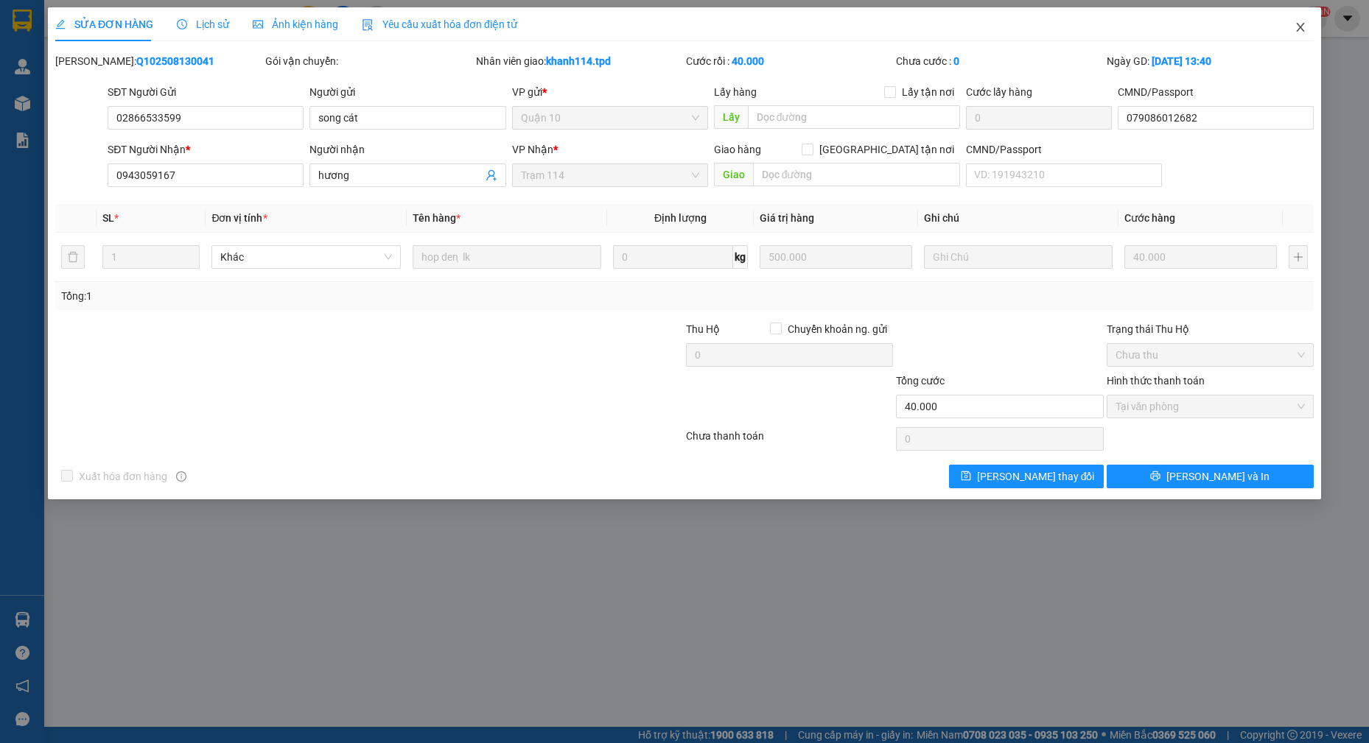
click at [1297, 24] on icon "close" at bounding box center [1300, 27] width 8 height 9
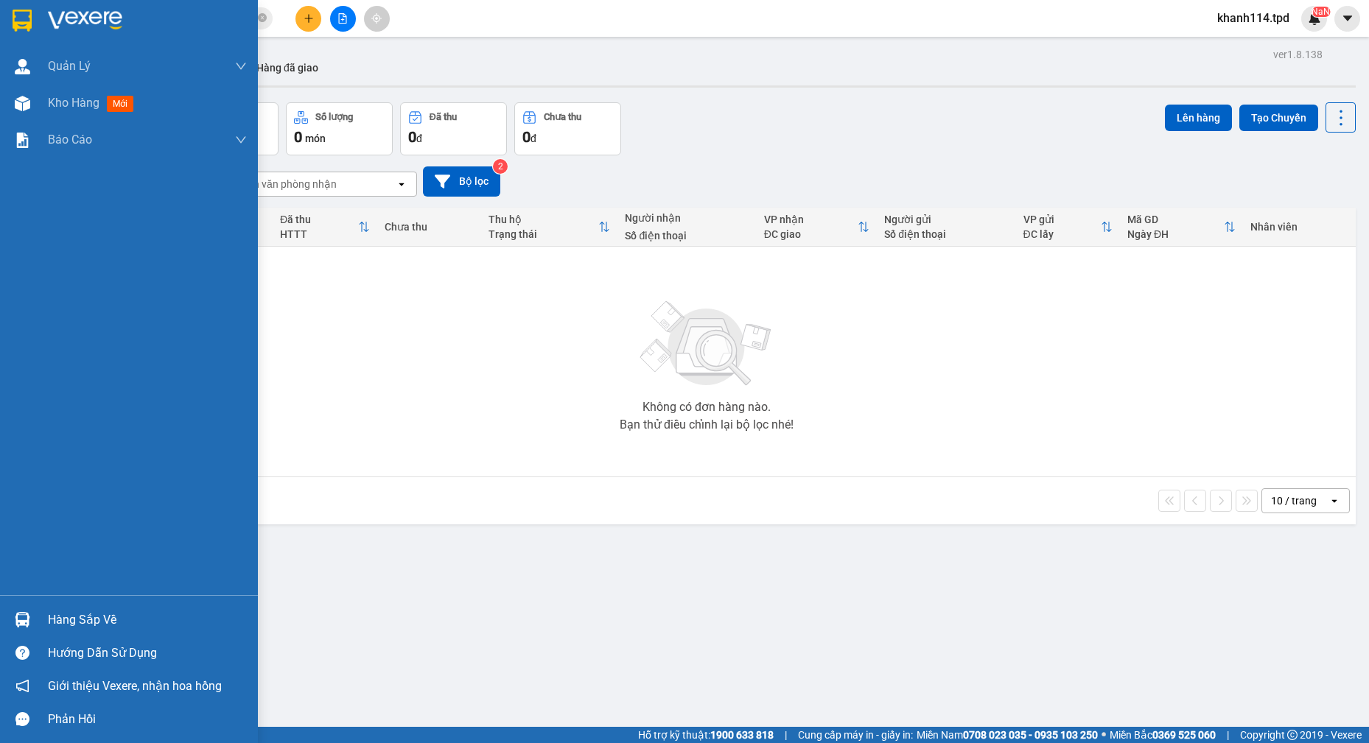
click at [113, 624] on div "Hàng sắp về" at bounding box center [147, 620] width 199 height 22
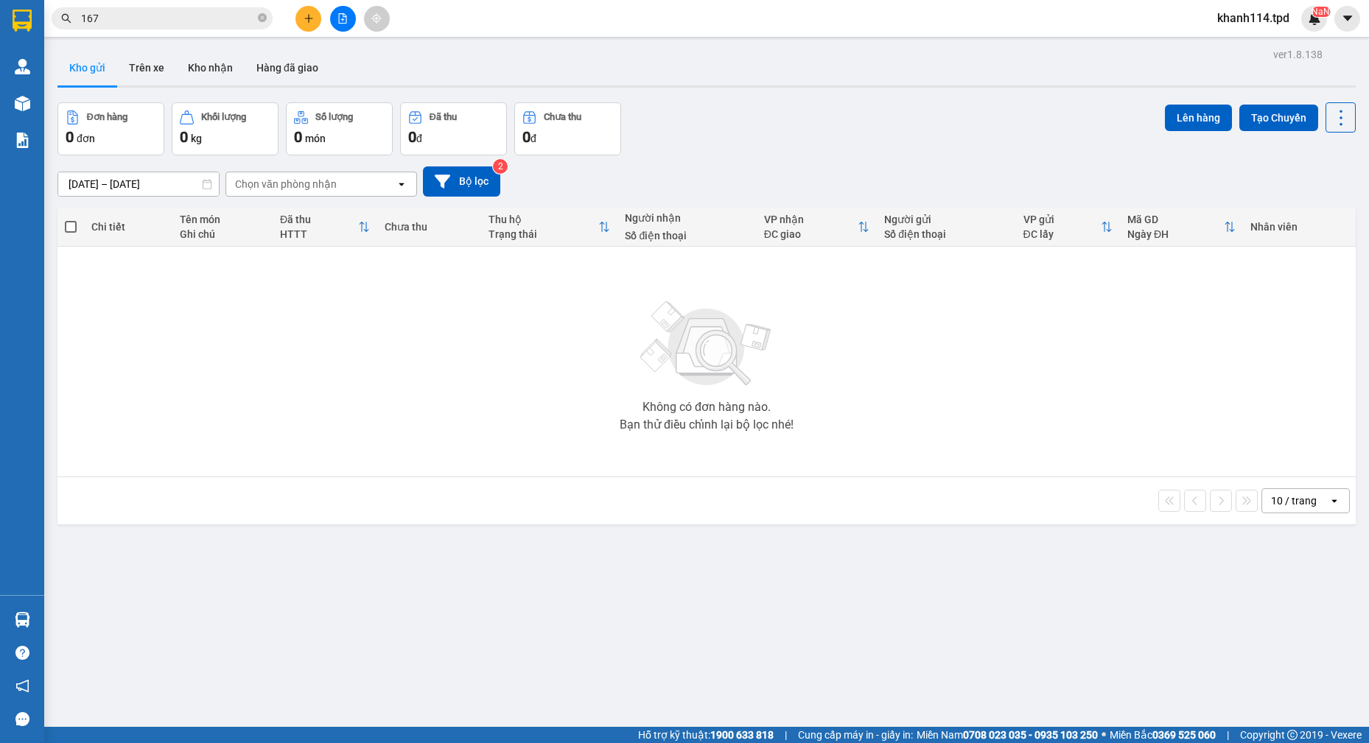
click at [646, 463] on section "Kết quả tìm kiếm ( 403 ) Bộ lọc Mã ĐH Trạng thái Món hàng Thu hộ Tổng cước Chưa…" at bounding box center [684, 371] width 1369 height 743
